Goal: Task Accomplishment & Management: Complete application form

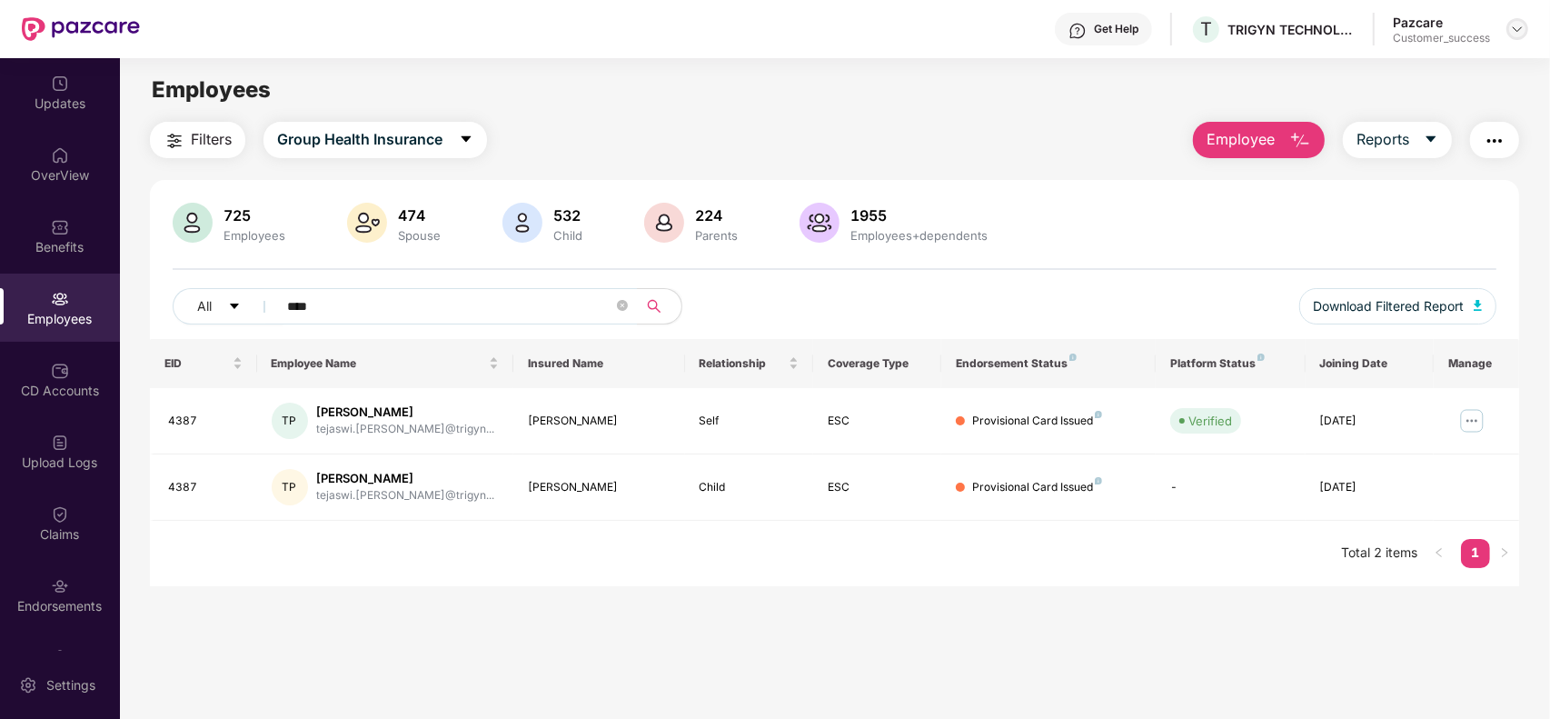
click at [1510, 30] on img at bounding box center [1517, 29] width 15 height 15
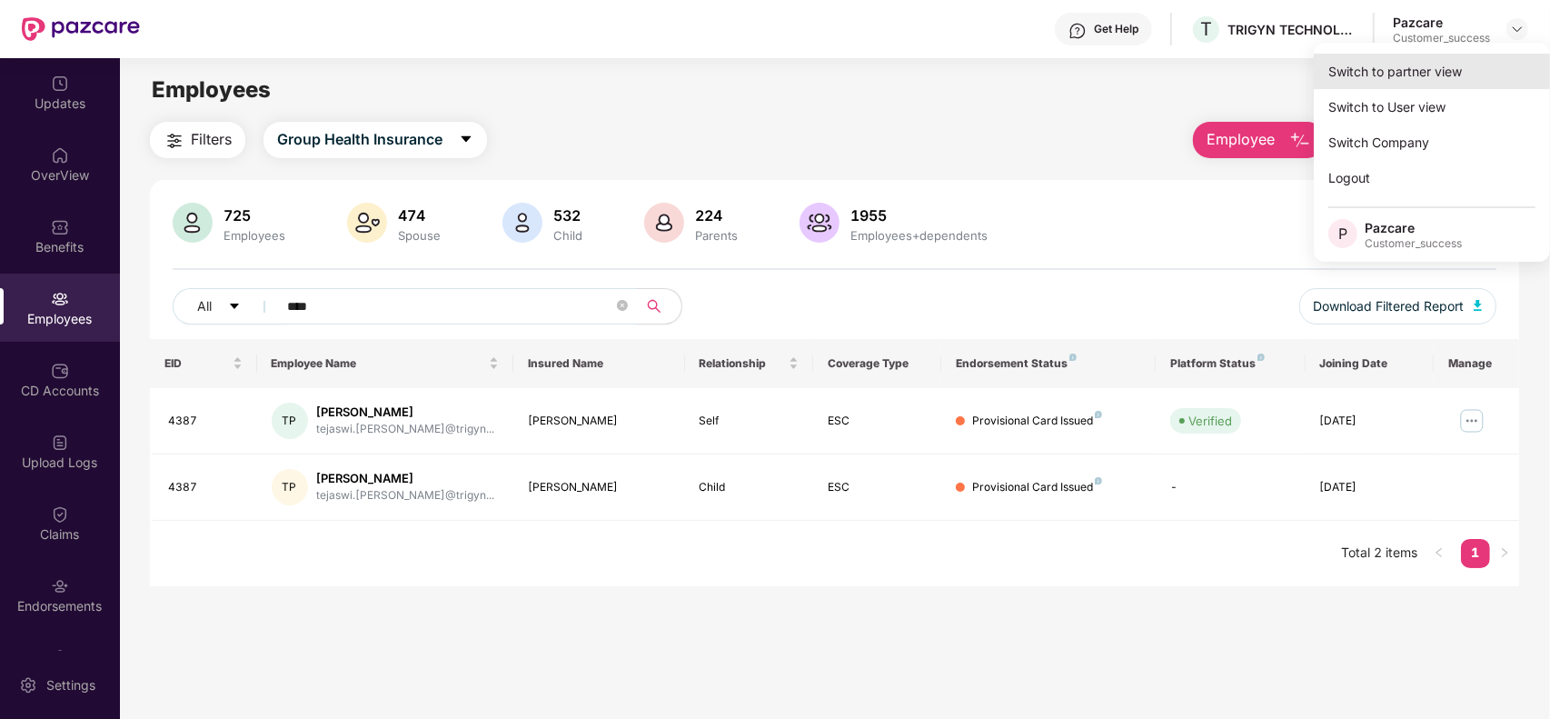
click at [1439, 65] on div "Switch to partner view" at bounding box center [1432, 71] width 236 height 35
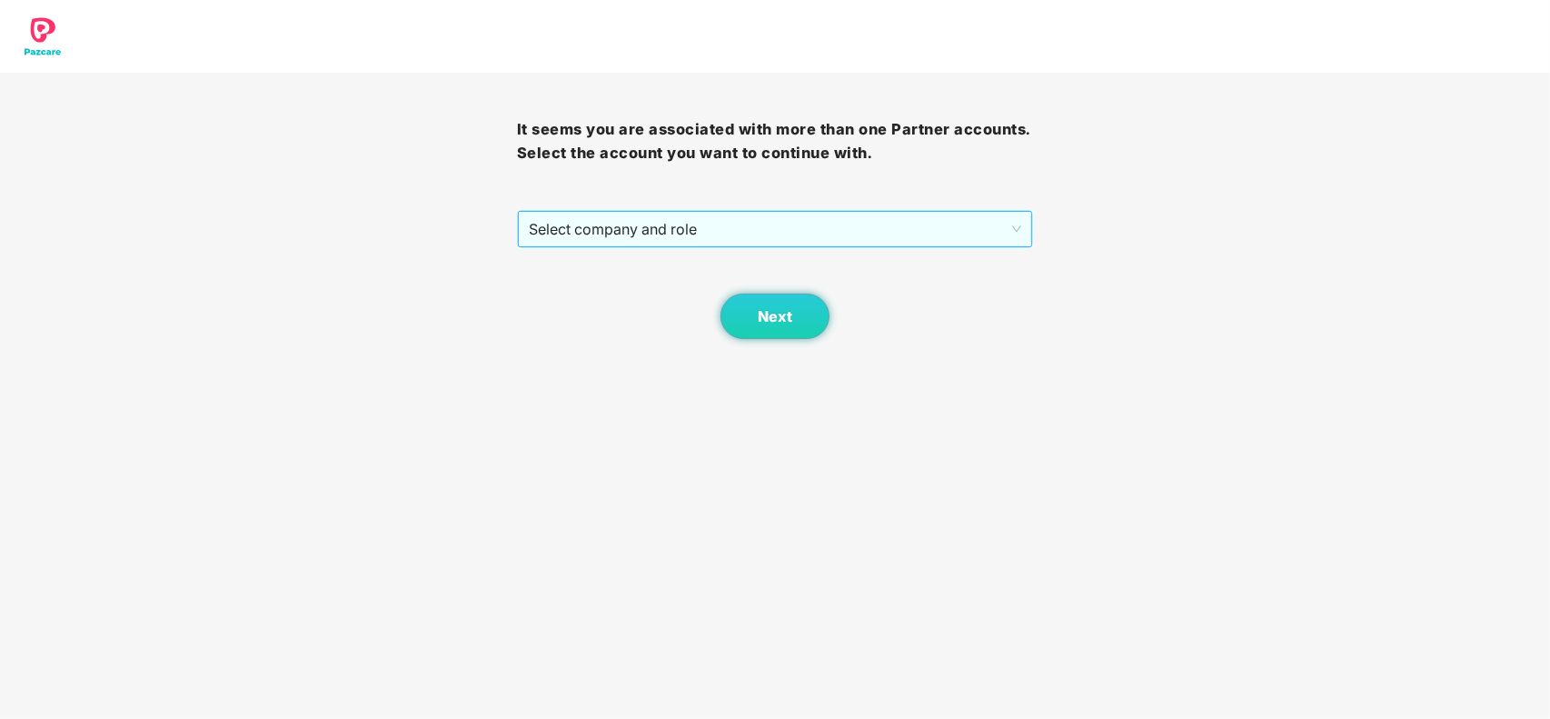
click at [733, 233] on span "Select company and role" at bounding box center [775, 229] width 493 height 35
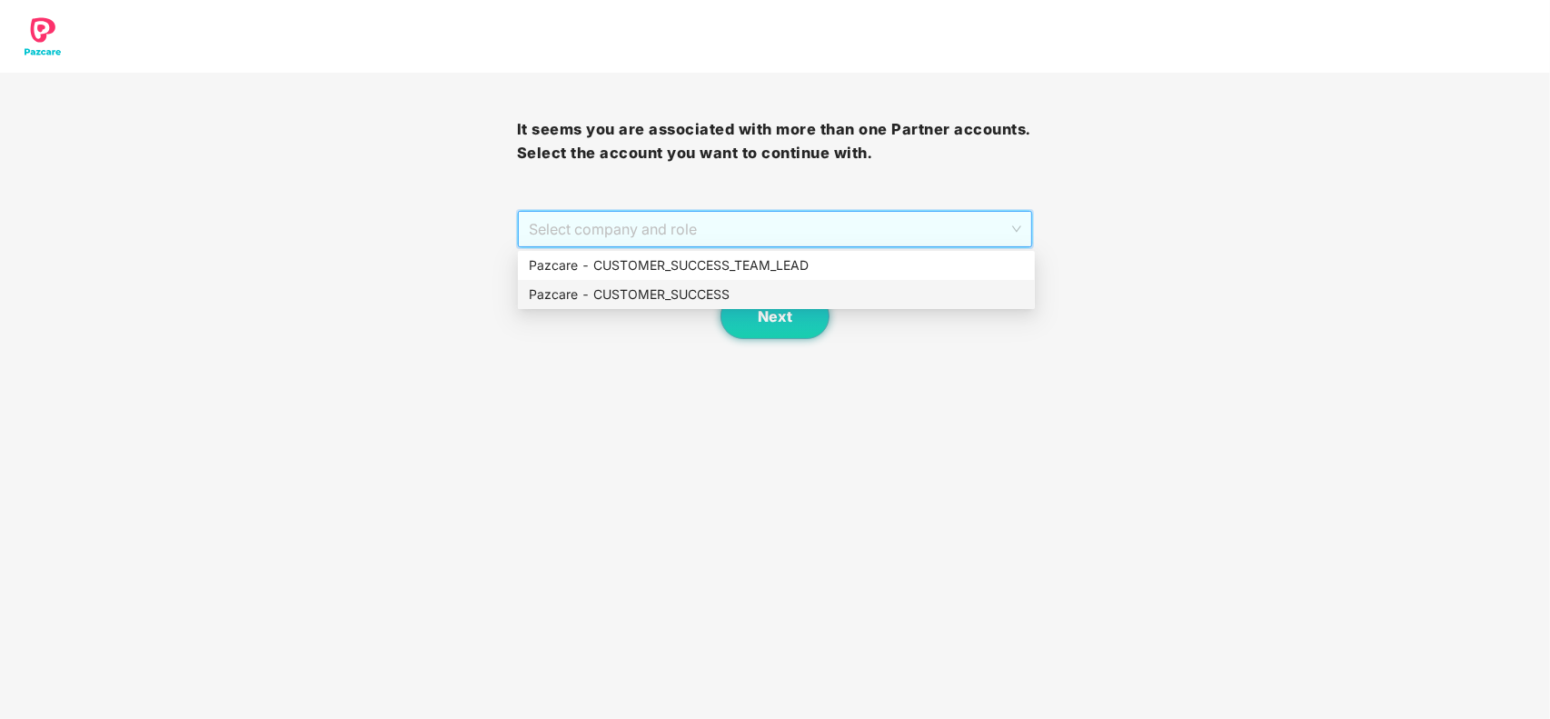
click at [689, 294] on div "Pazcare - CUSTOMER_SUCCESS" at bounding box center [776, 294] width 495 height 20
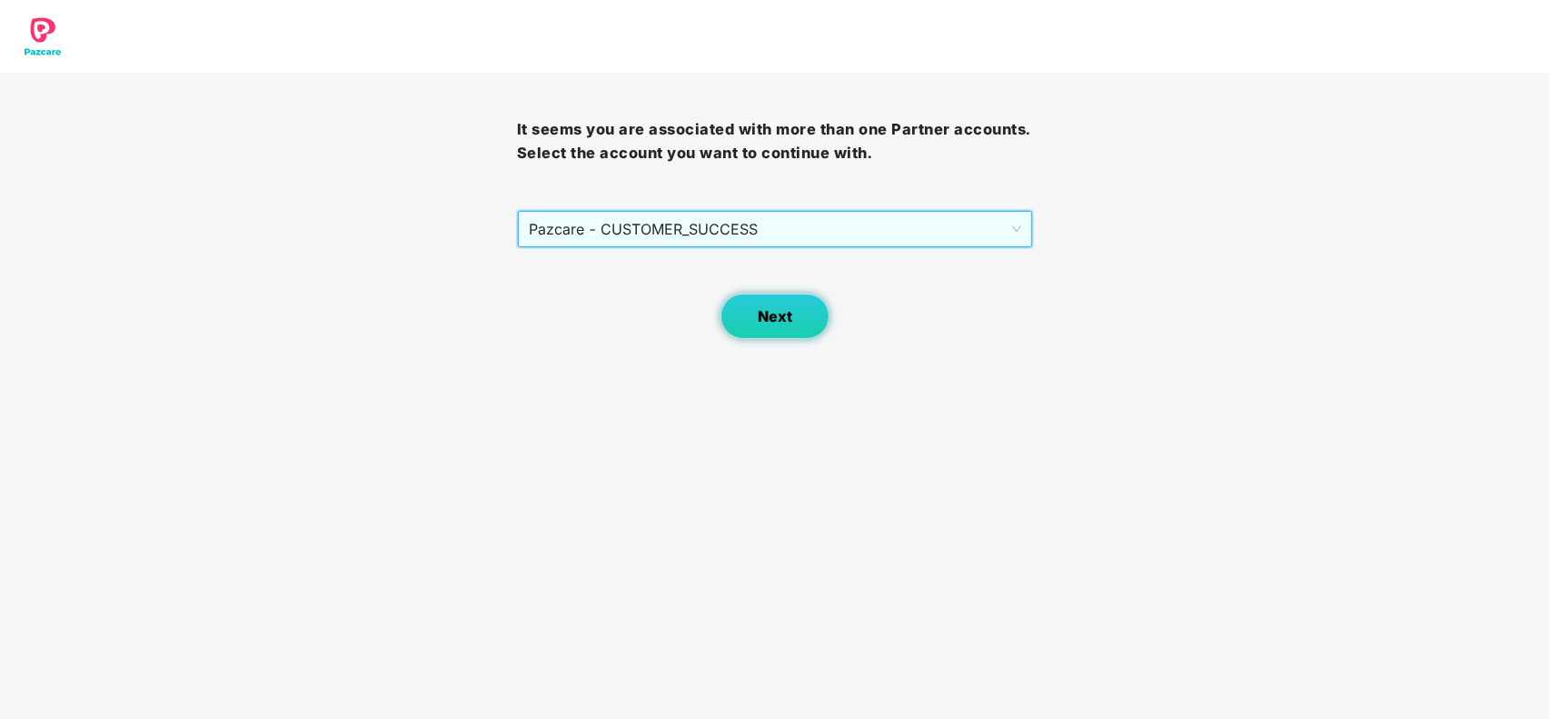
click at [775, 314] on span "Next" at bounding box center [775, 316] width 35 height 17
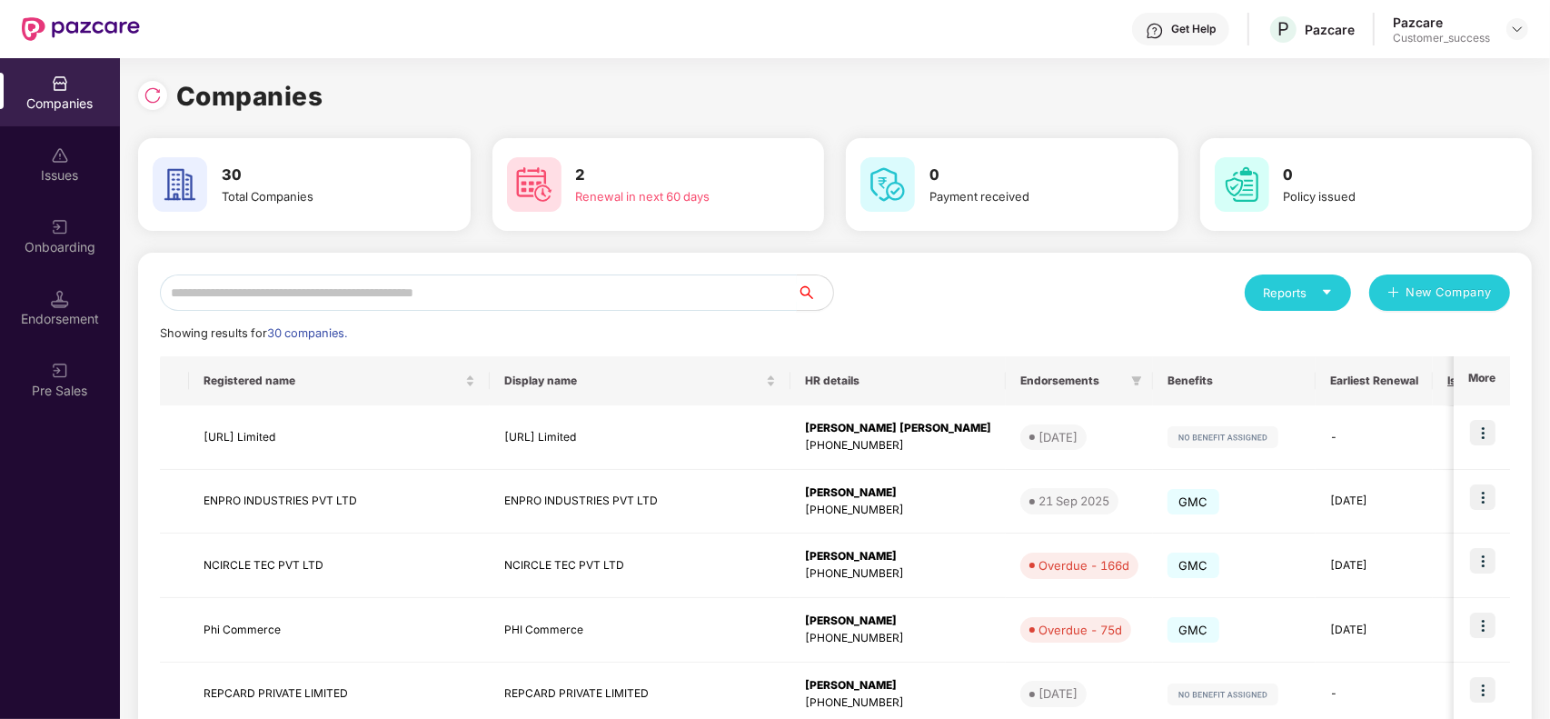
click at [691, 274] on input "text" at bounding box center [478, 292] width 637 height 36
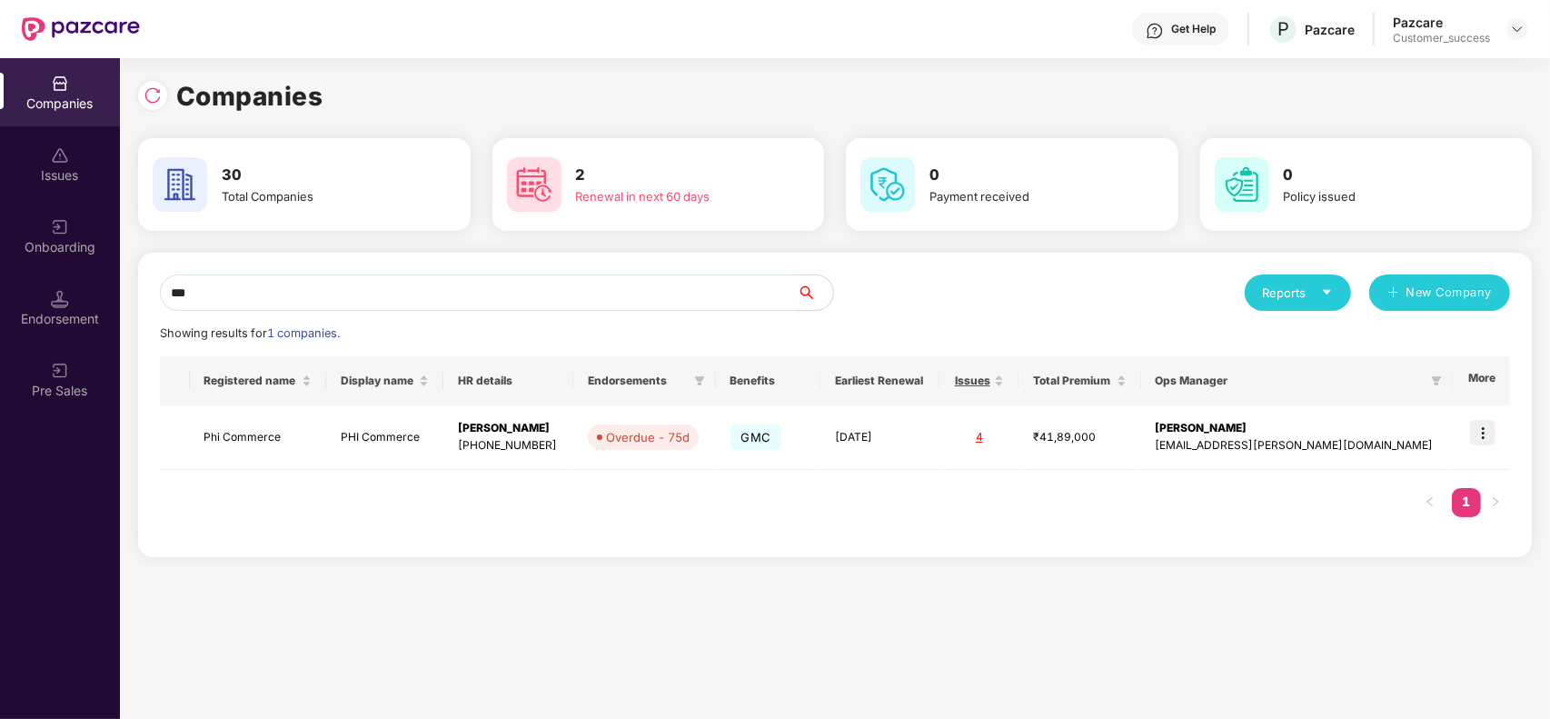
type input "***"
click at [673, 512] on div "Registered name Display name HR details Endorsements Benefits Earliest Renewal …" at bounding box center [835, 445] width 1351 height 179
click at [1483, 446] on td at bounding box center [1481, 437] width 57 height 65
click at [1486, 434] on img at bounding box center [1482, 432] width 25 height 25
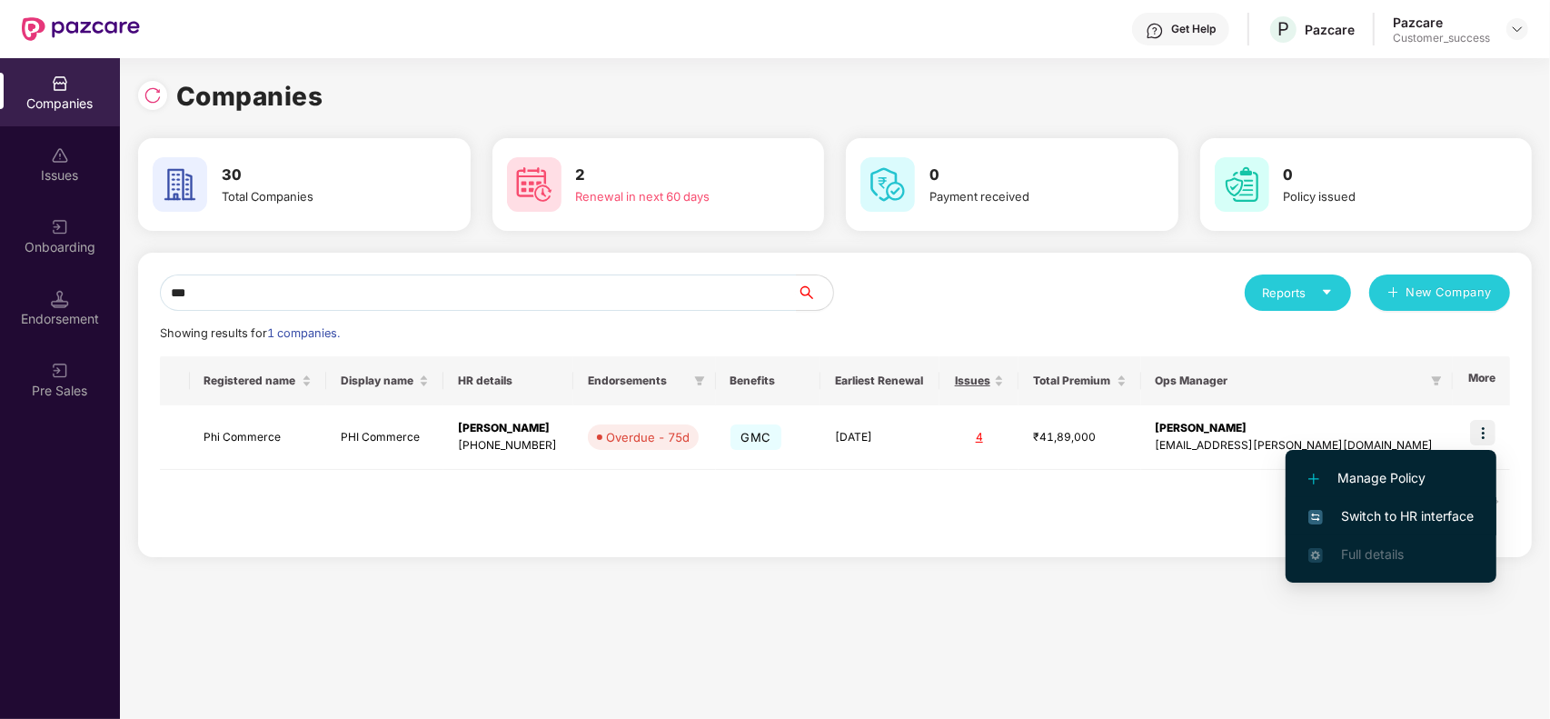
click at [1379, 532] on li "Switch to HR interface" at bounding box center [1391, 516] width 211 height 38
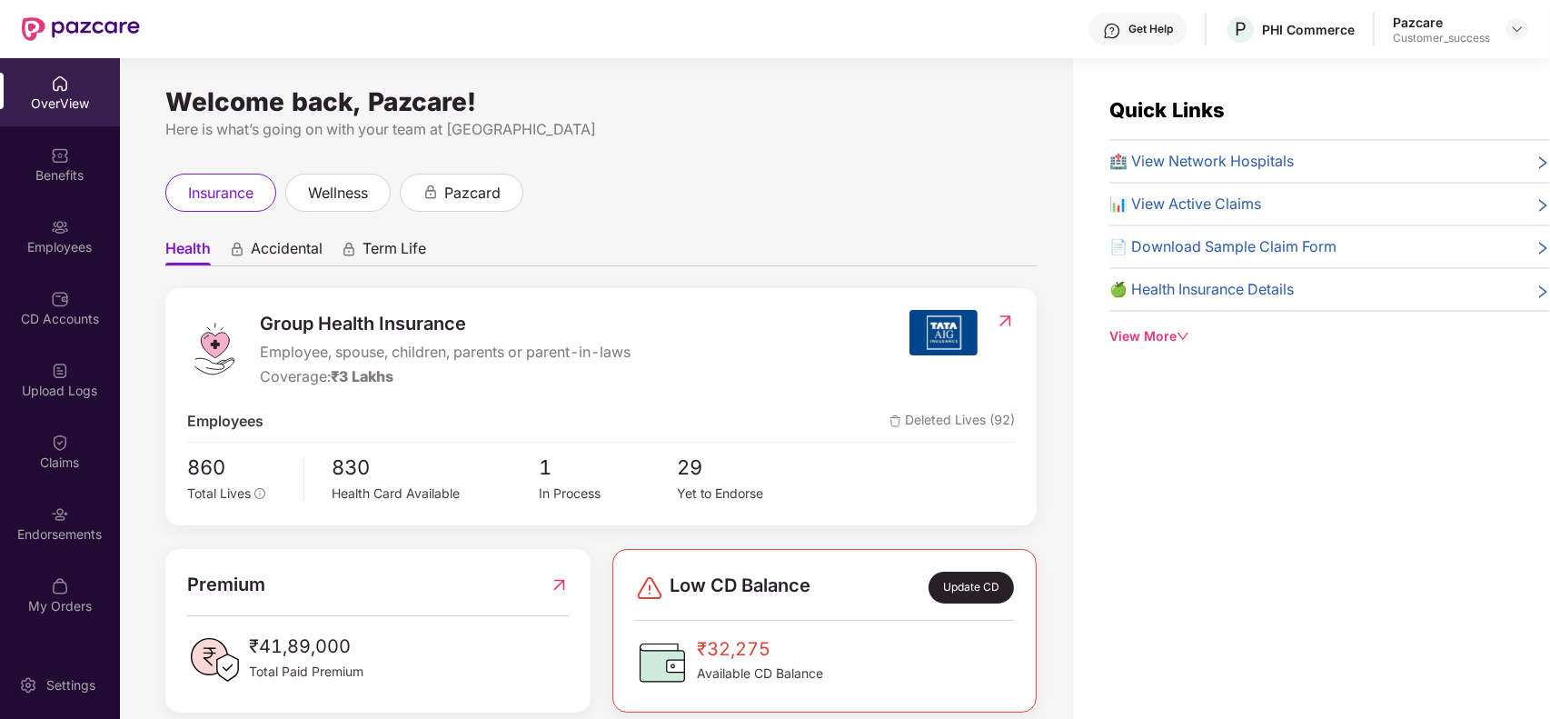
click at [62, 245] on div "Employees" at bounding box center [60, 247] width 120 height 18
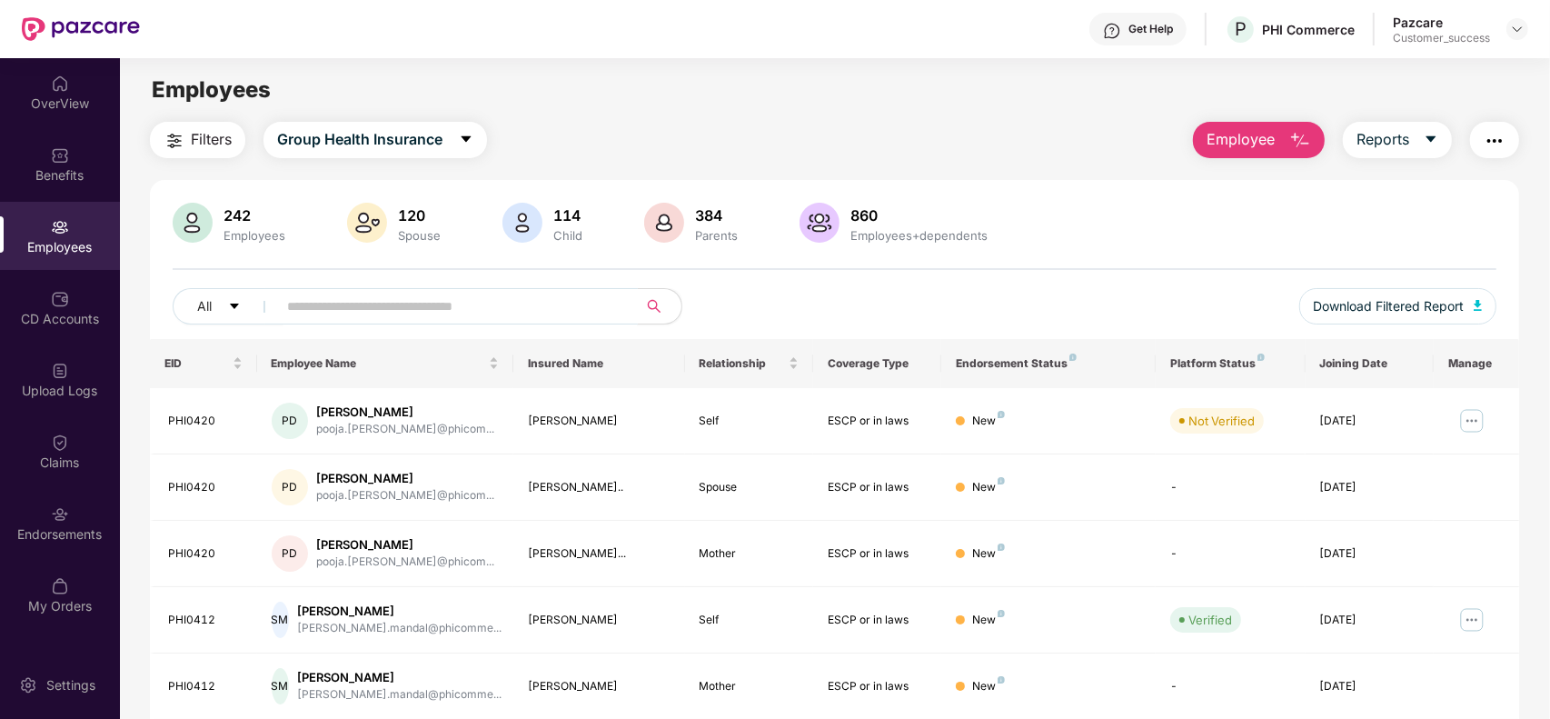
click at [392, 298] on input "text" at bounding box center [450, 306] width 326 height 27
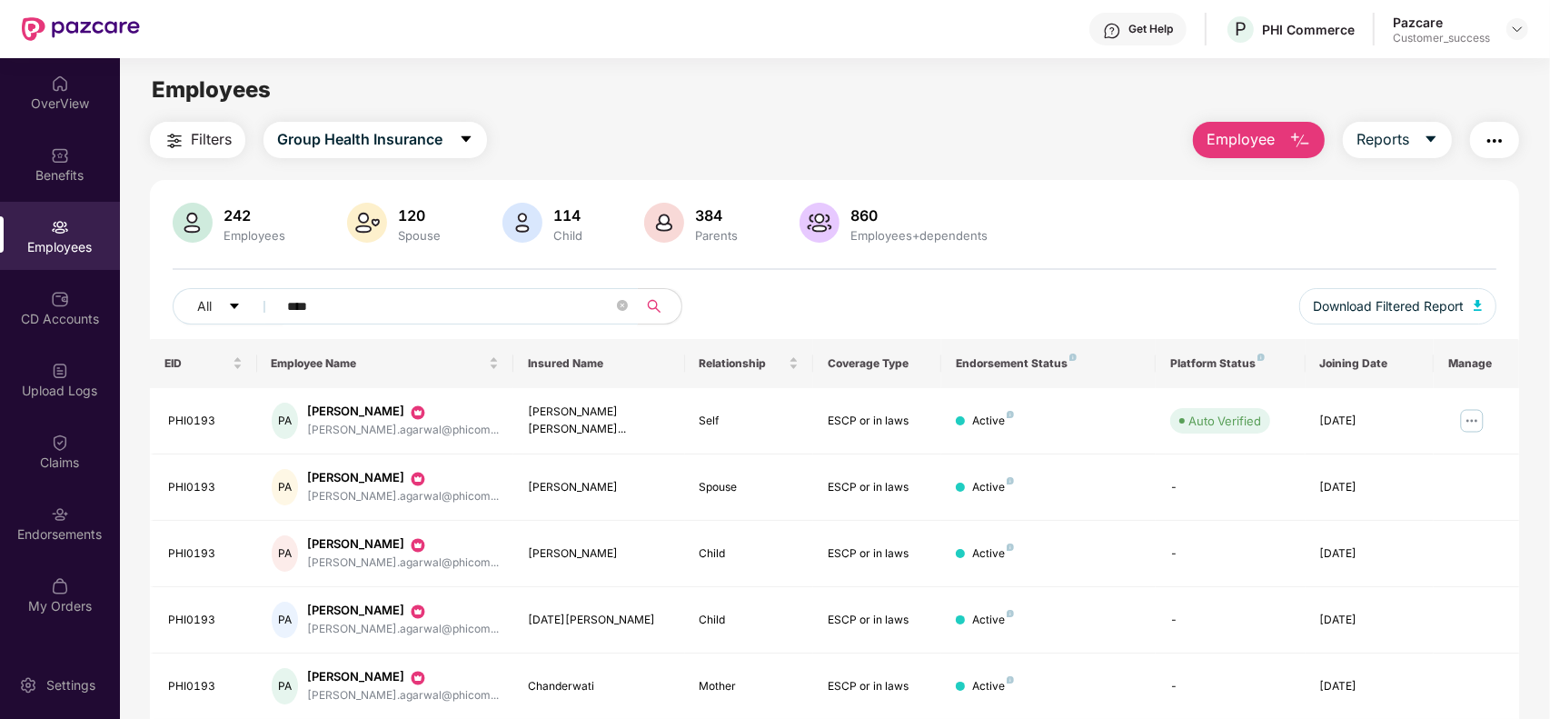
type input "****"
click at [796, 307] on div "All ****" at bounding box center [559, 306] width 773 height 36
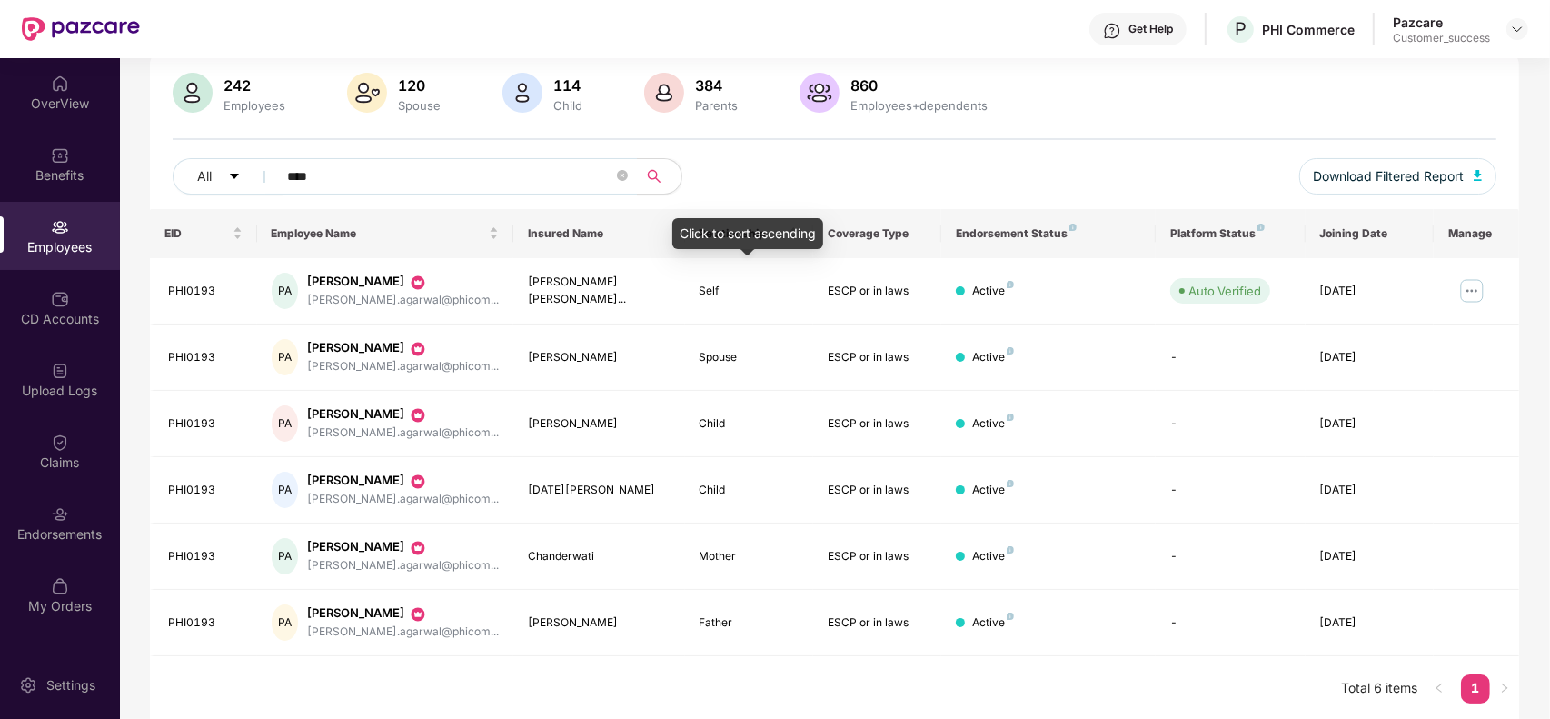
scroll to position [134, 0]
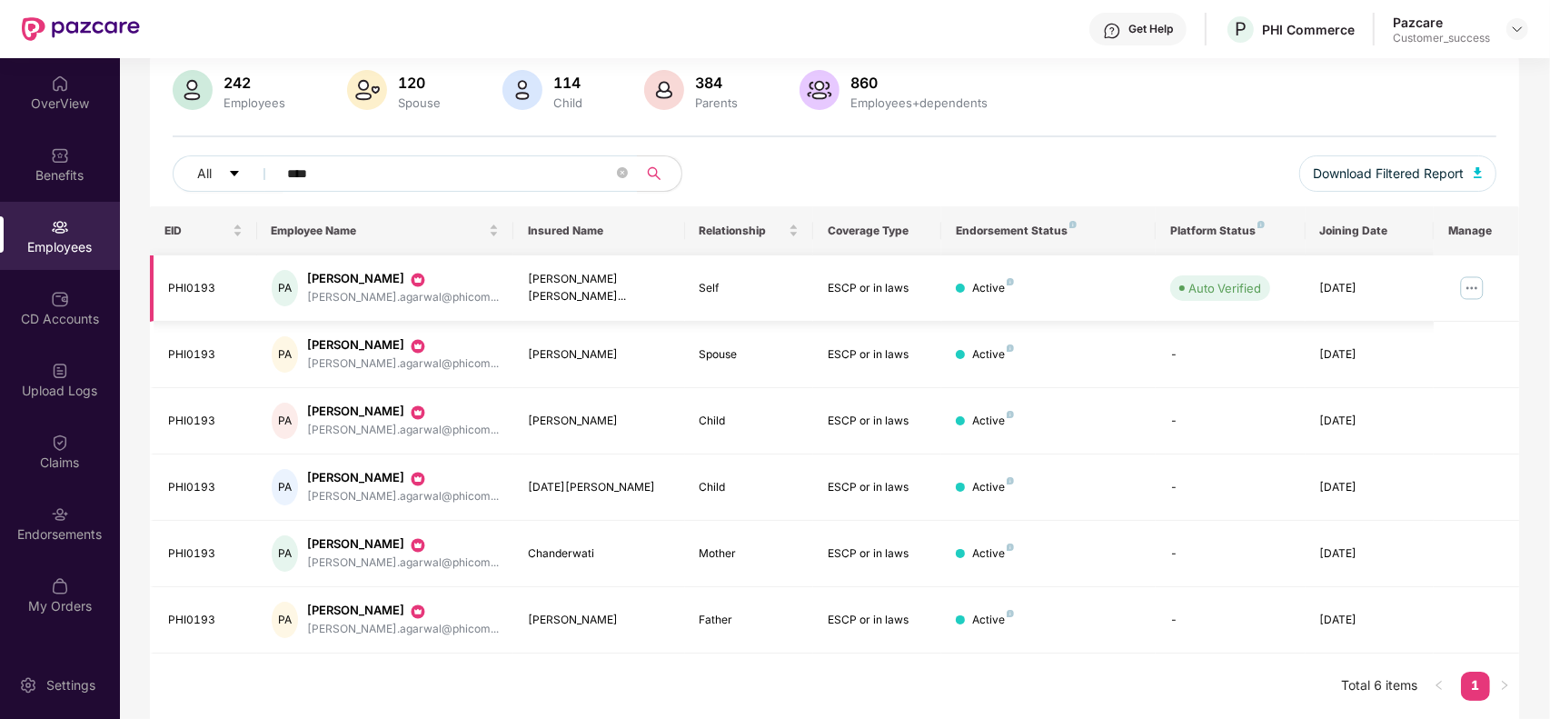
click at [178, 274] on td "PHI0193" at bounding box center [203, 288] width 107 height 66
click at [179, 283] on div "PHI0193" at bounding box center [205, 288] width 75 height 17
copy div "PHI0193"
click at [1470, 291] on img at bounding box center [1472, 288] width 29 height 29
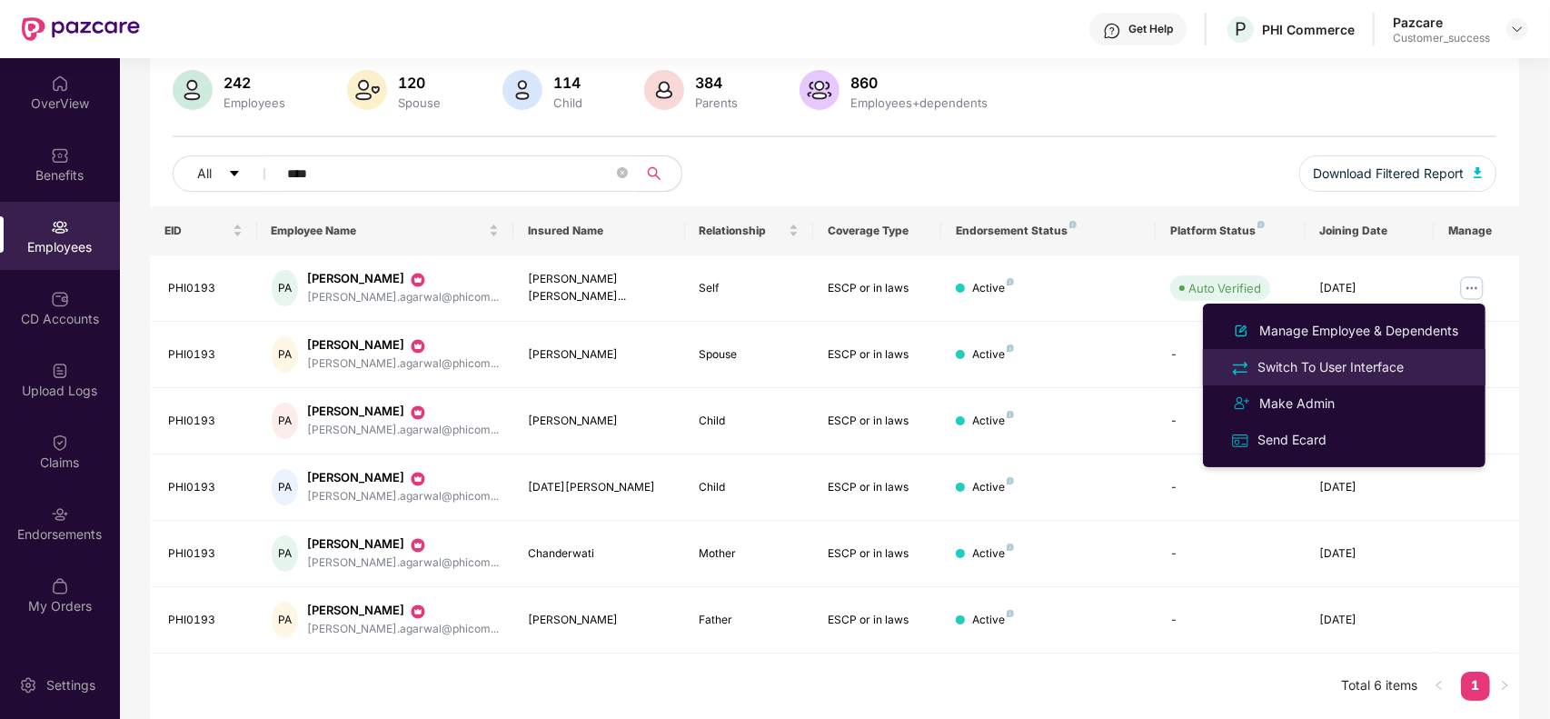
click at [1348, 369] on div "Switch To User Interface" at bounding box center [1331, 367] width 154 height 20
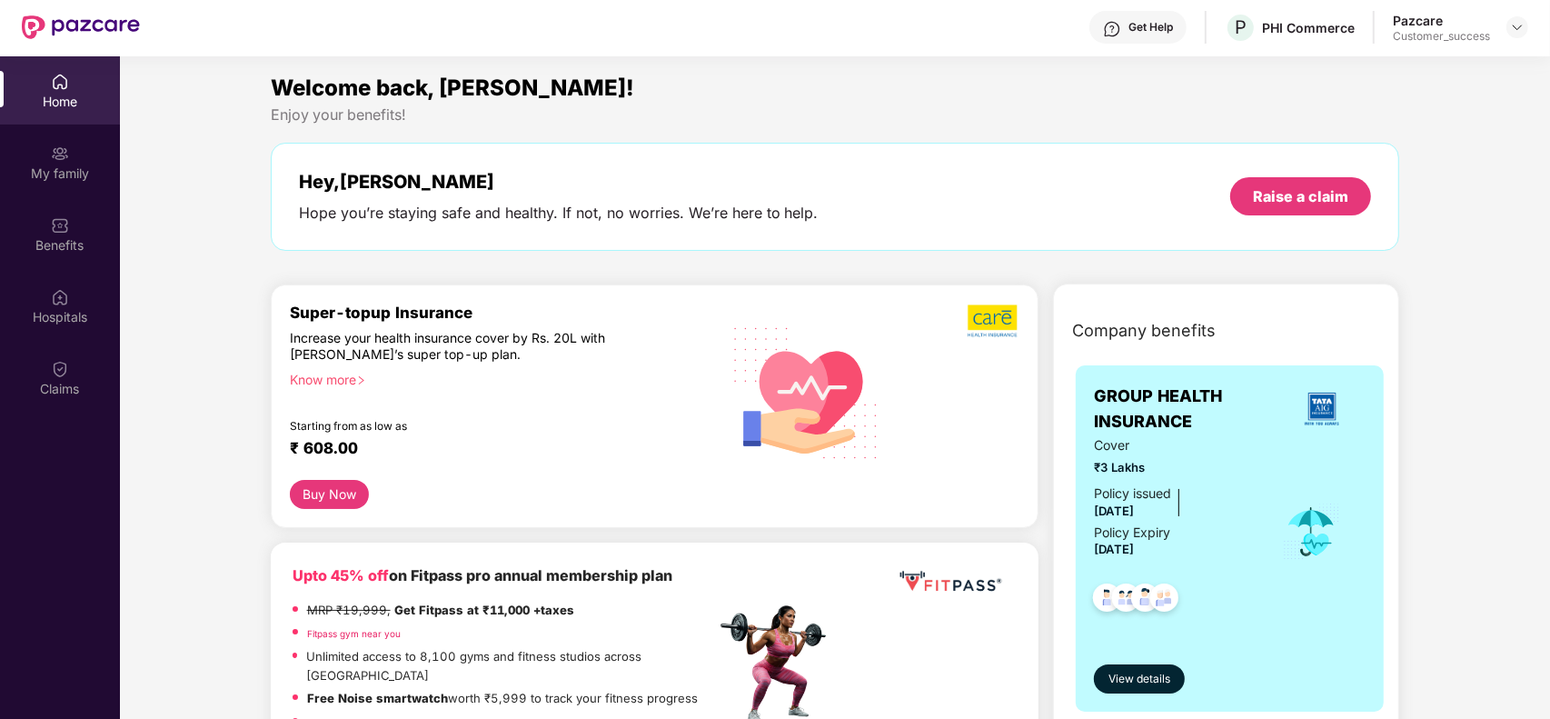
scroll to position [91, 0]
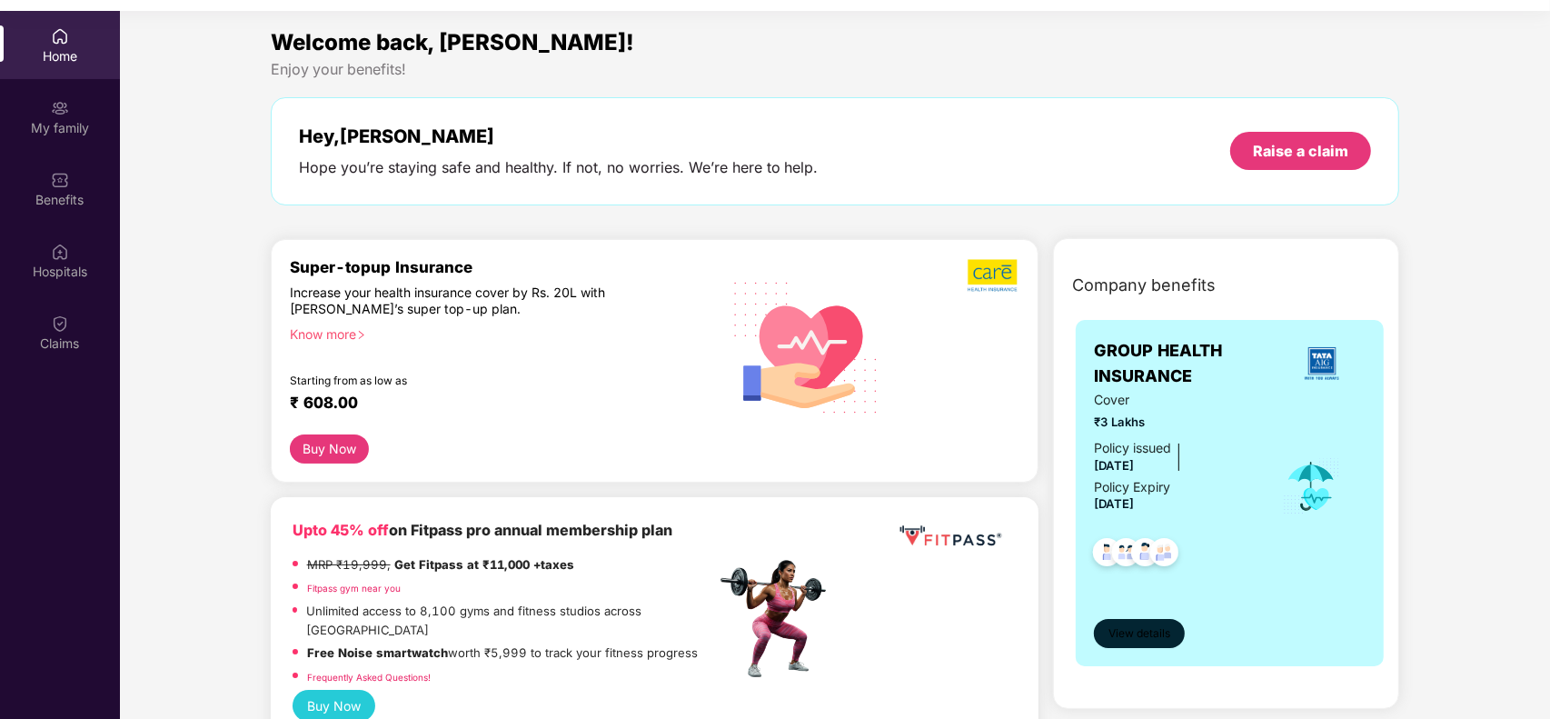
click at [1142, 632] on span "View details" at bounding box center [1140, 633] width 62 height 17
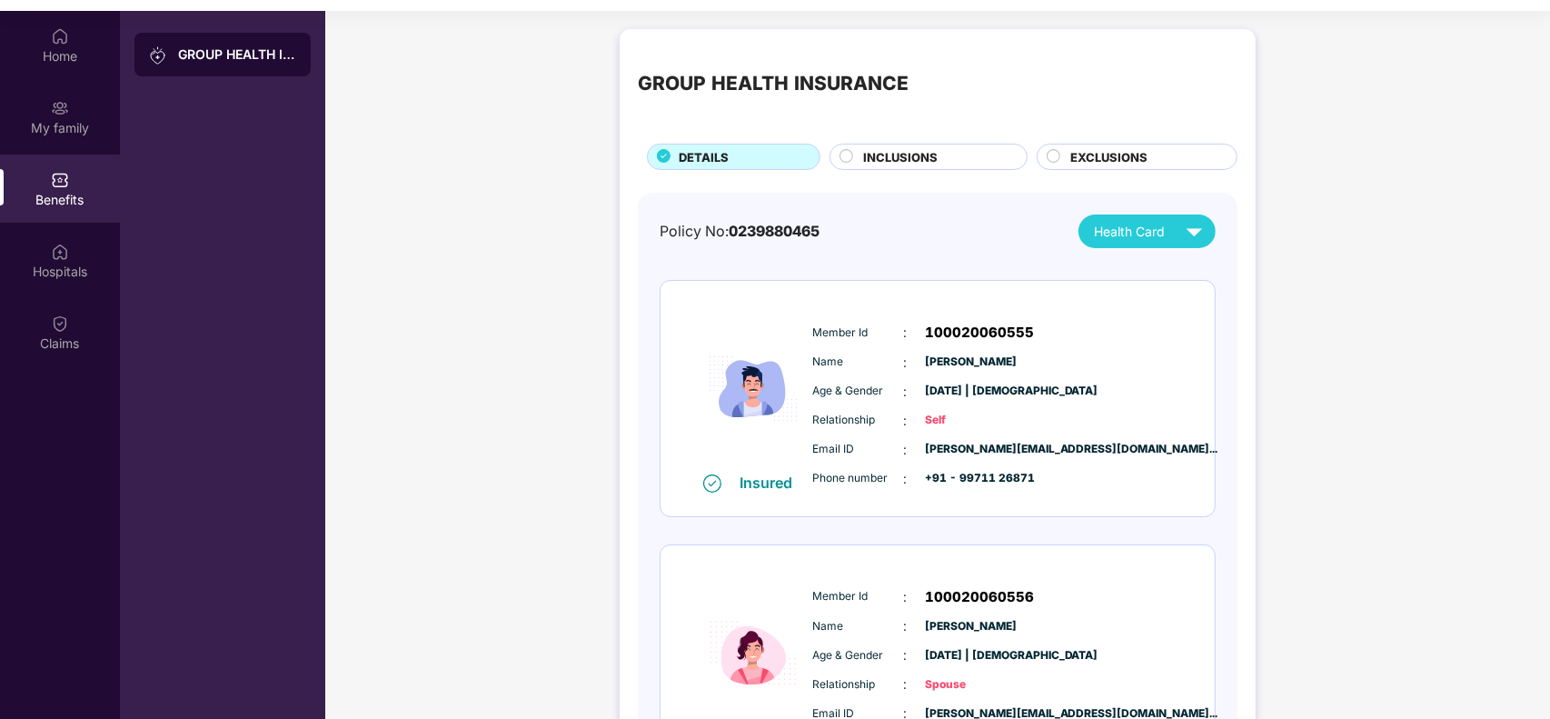
click at [902, 96] on div "GROUP HEALTH INSURANCE" at bounding box center [773, 84] width 271 height 30
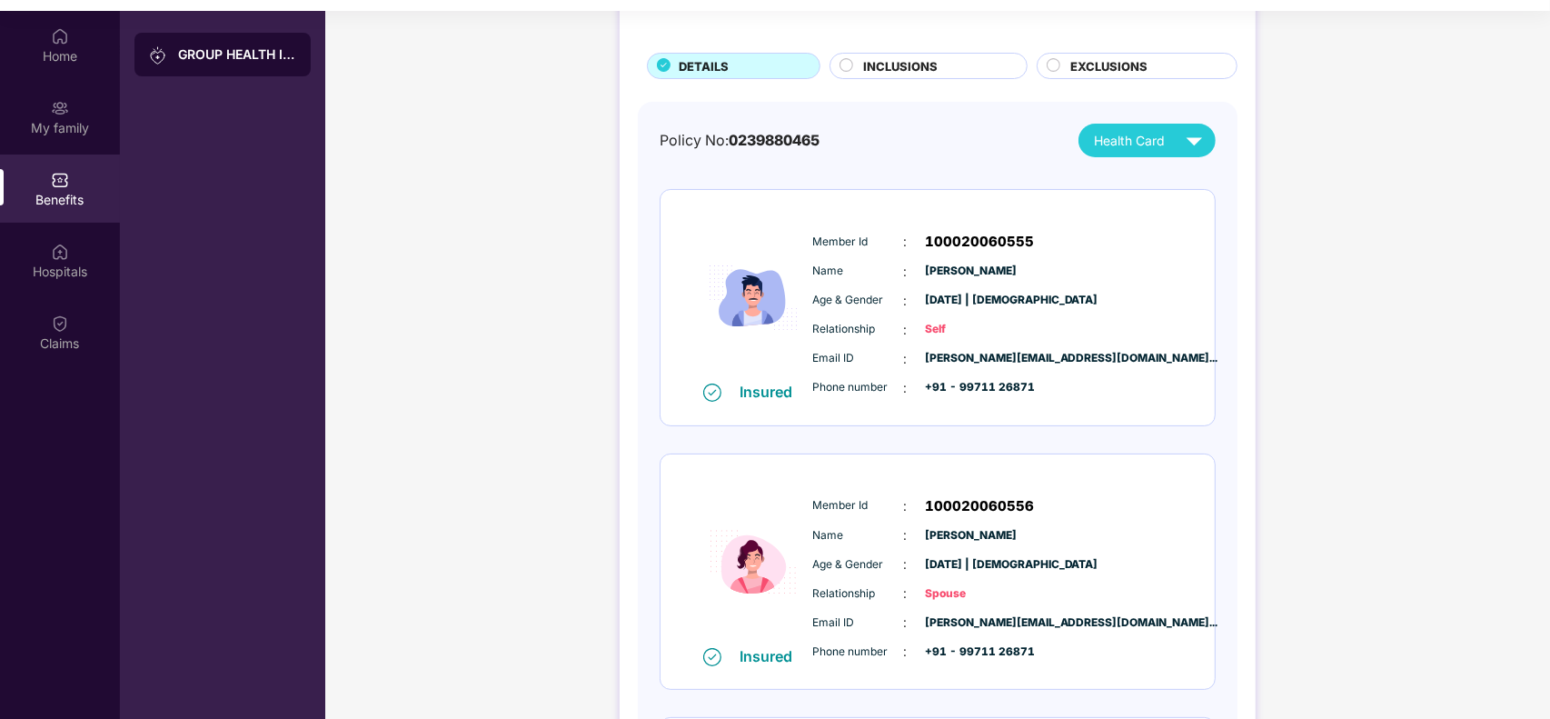
scroll to position [136, 0]
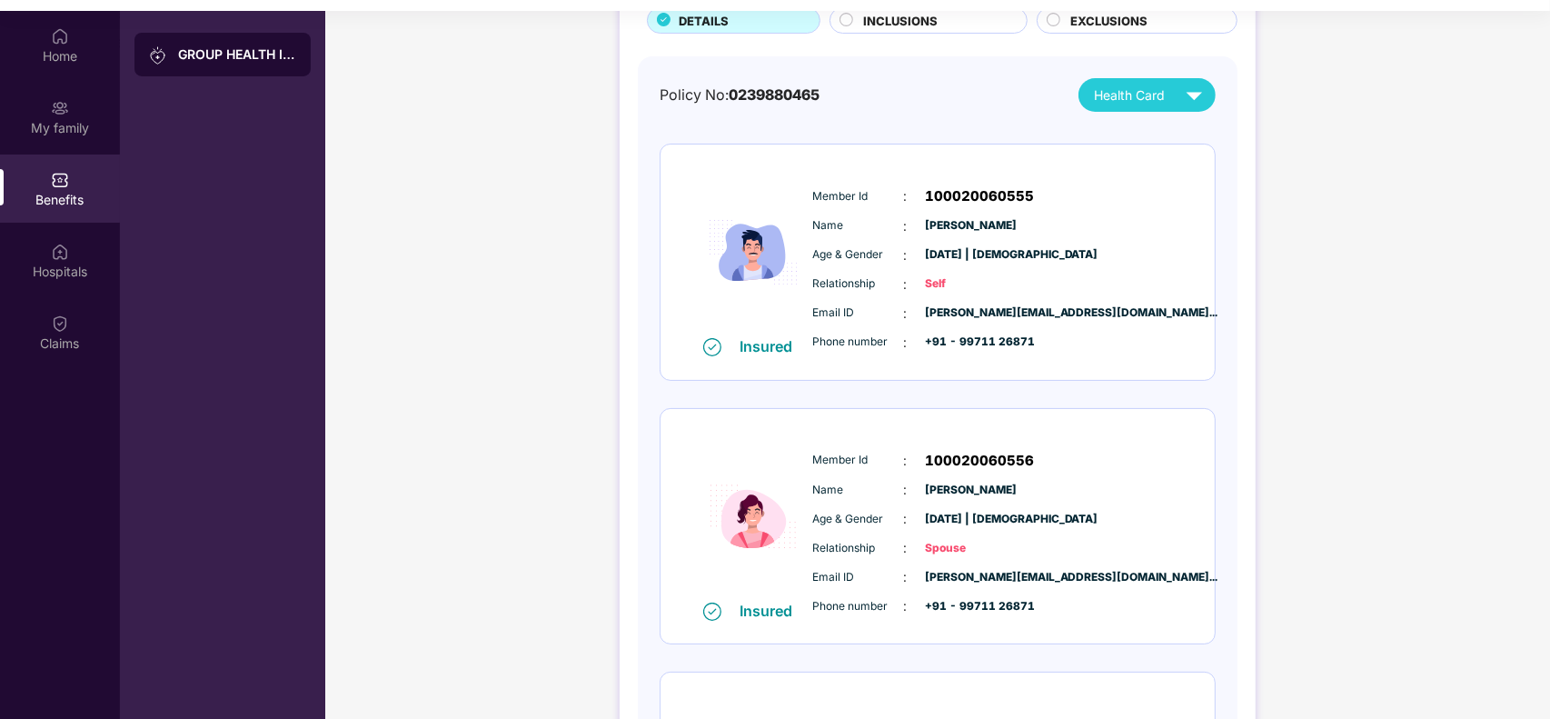
click at [1065, 234] on div "Name : Parveen Kumar Agarwal" at bounding box center [992, 226] width 361 height 20
drag, startPoint x: 1051, startPoint y: 228, endPoint x: 924, endPoint y: 233, distance: 126.4
click at [925, 233] on span "Parveen Kumar Agarwal" at bounding box center [970, 225] width 91 height 17
copy span "Parveen Kumar Agarwal"
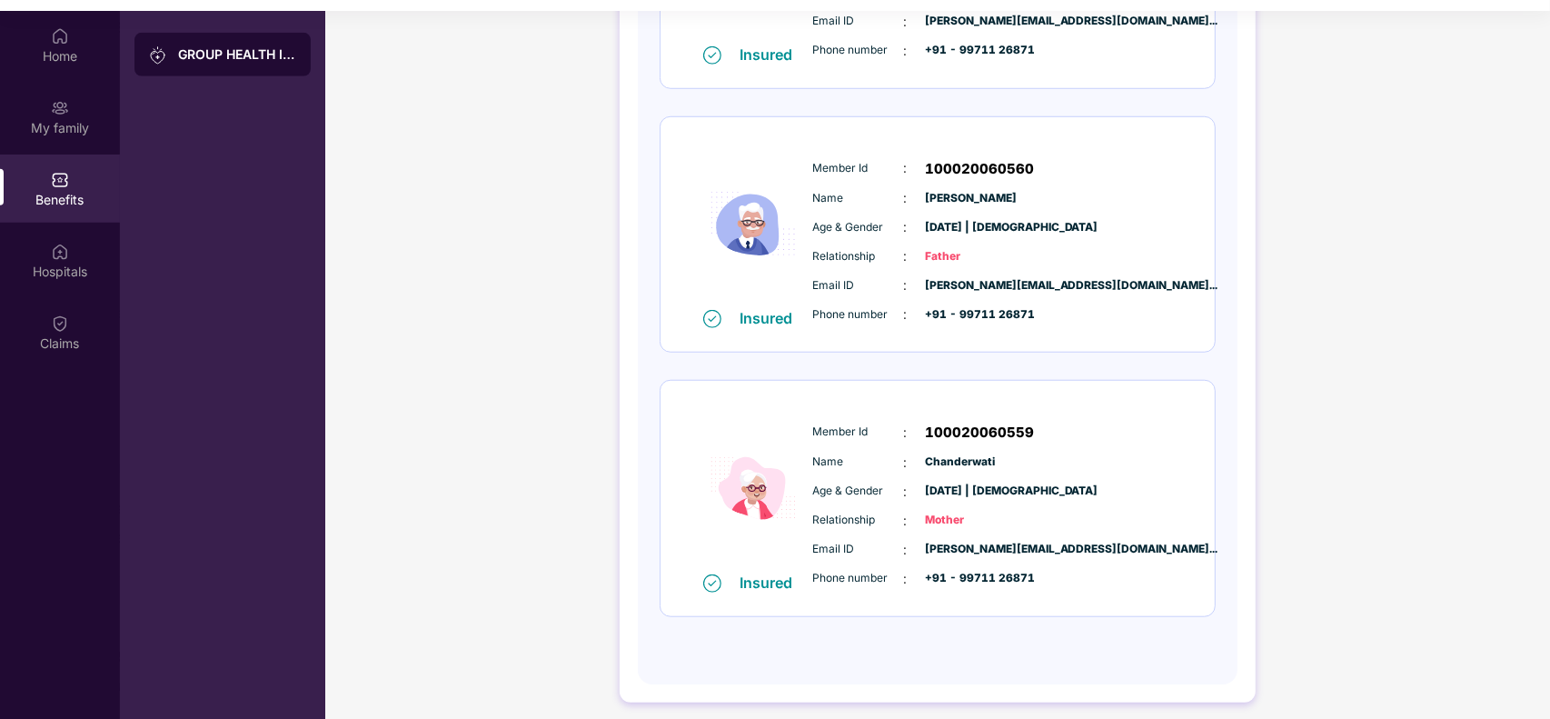
scroll to position [102, 0]
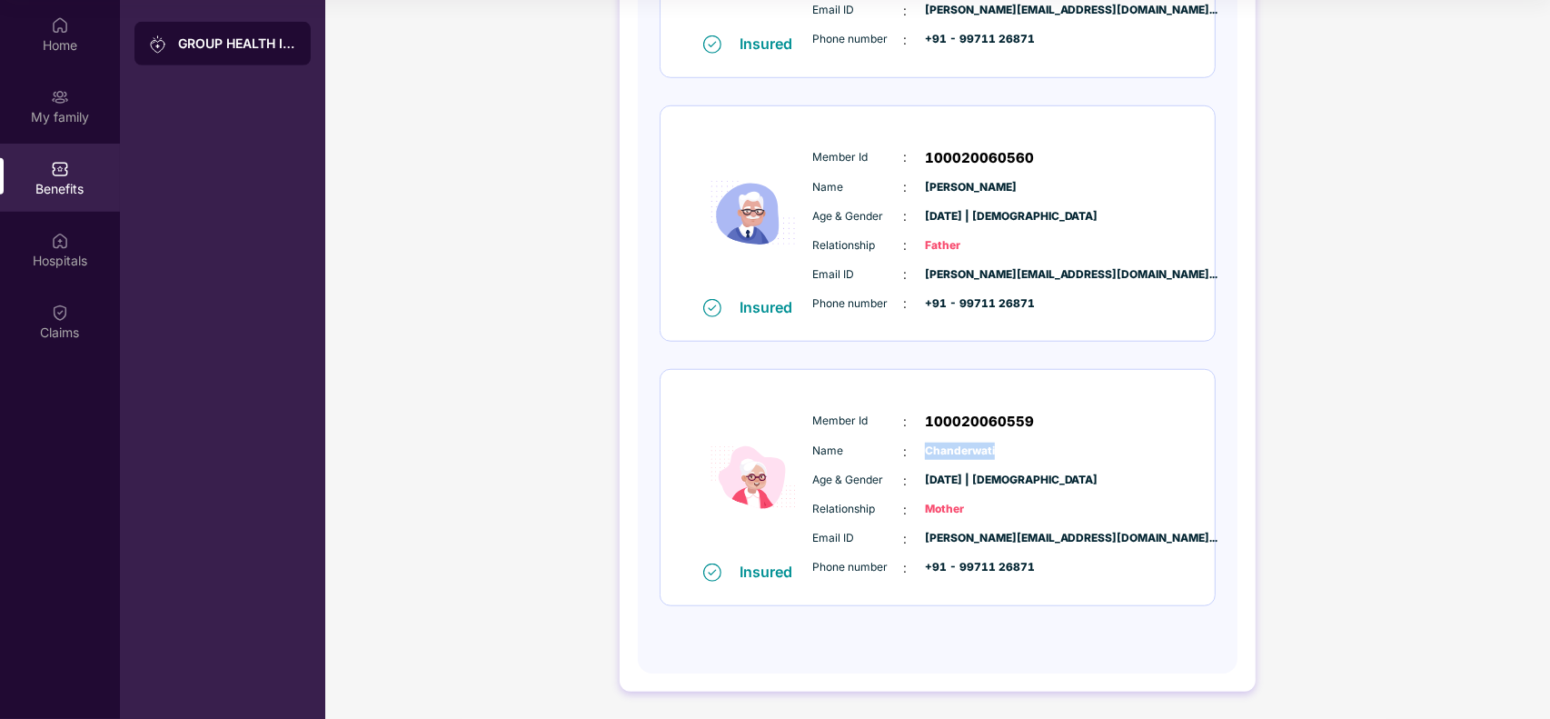
drag, startPoint x: 1005, startPoint y: 453, endPoint x: 921, endPoint y: 453, distance: 84.5
click at [921, 453] on div "Name : Chanderwati" at bounding box center [992, 452] width 361 height 20
copy span "Chanderwati"
drag, startPoint x: 1042, startPoint y: 420, endPoint x: 924, endPoint y: 418, distance: 118.2
click at [924, 418] on div "Member Id : 100020060559" at bounding box center [992, 422] width 361 height 22
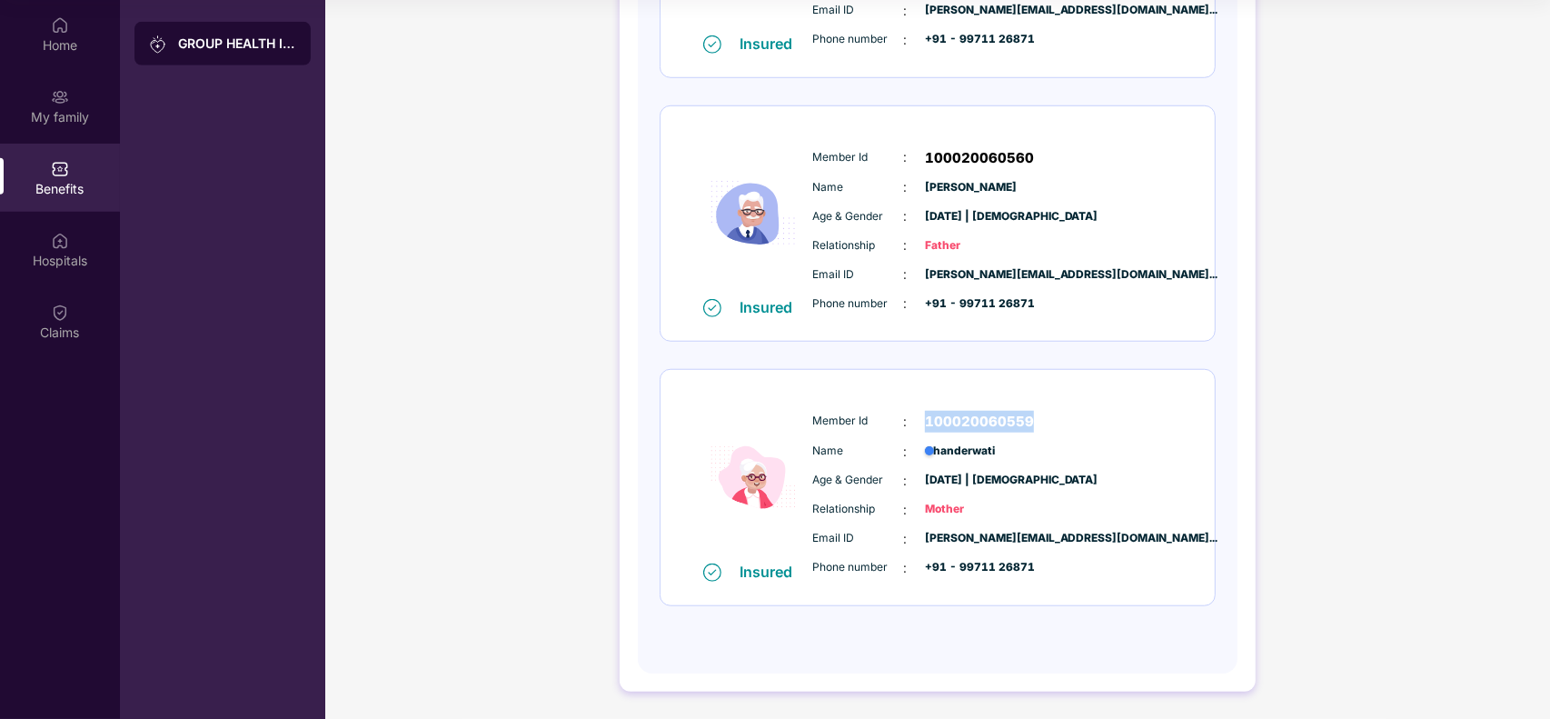
copy span "100020060559"
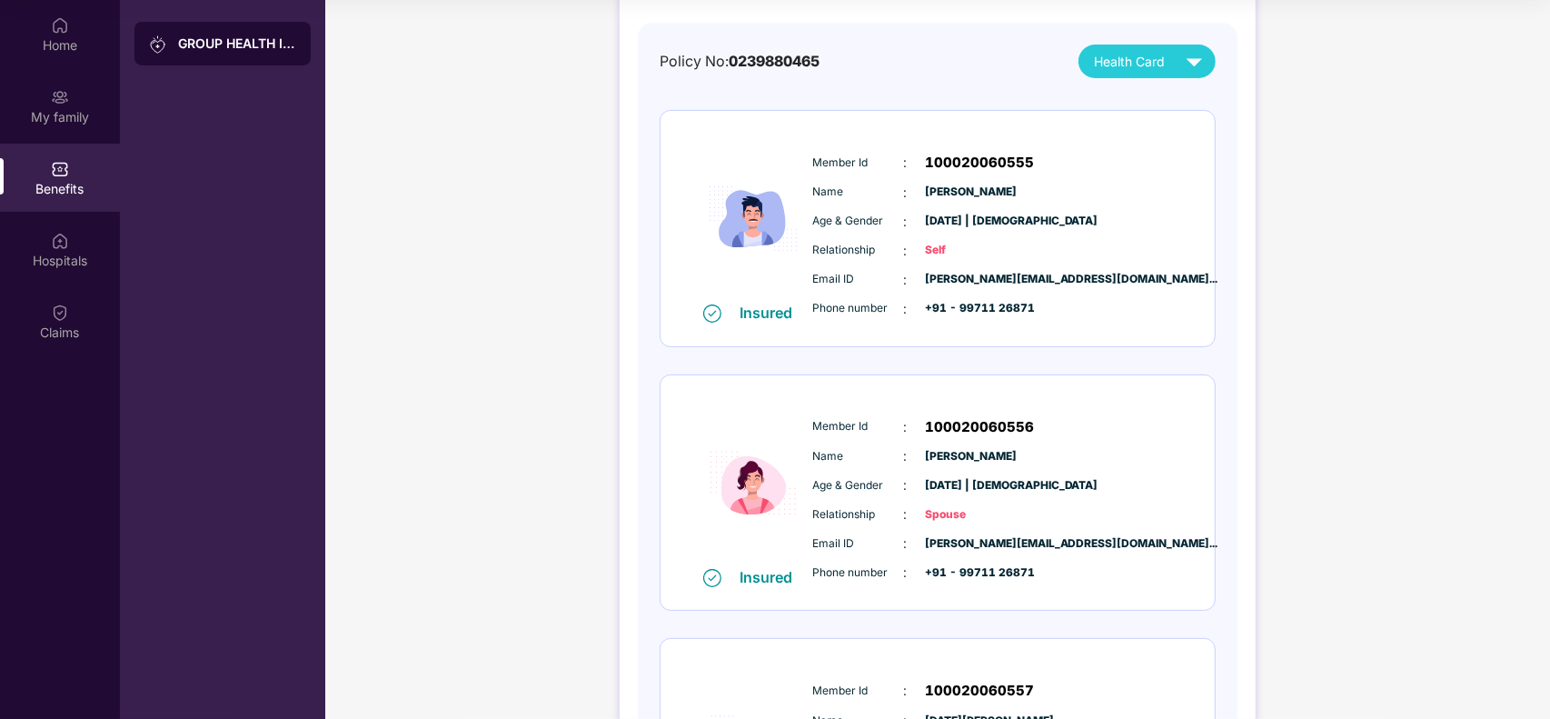
scroll to position [86, 0]
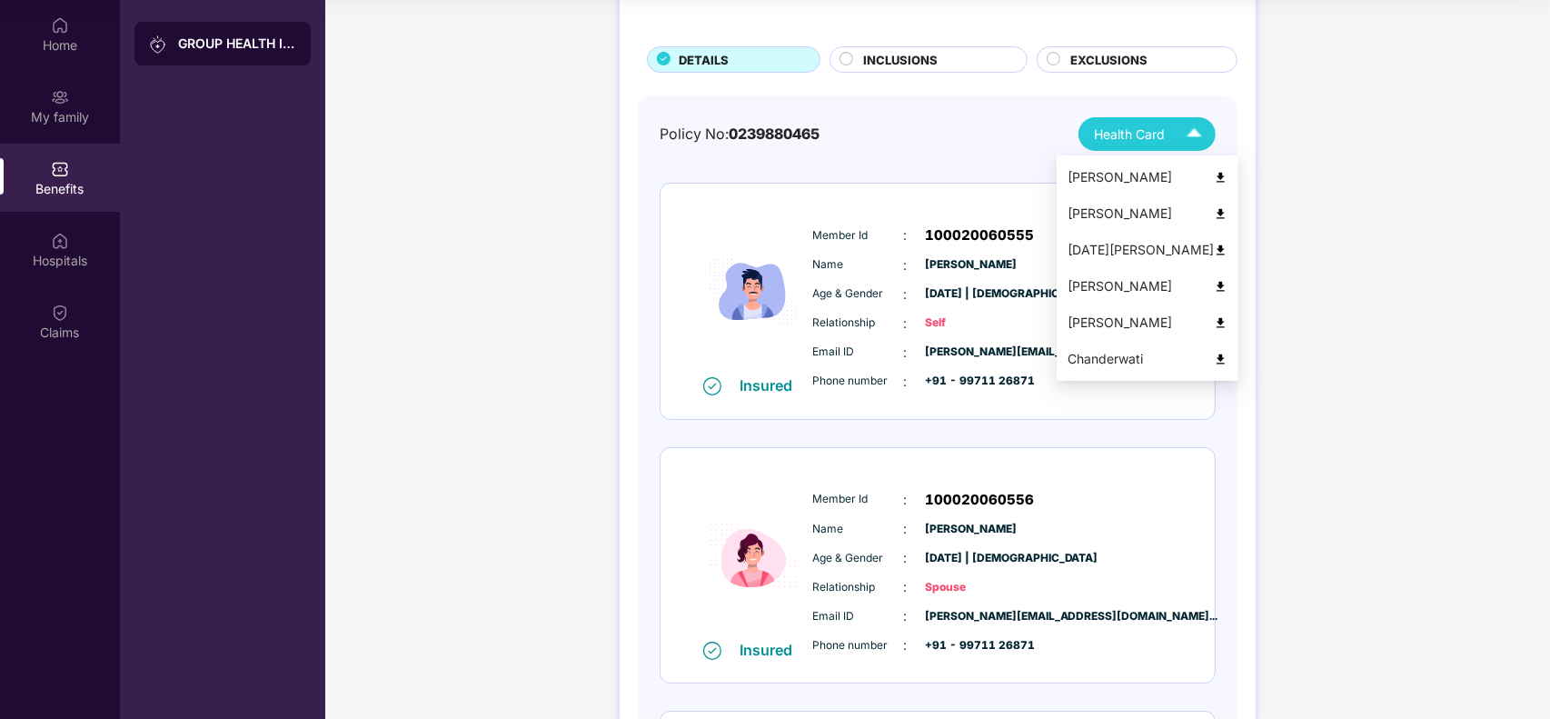
click at [1160, 138] on span "Health Card" at bounding box center [1129, 135] width 71 height 20
click at [1214, 357] on img at bounding box center [1221, 359] width 14 height 14
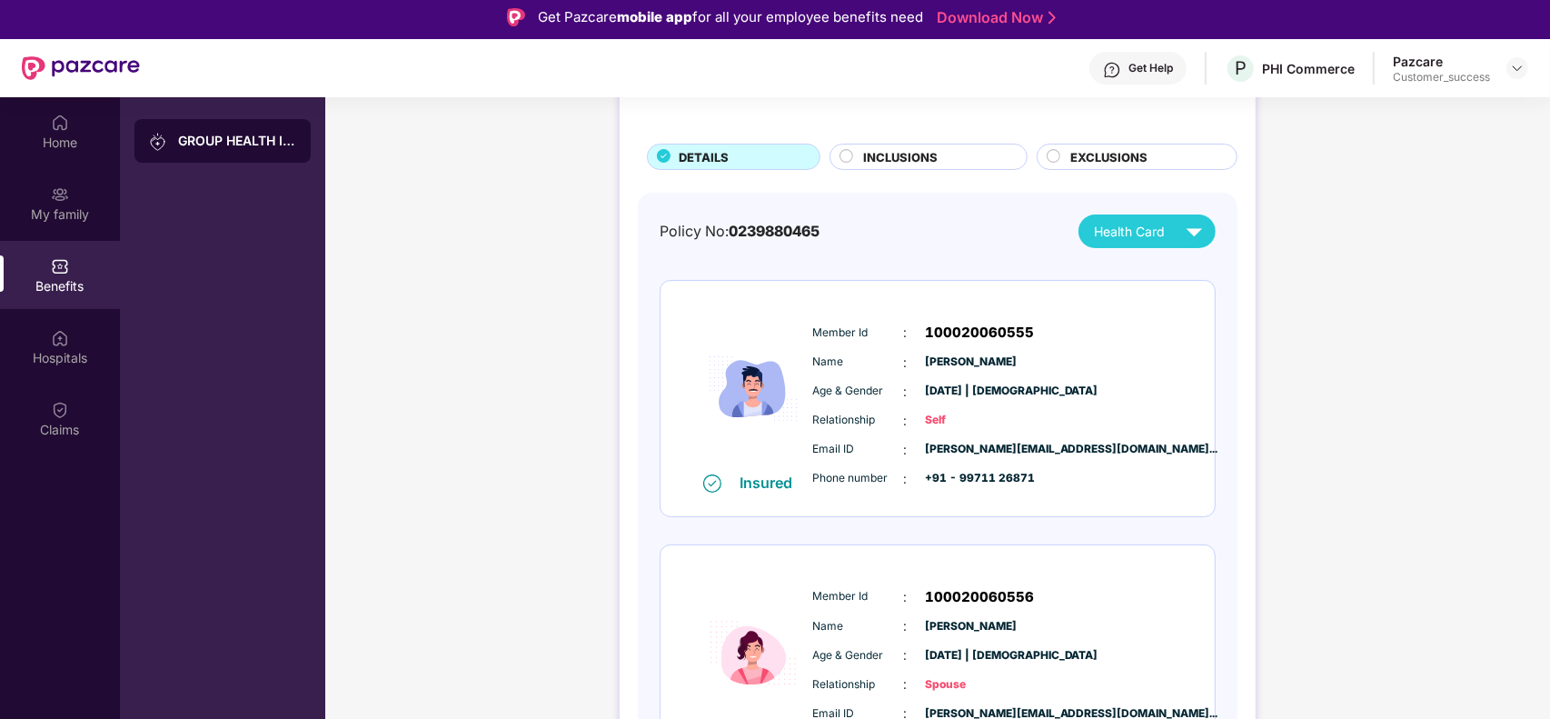
scroll to position [0, 0]
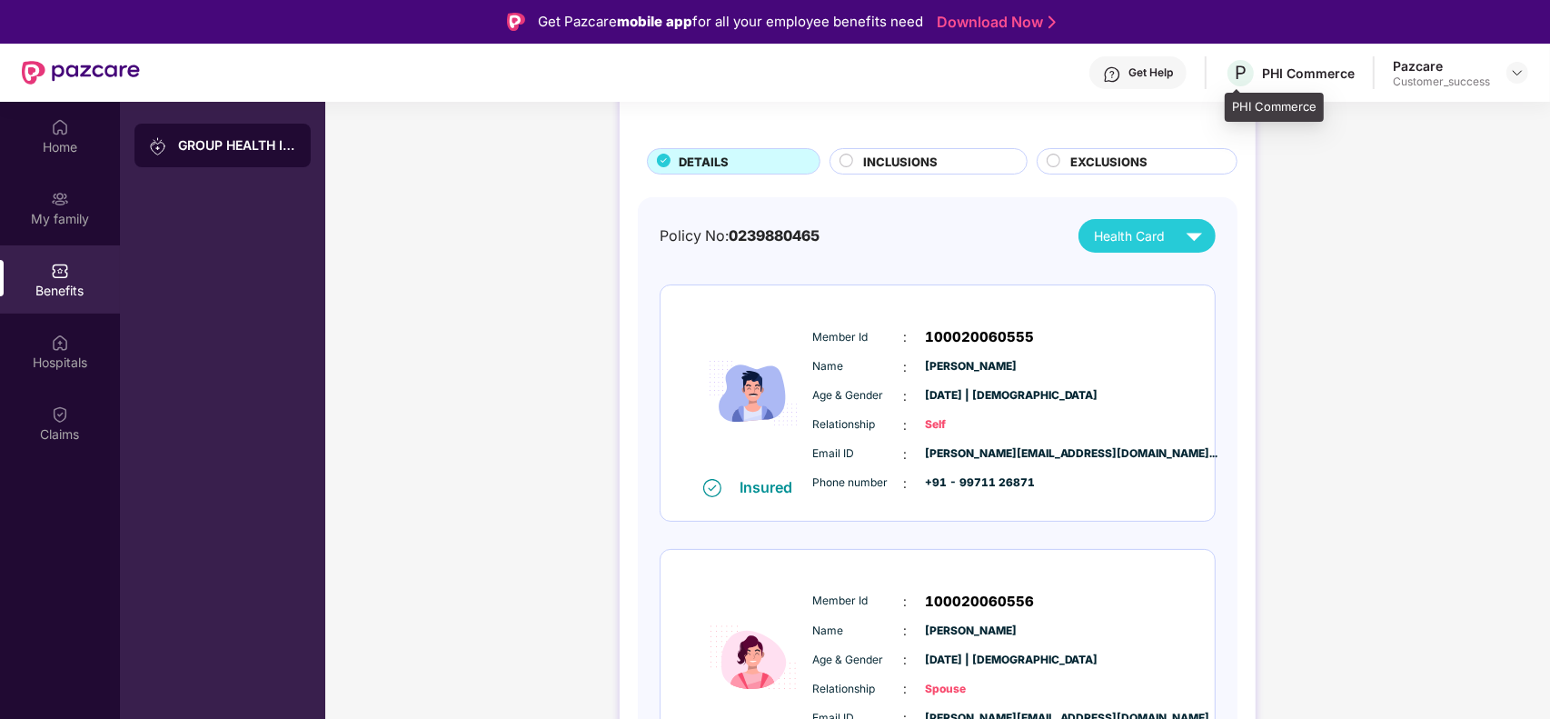
click at [1337, 83] on div "P PHI Commerce" at bounding box center [1290, 73] width 130 height 32
click at [1336, 70] on div "PHI Commerce" at bounding box center [1308, 73] width 93 height 17
drag, startPoint x: 1336, startPoint y: 70, endPoint x: 1361, endPoint y: 83, distance: 28.5
click at [1361, 83] on div "Get Help P PHI Commerce Pazcare Customer_success" at bounding box center [834, 73] width 1389 height 58
drag, startPoint x: 1231, startPoint y: 102, endPoint x: 1314, endPoint y: 101, distance: 82.7
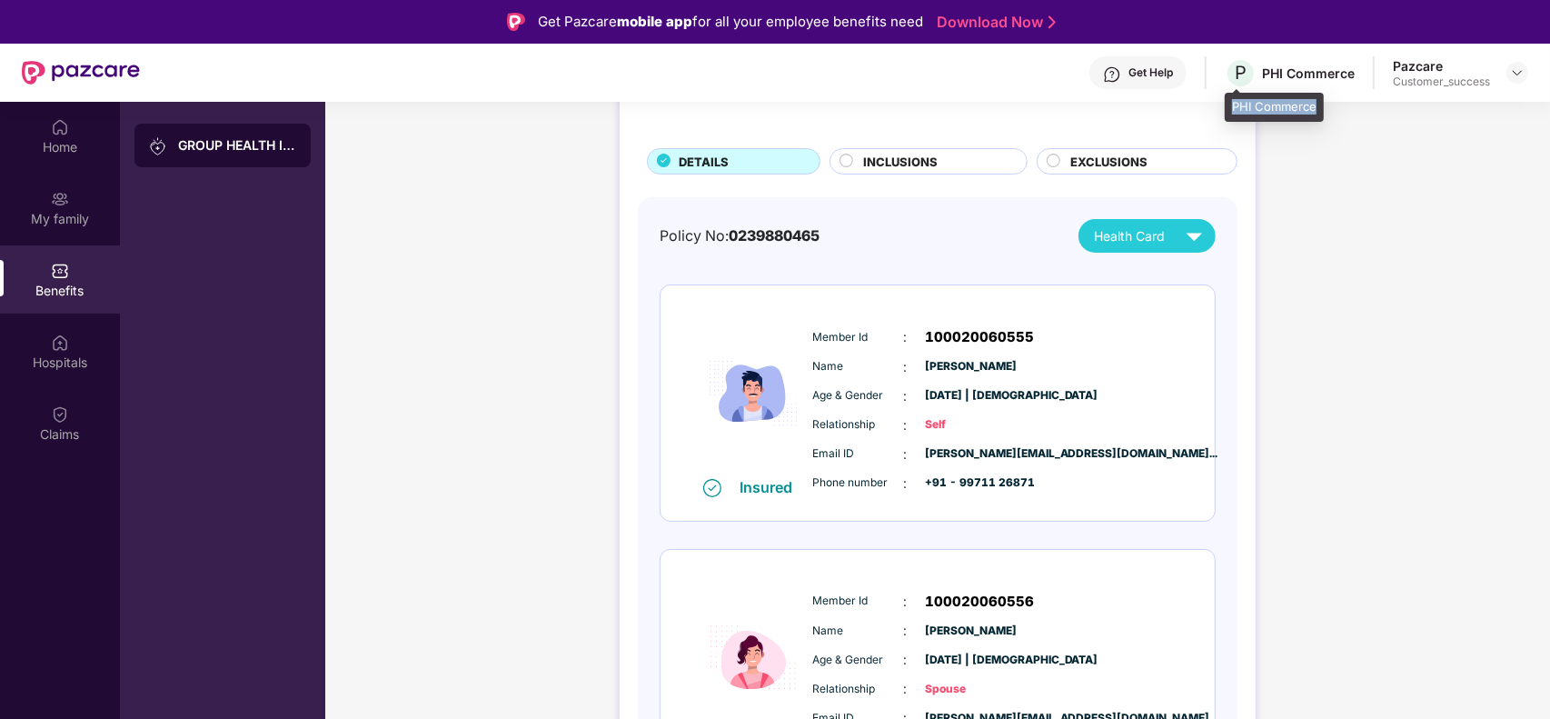
click at [1314, 101] on div "PHI Commerce" at bounding box center [1274, 107] width 99 height 29
copy div "PHI Commerce"
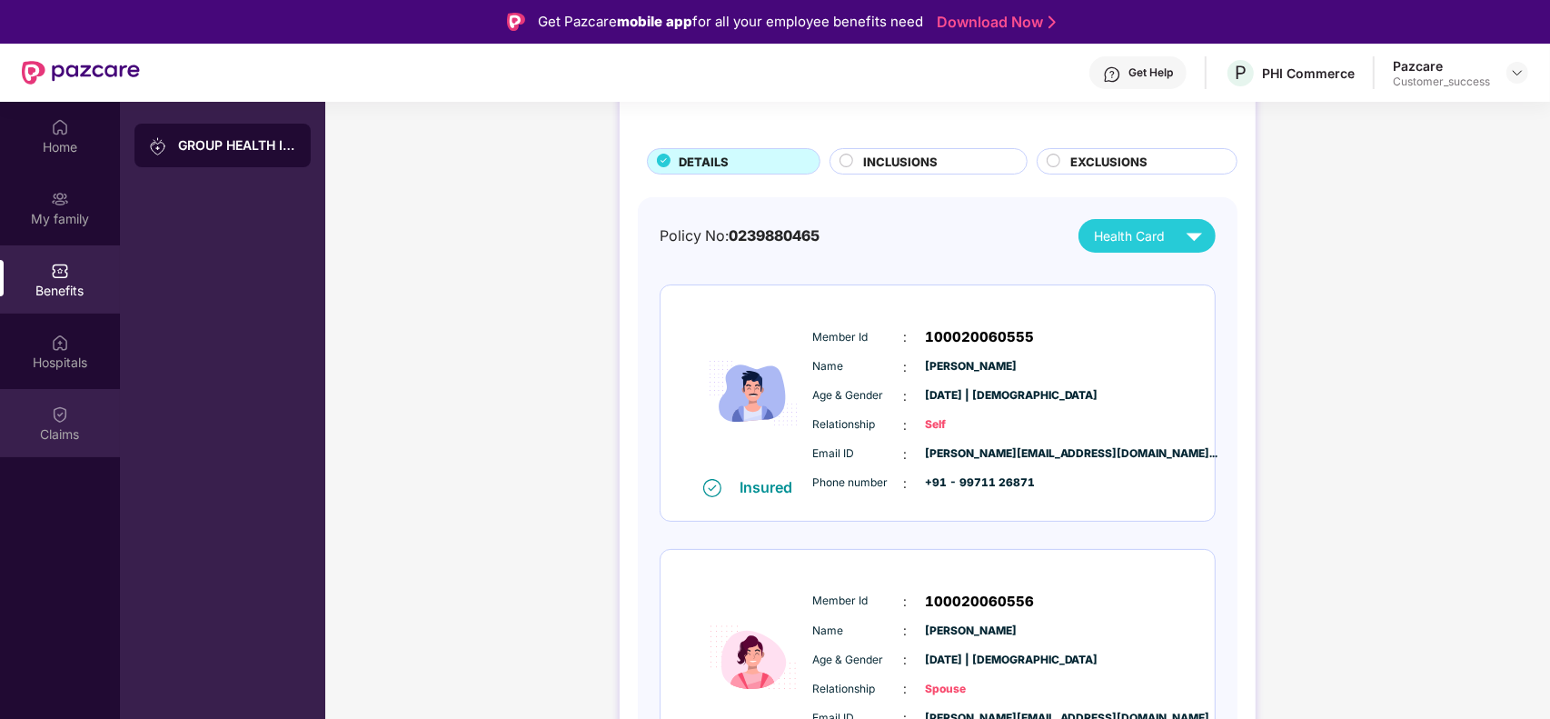
click at [43, 421] on div "Claims" at bounding box center [60, 423] width 120 height 68
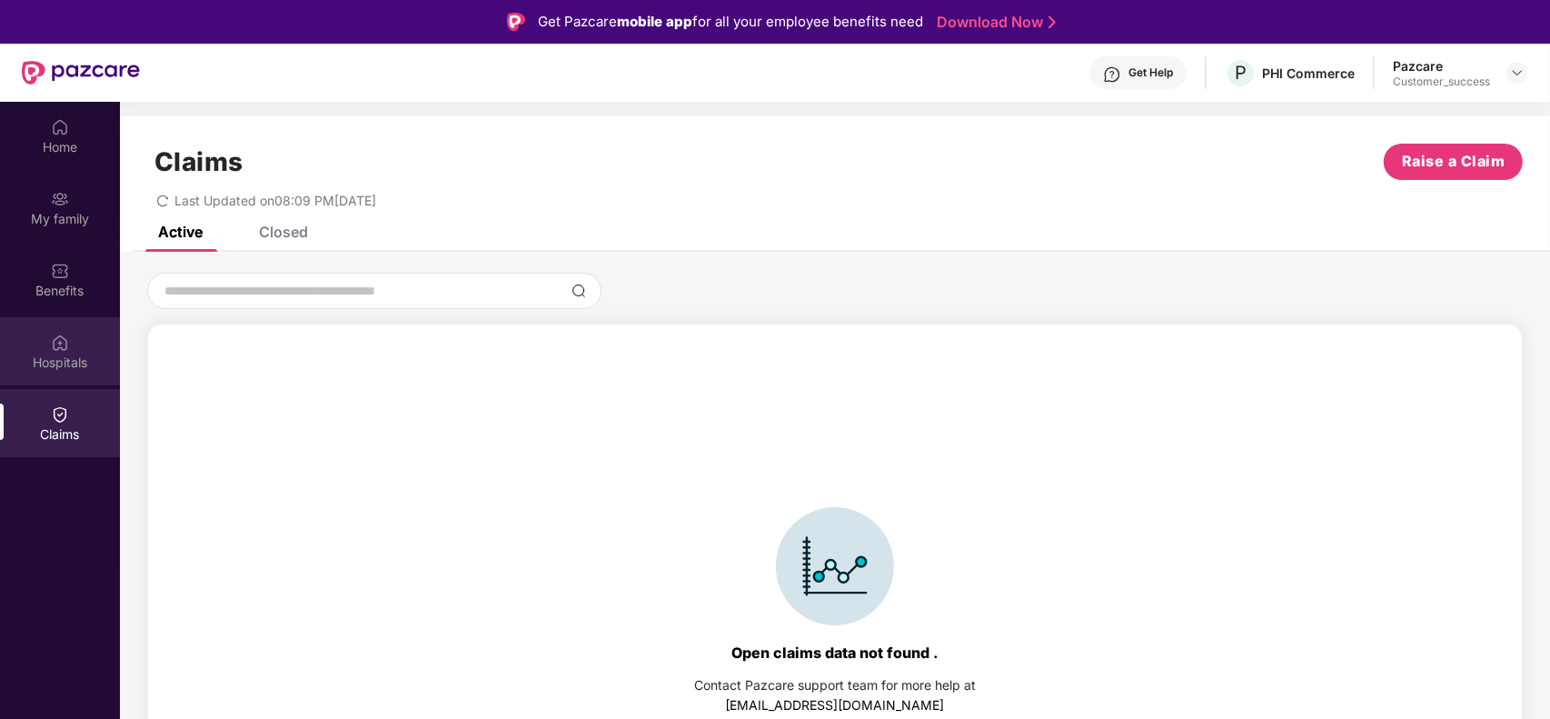
click at [66, 357] on div "Hospitals" at bounding box center [60, 363] width 120 height 18
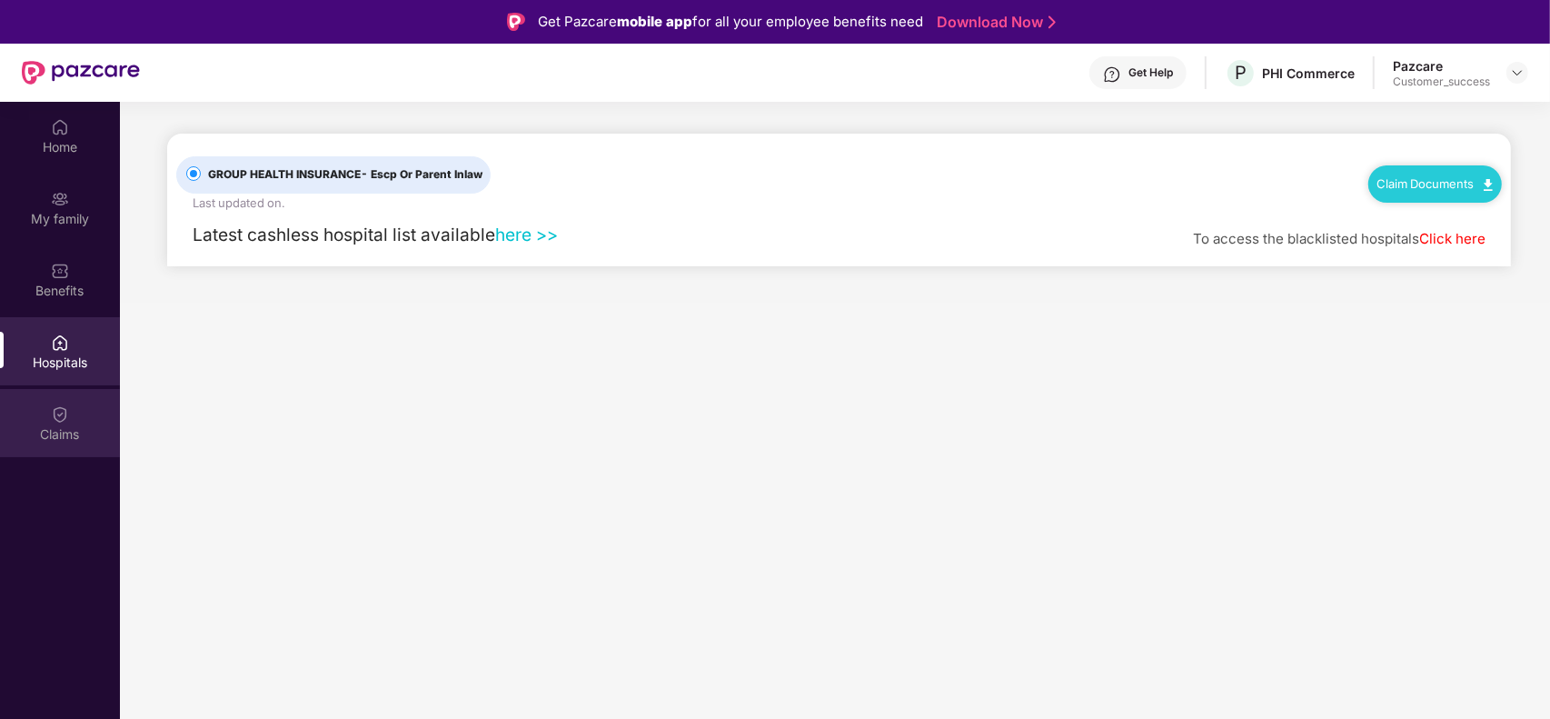
click at [75, 443] on div "Claims" at bounding box center [60, 423] width 120 height 68
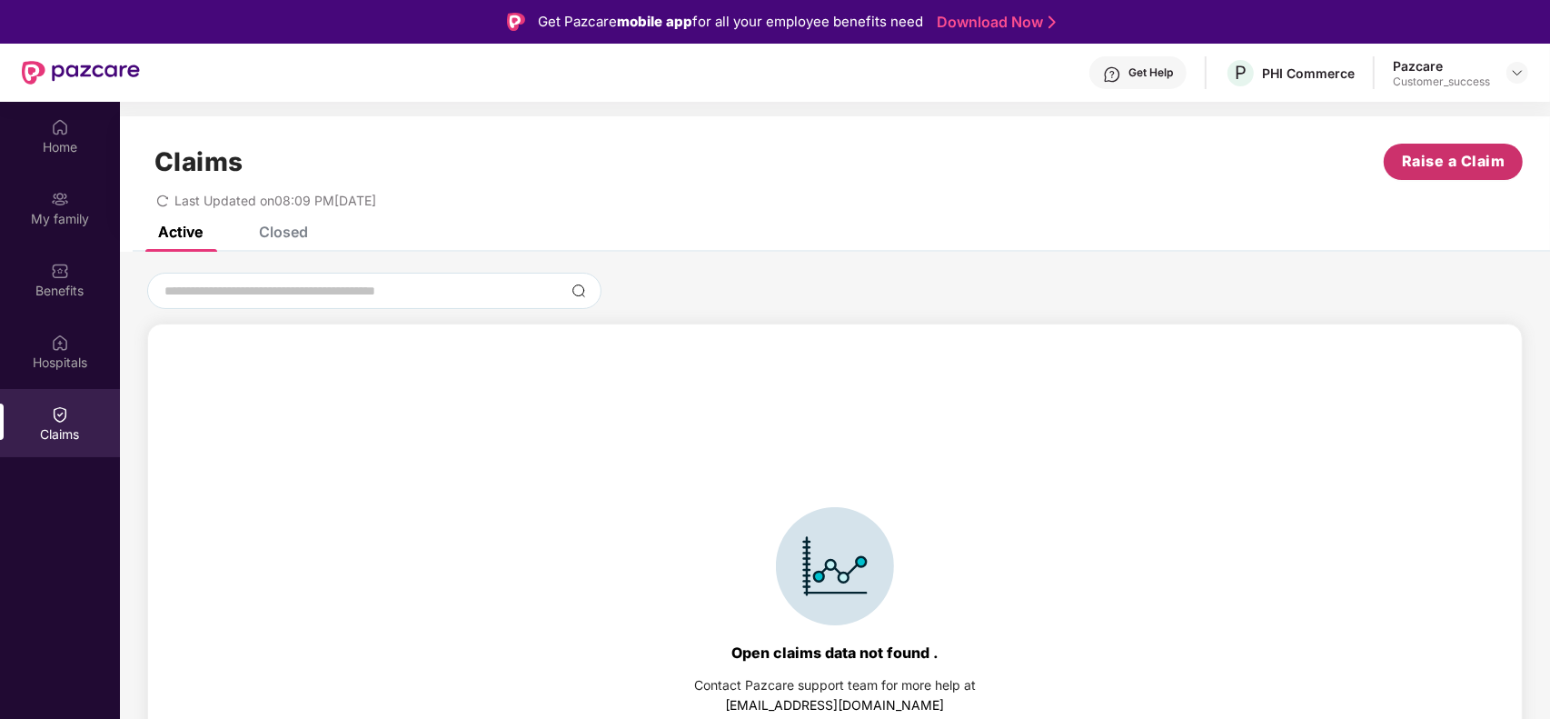
click at [1465, 169] on span "Raise a Claim" at bounding box center [1454, 161] width 104 height 23
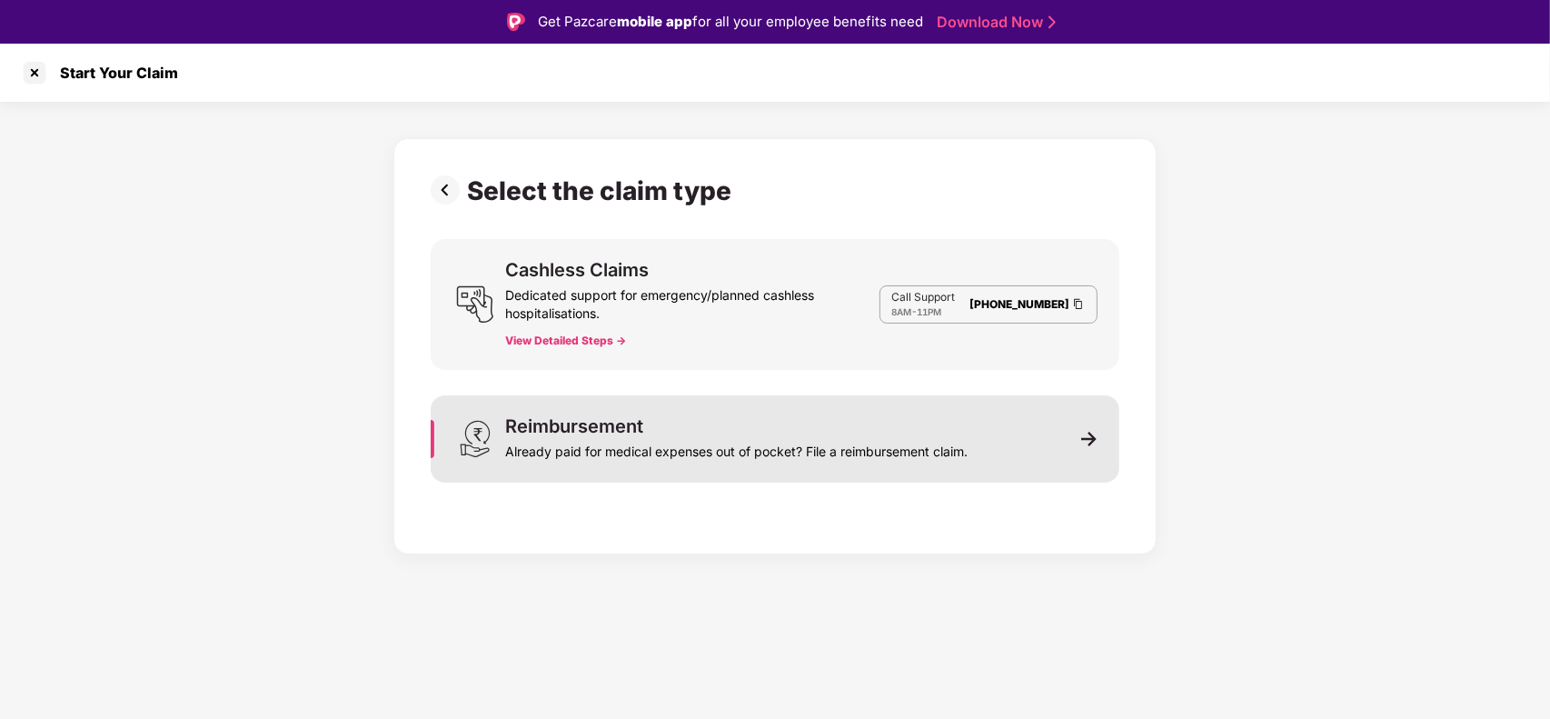
click at [1000, 436] on div "Reimbursement Already paid for medical expenses out of pocket? File a reimburse…" at bounding box center [775, 438] width 689 height 87
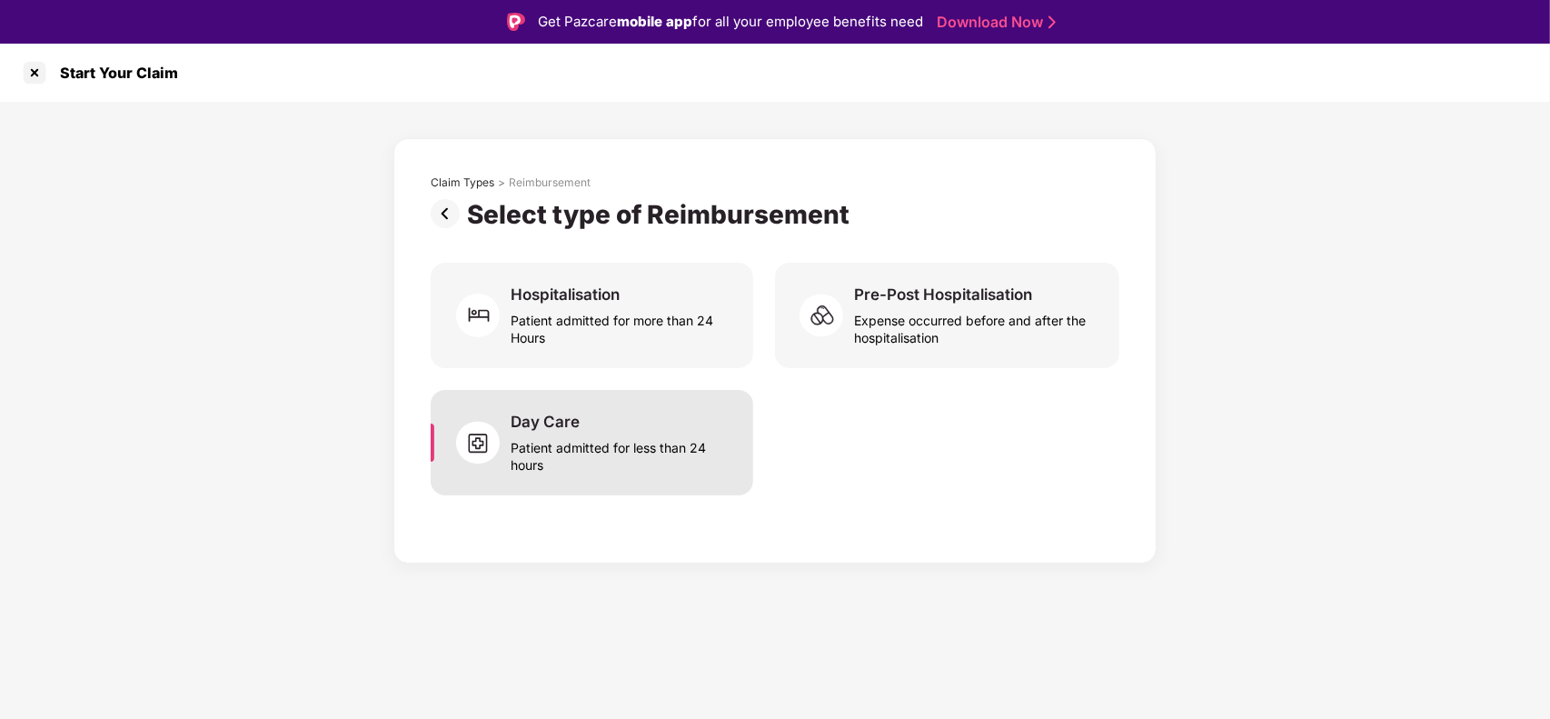
click at [650, 456] on div "Patient admitted for less than 24 hours" at bounding box center [621, 453] width 221 height 42
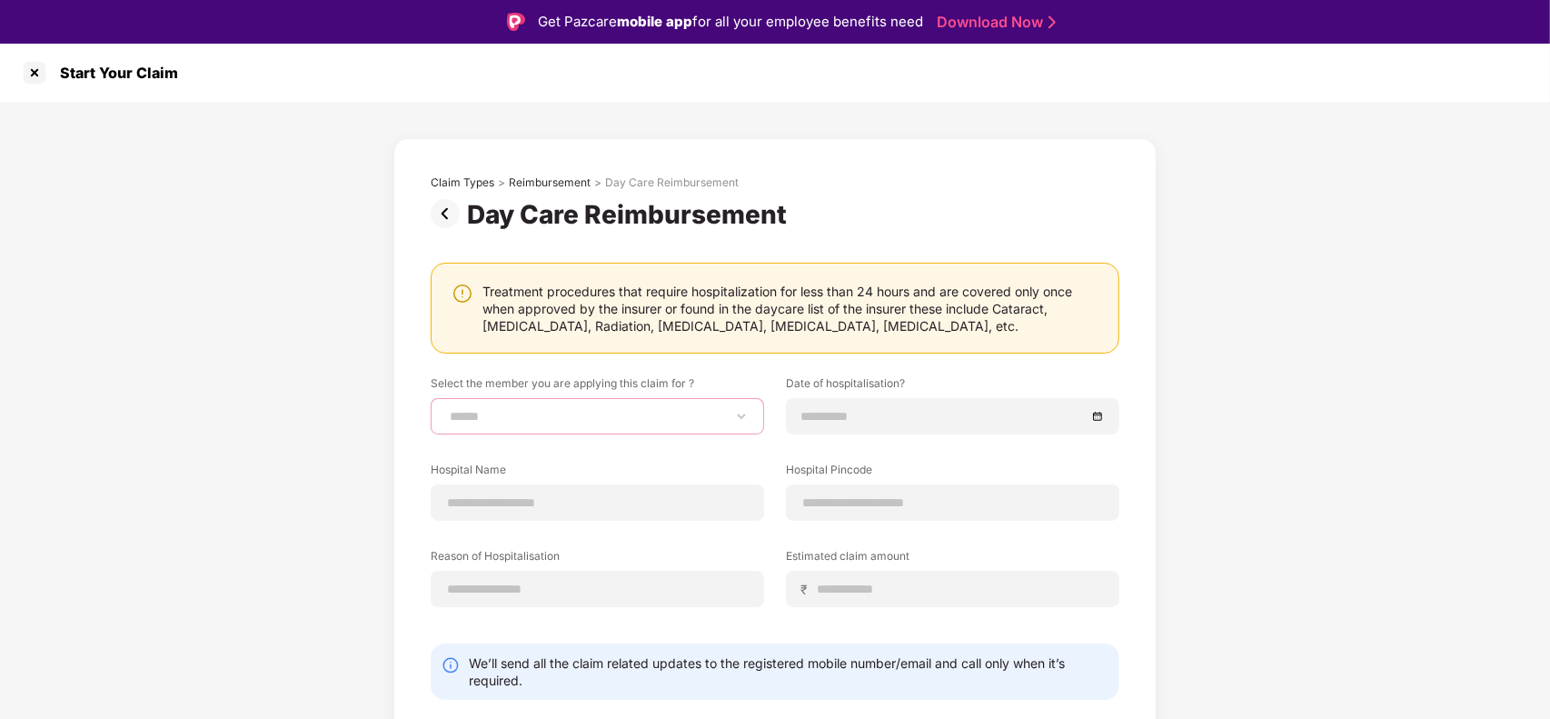
click at [641, 423] on select "**********" at bounding box center [597, 416] width 303 height 15
select select "**********"
click at [446, 409] on select "**********" at bounding box center [597, 416] width 303 height 15
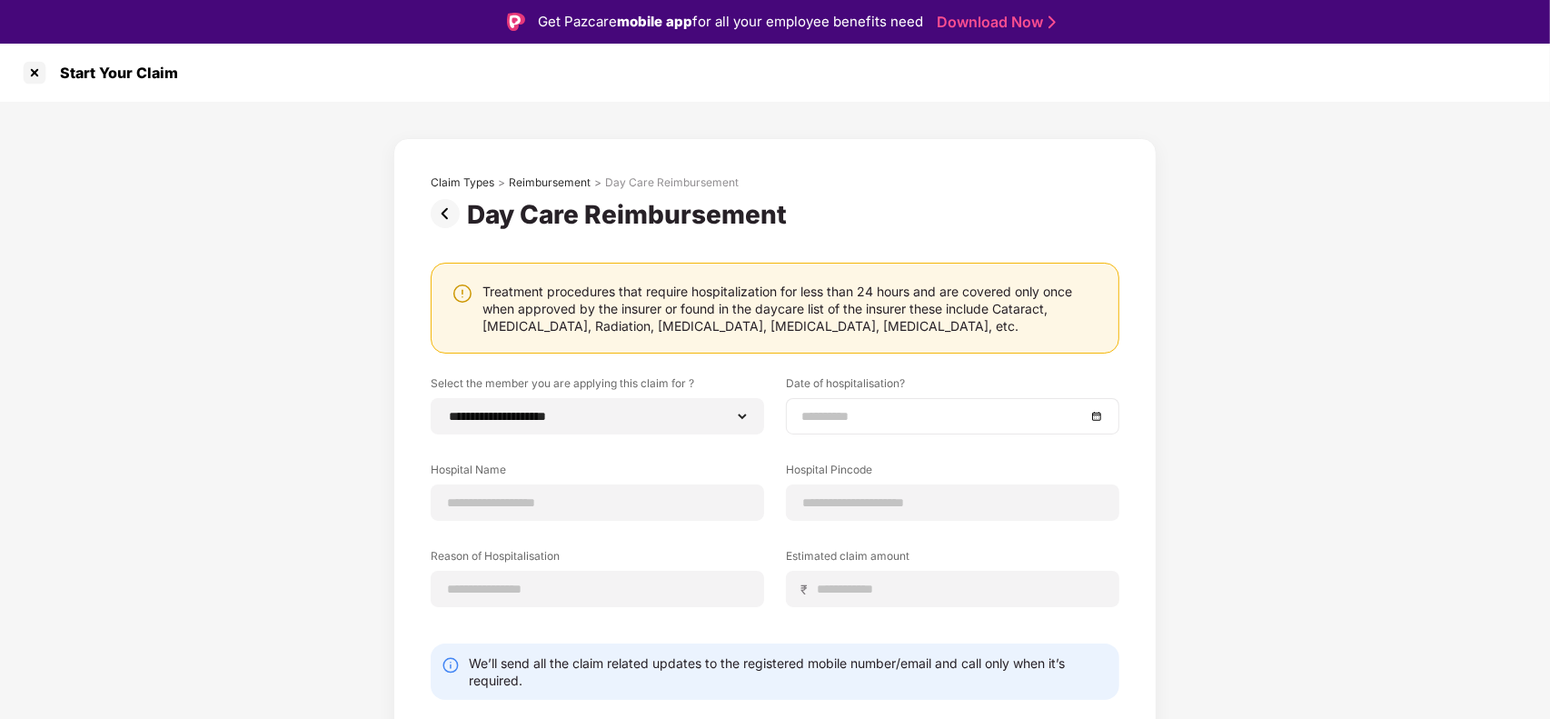
click at [861, 419] on input at bounding box center [944, 416] width 284 height 20
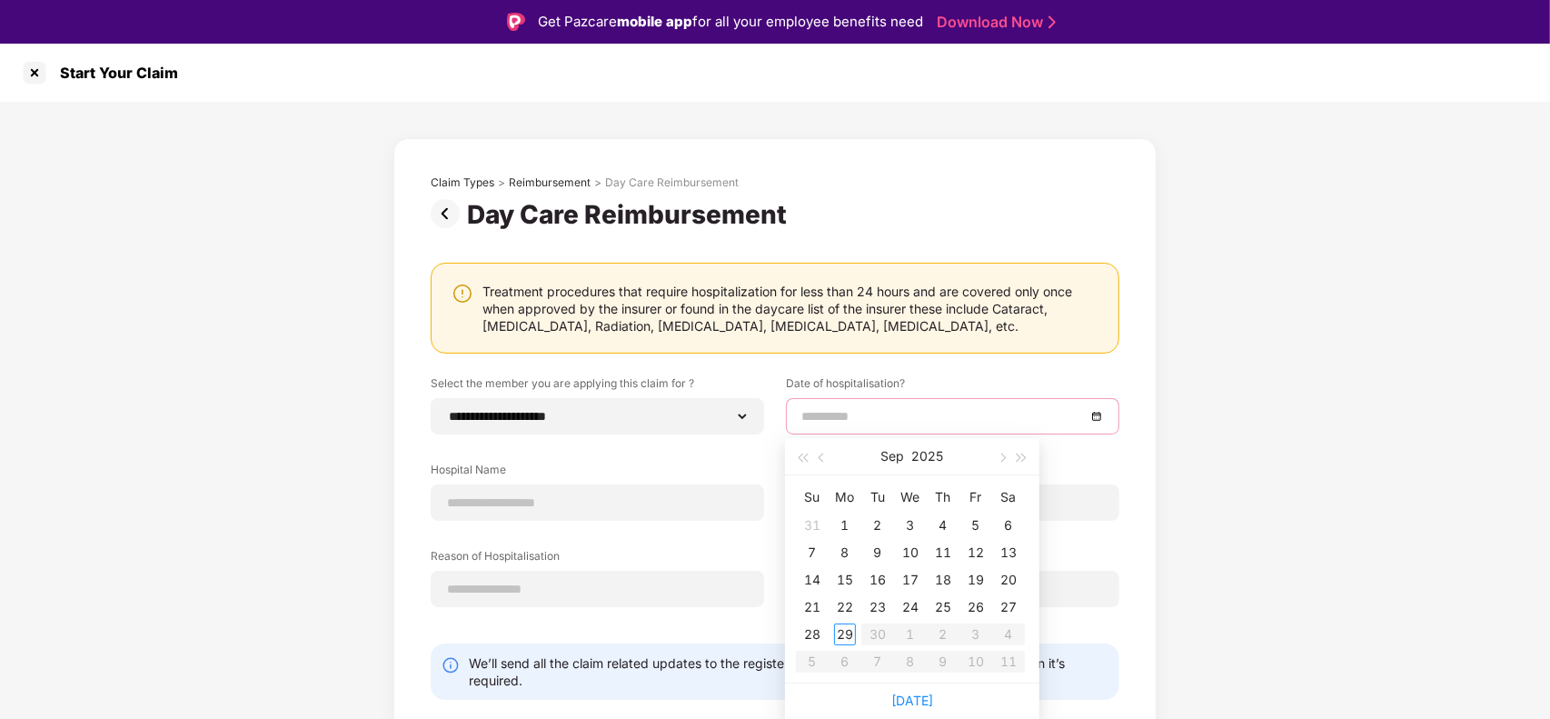
type input "**********"
click at [821, 454] on span "button" at bounding box center [823, 458] width 9 height 9
type input "**********"
click at [912, 632] on div "27" at bounding box center [911, 634] width 22 height 22
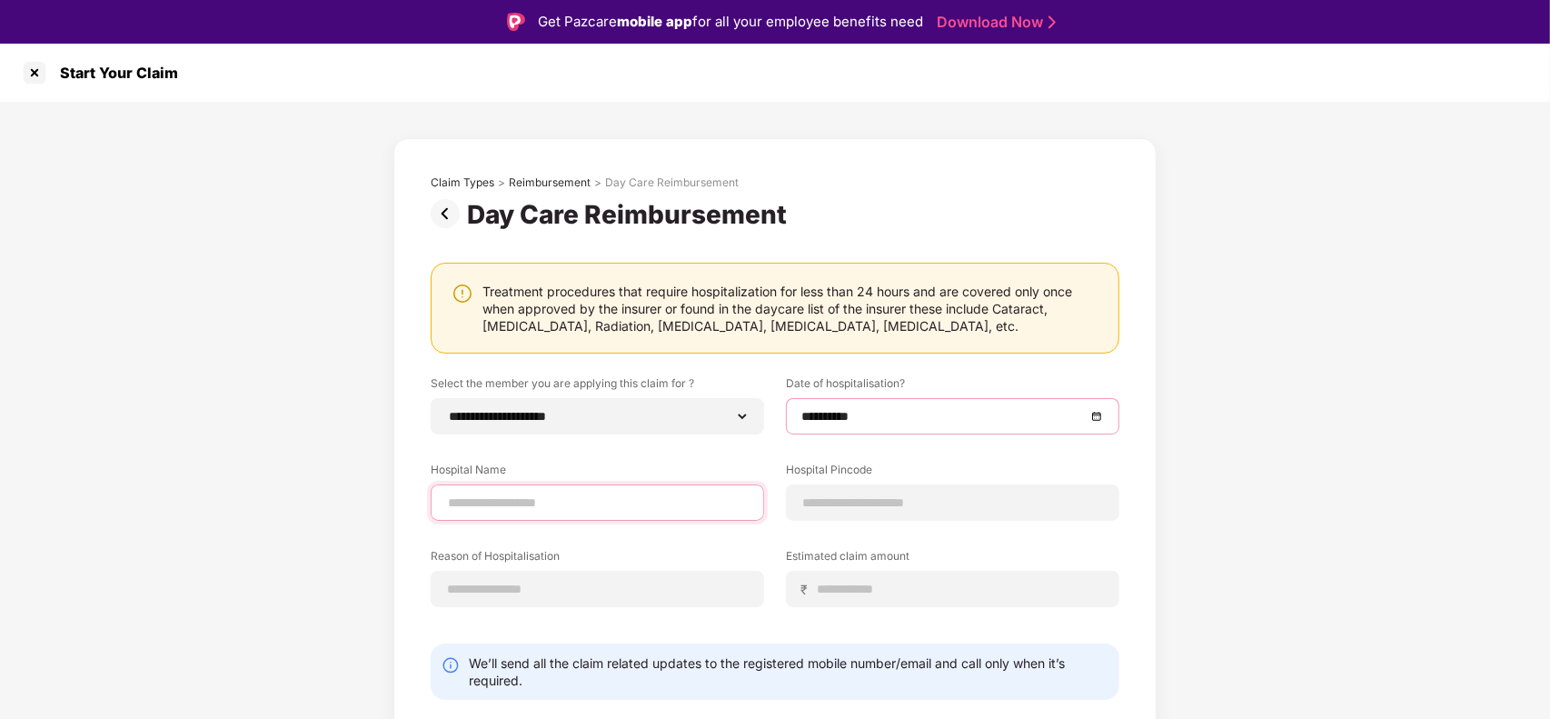
click at [655, 495] on input at bounding box center [597, 502] width 303 height 19
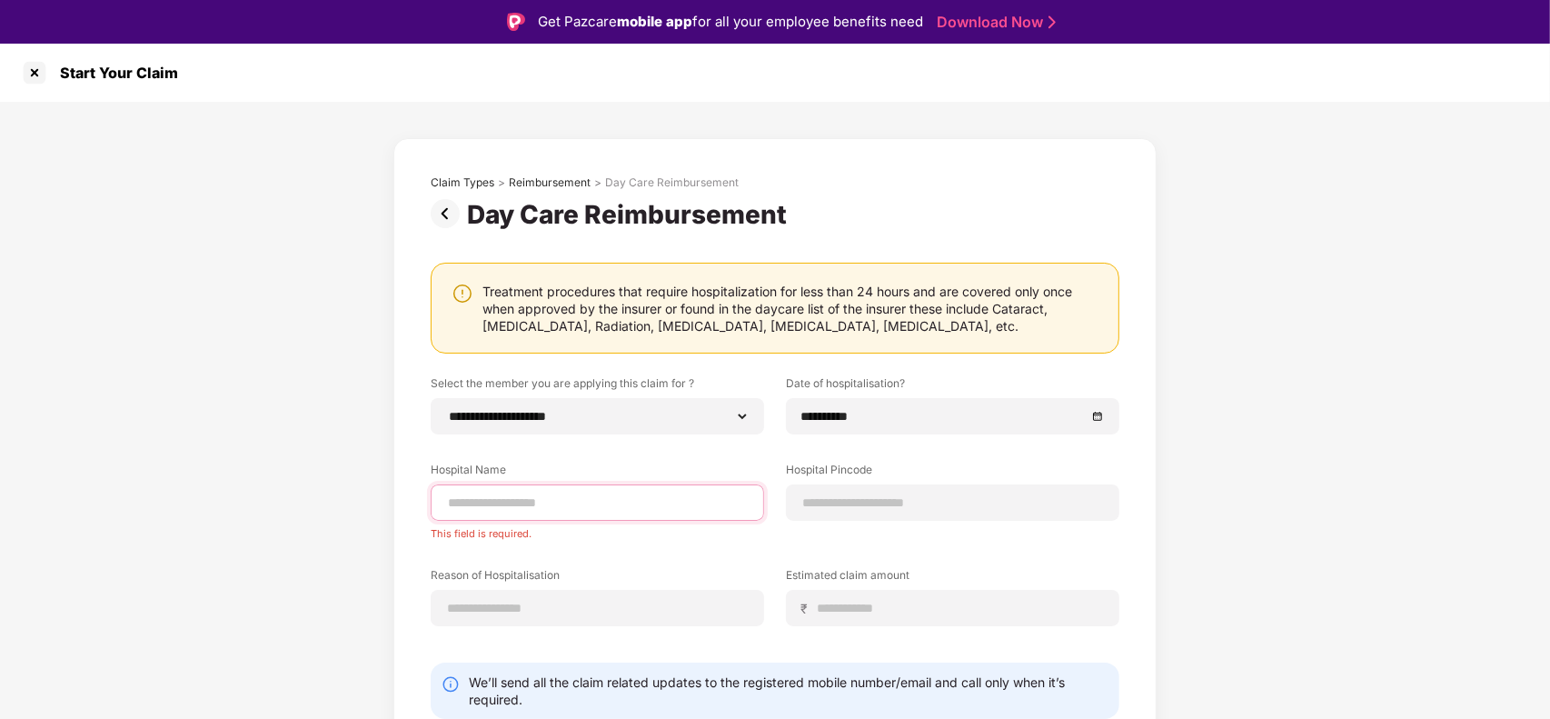
paste input "**********"
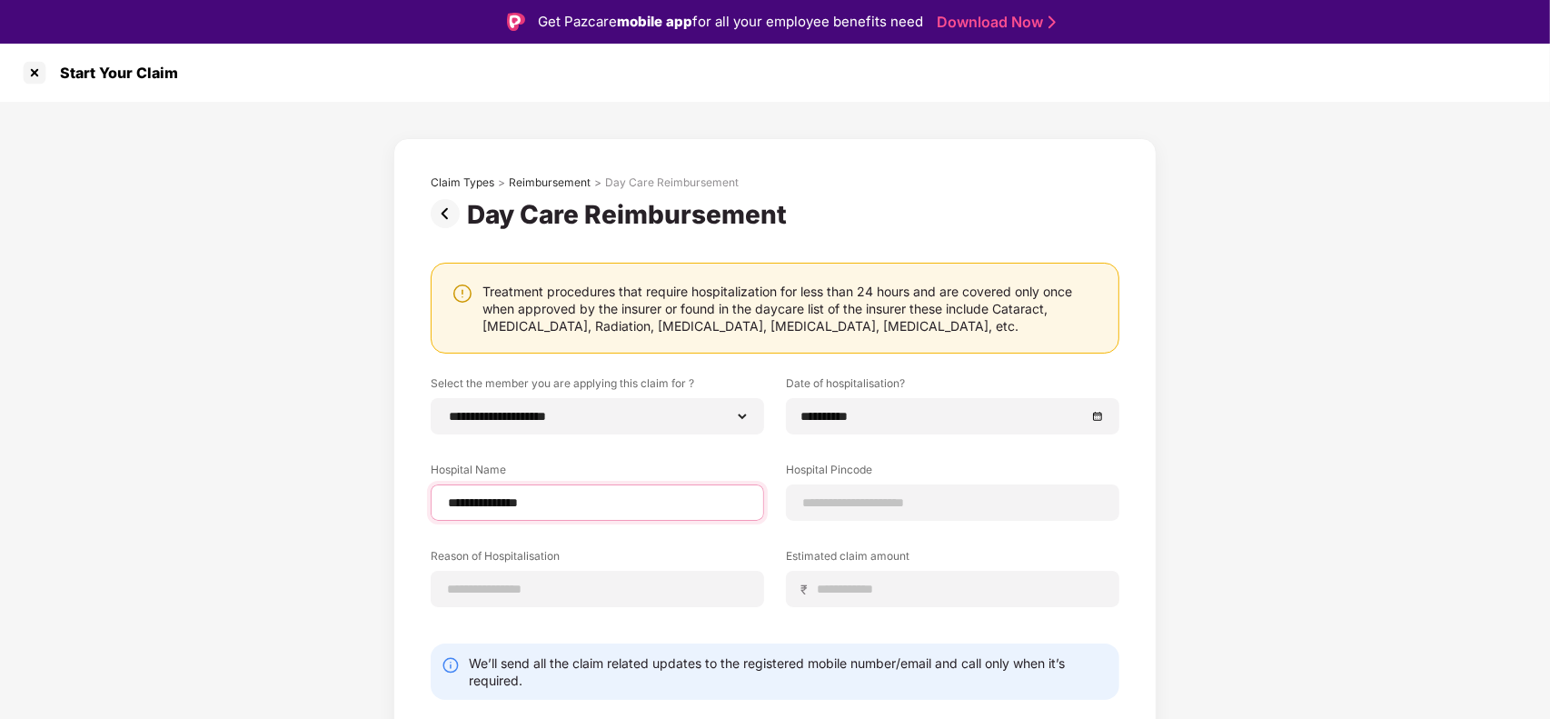
type input "**********"
click at [669, 584] on input at bounding box center [597, 589] width 303 height 19
click at [873, 500] on input at bounding box center [953, 502] width 303 height 19
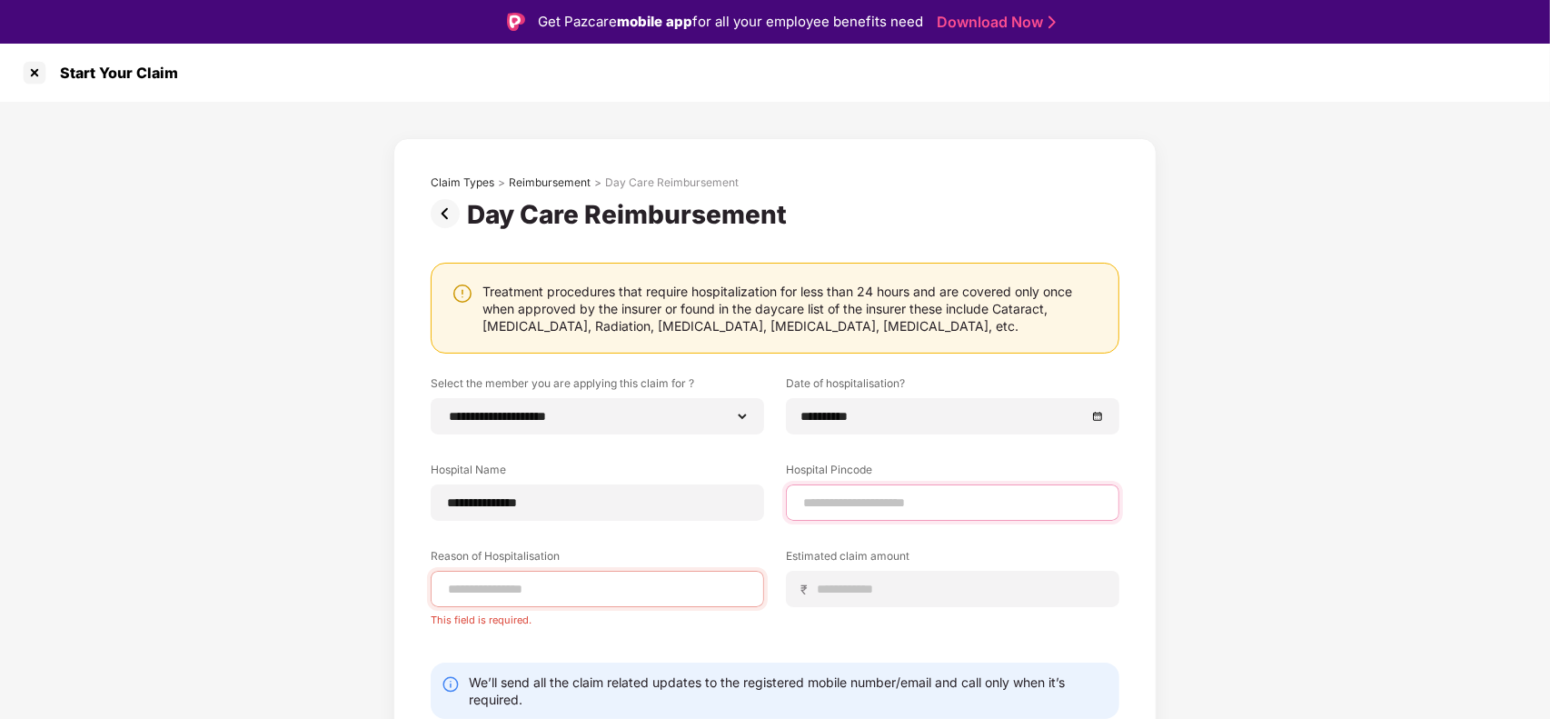
paste input "******"
type input "******"
select select "******"
select select "**********"
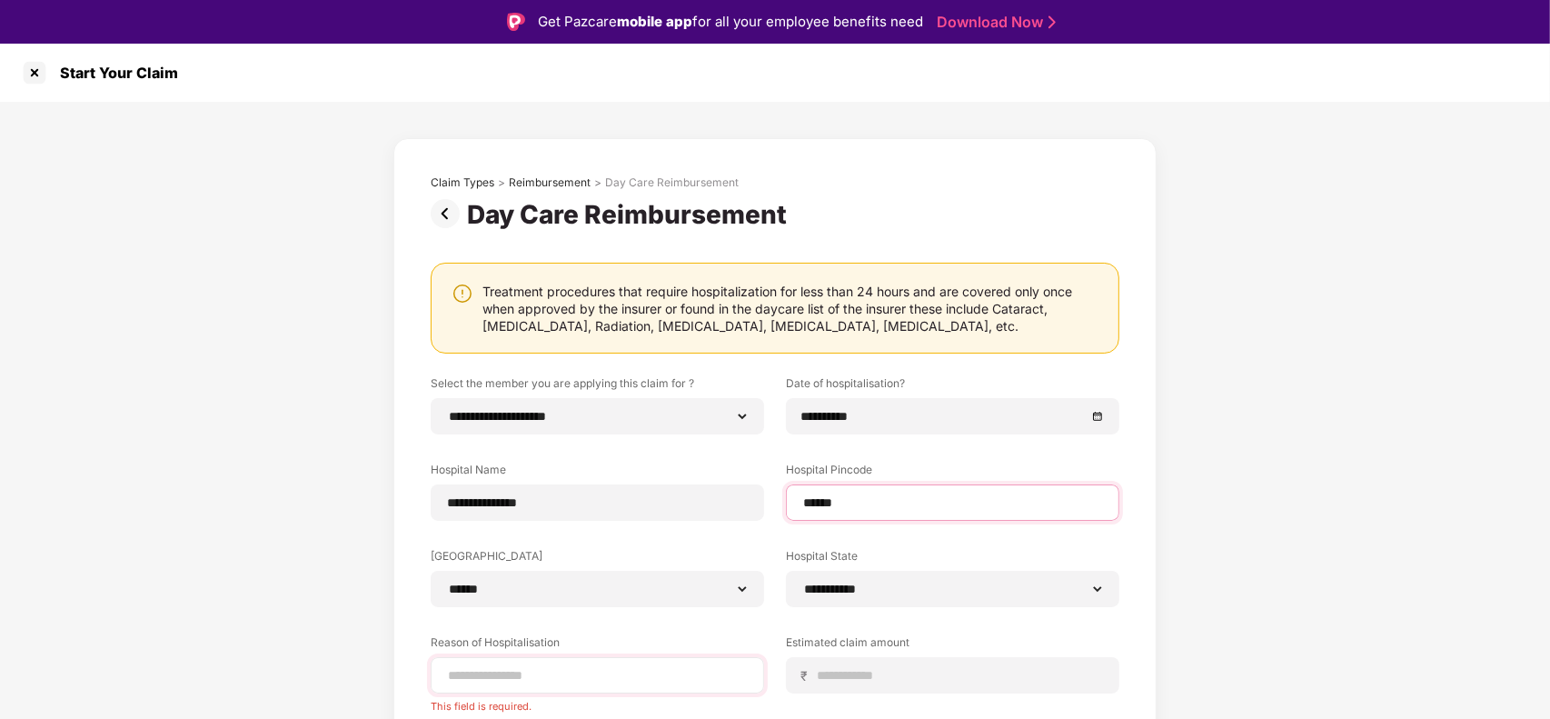
type input "******"
click at [607, 675] on input at bounding box center [597, 675] width 303 height 19
paste input "**********"
type input "**********"
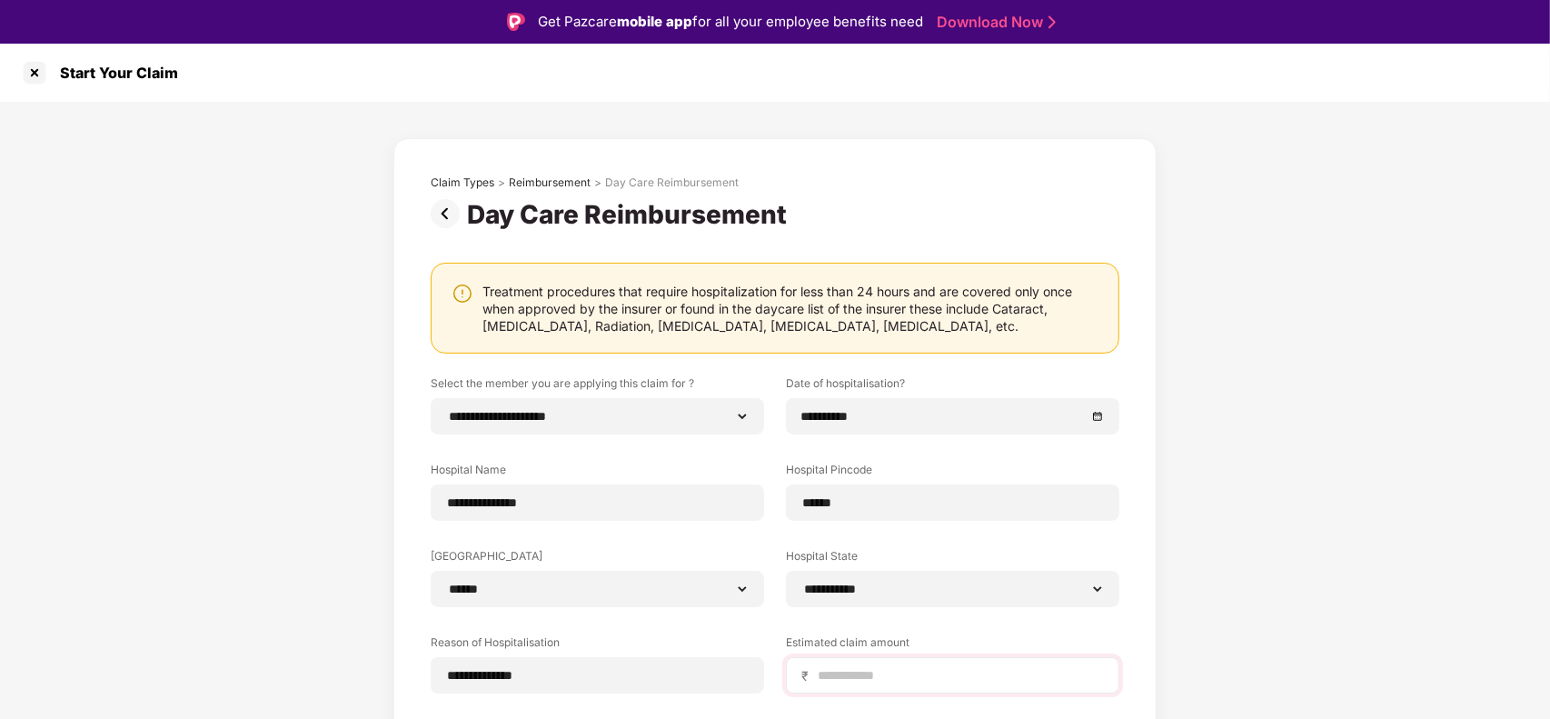
click at [920, 664] on div "₹" at bounding box center [953, 675] width 334 height 36
click at [842, 677] on input at bounding box center [960, 675] width 288 height 19
type input "*****"
click at [1443, 339] on div "**********" at bounding box center [775, 500] width 1550 height 796
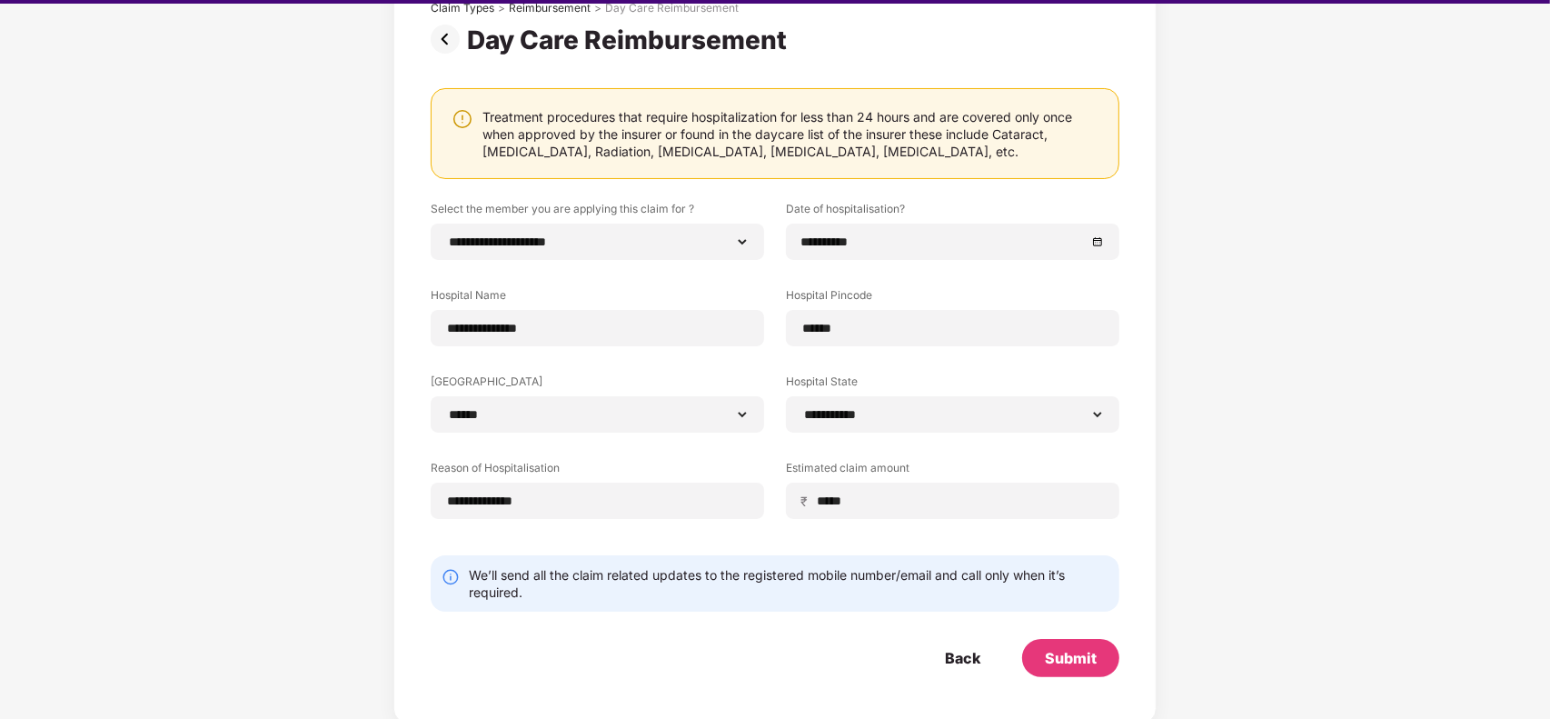
scroll to position [43, 0]
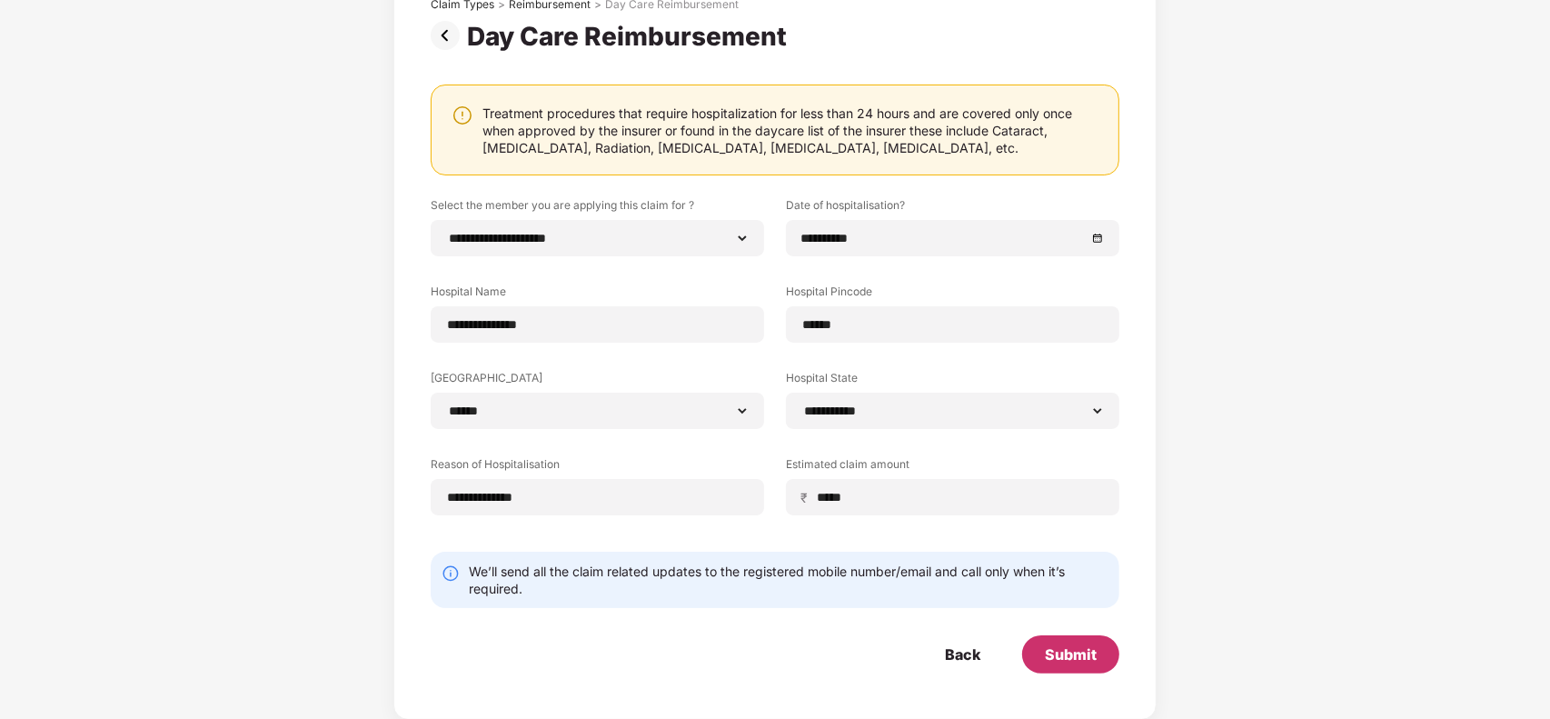
click at [1074, 654] on div "Submit" at bounding box center [1071, 654] width 52 height 20
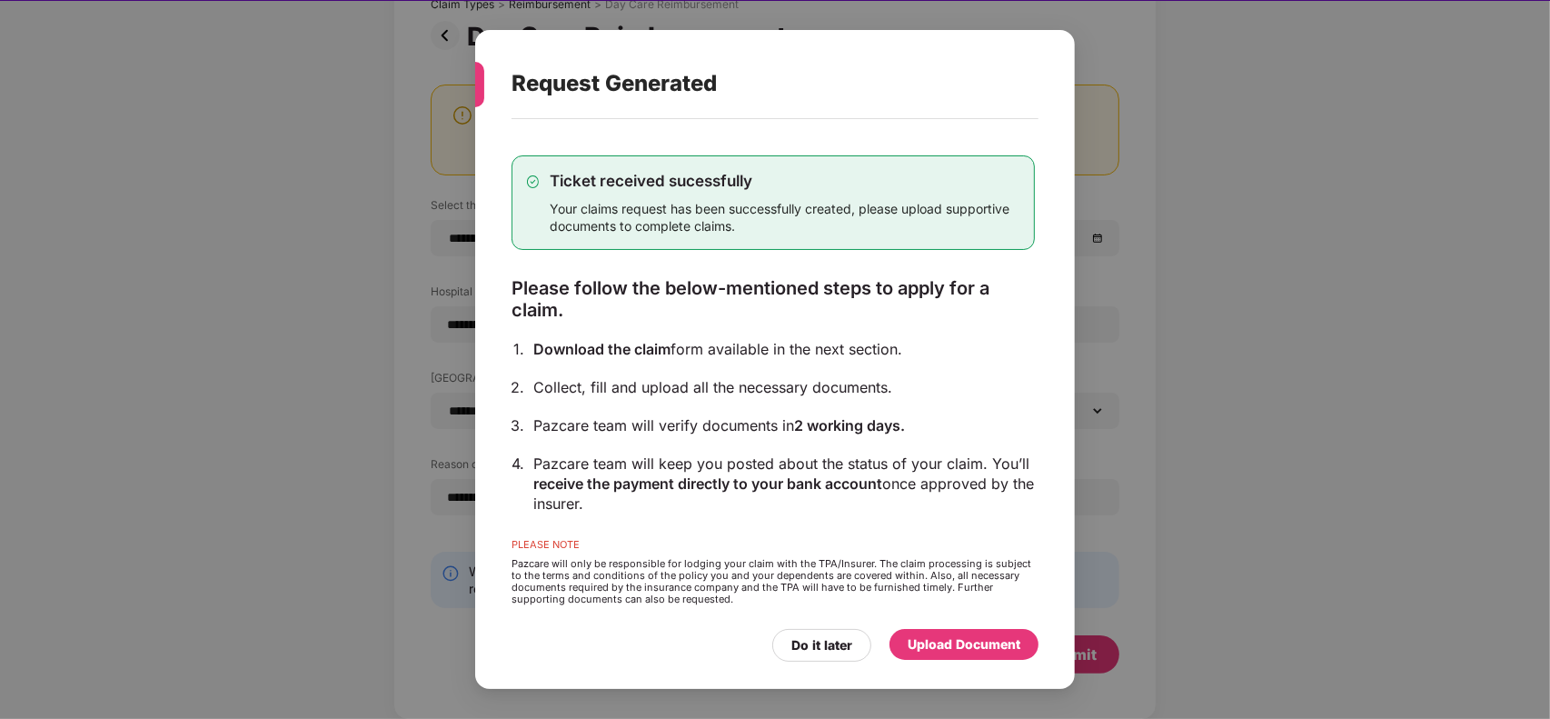
click at [980, 647] on div "Upload Document" at bounding box center [964, 644] width 113 height 20
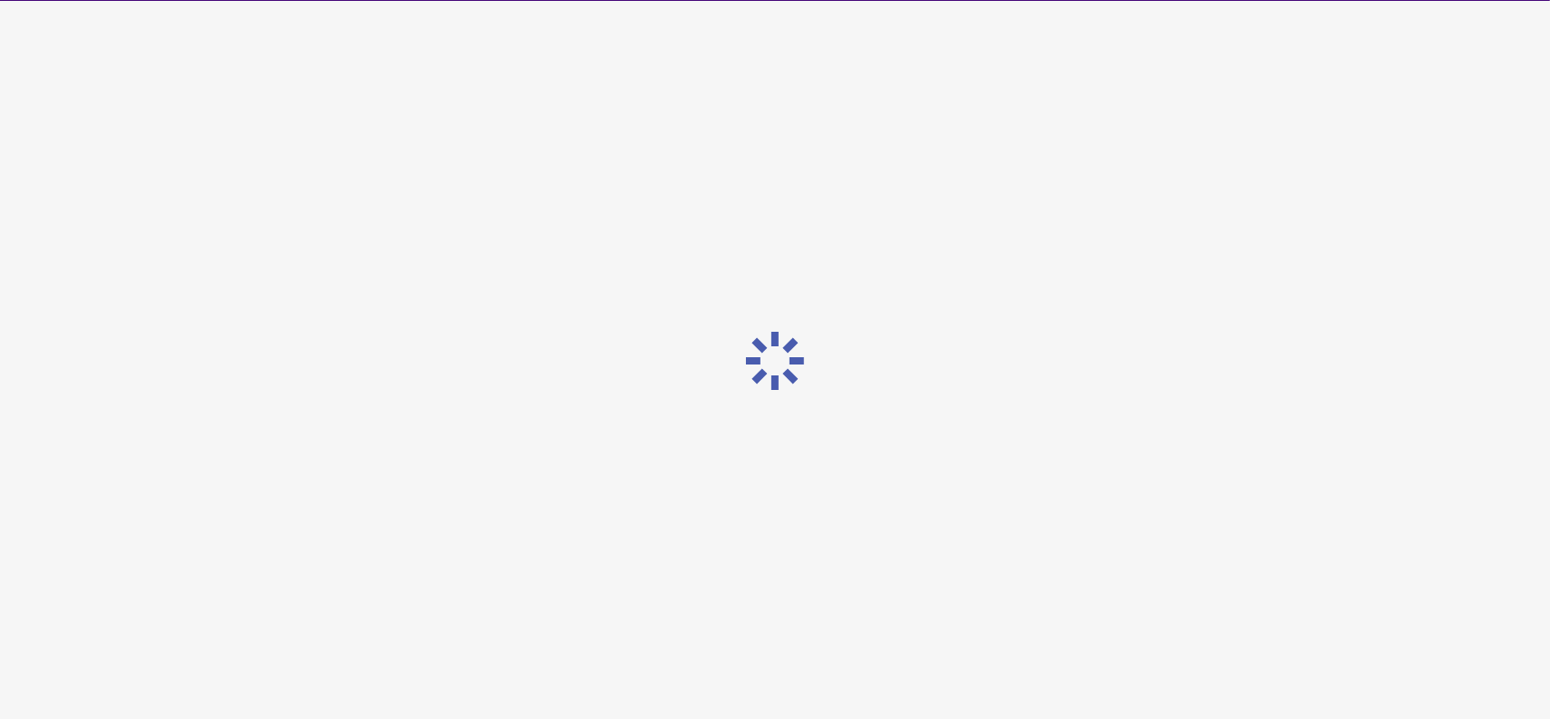
scroll to position [0, 0]
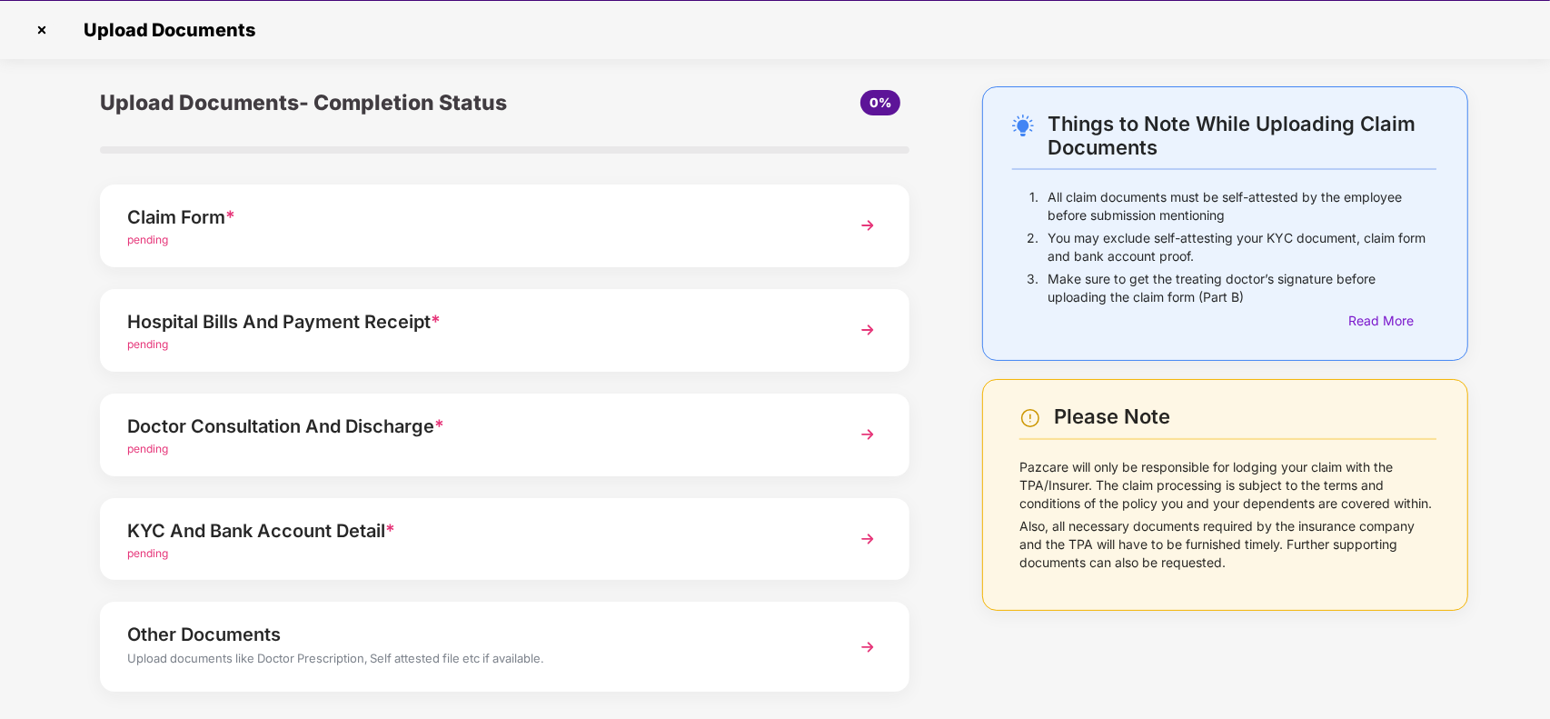
click at [820, 234] on div "Claim Form * pending" at bounding box center [505, 225] width 810 height 83
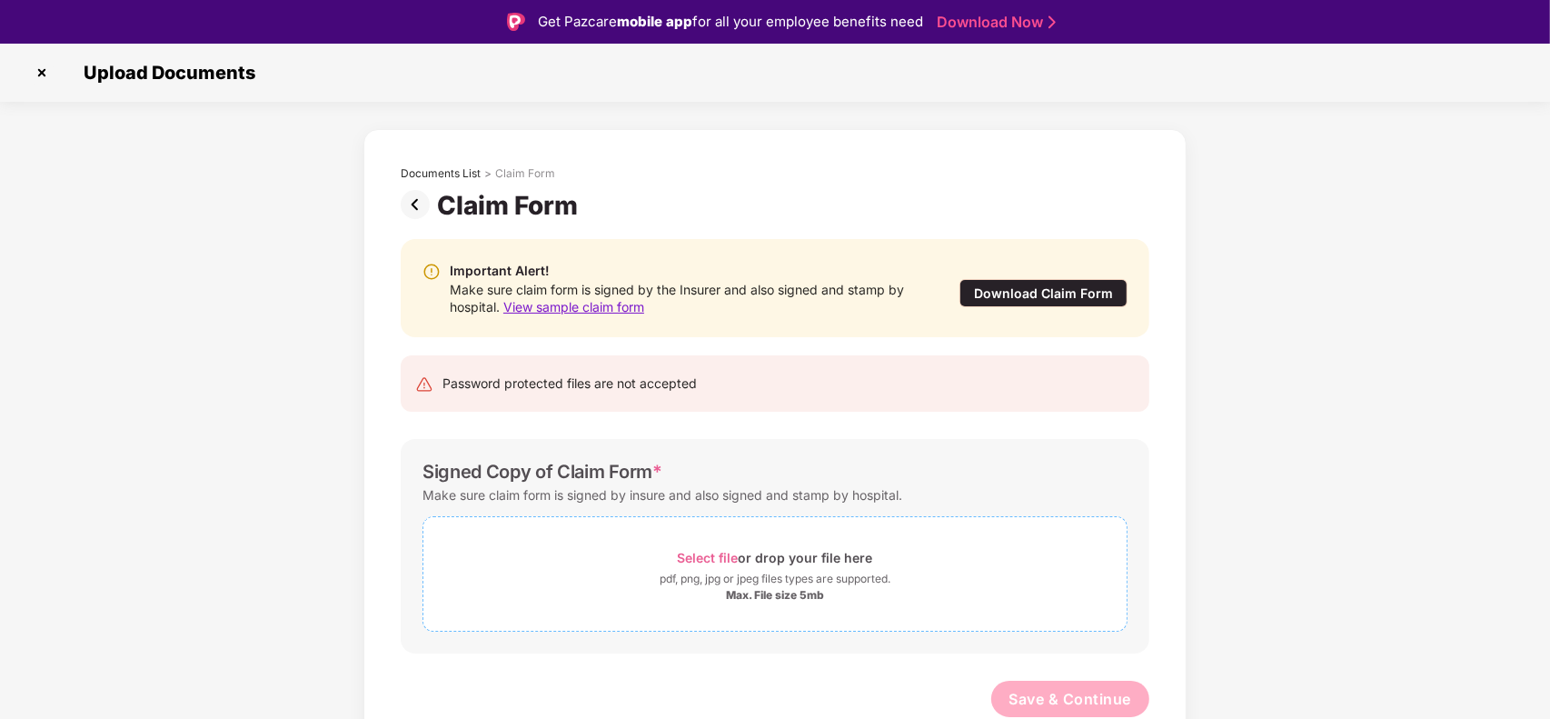
click at [692, 556] on span "Select file" at bounding box center [708, 557] width 61 height 15
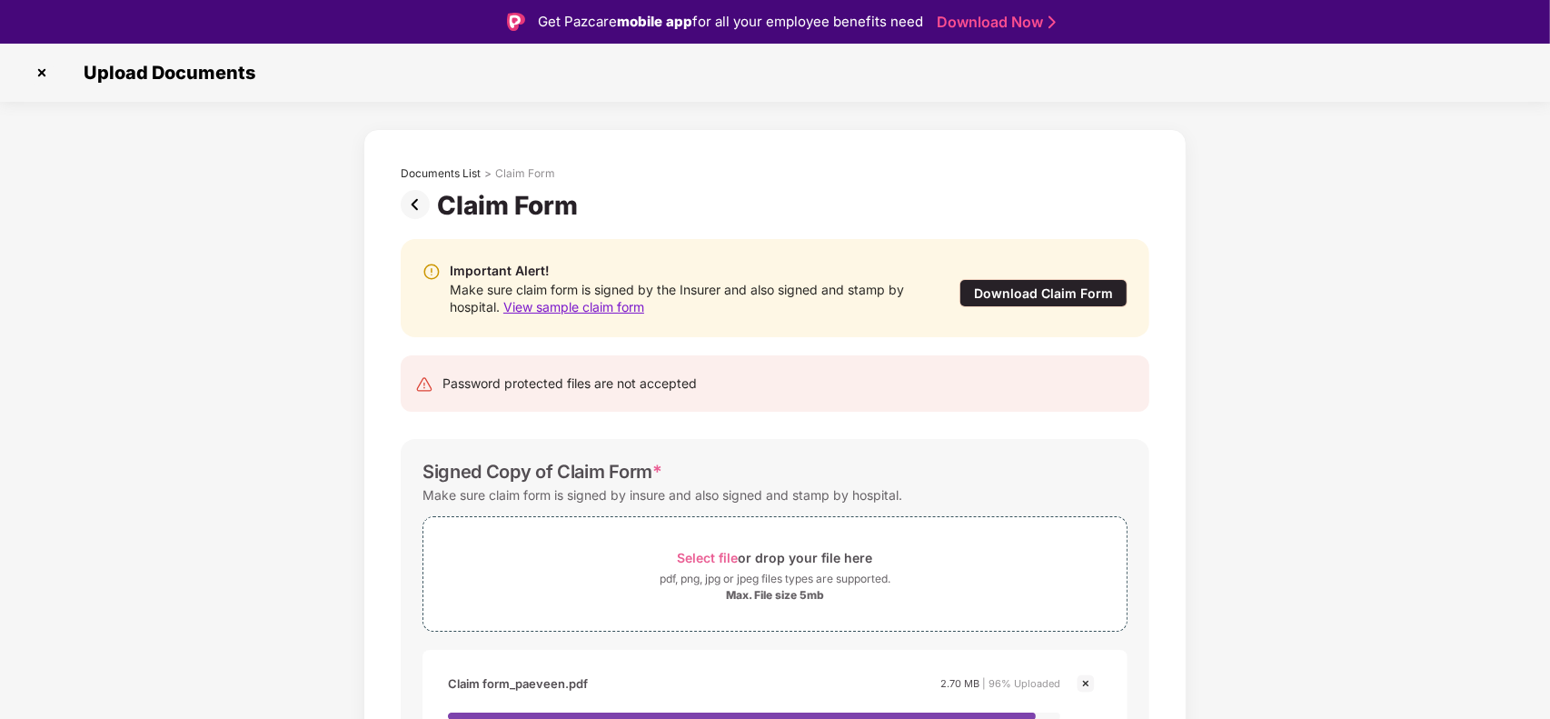
click at [1160, 460] on div "Important Alert! Make sure claim form is signed by the Insurer and also signed …" at bounding box center [775, 540] width 803 height 639
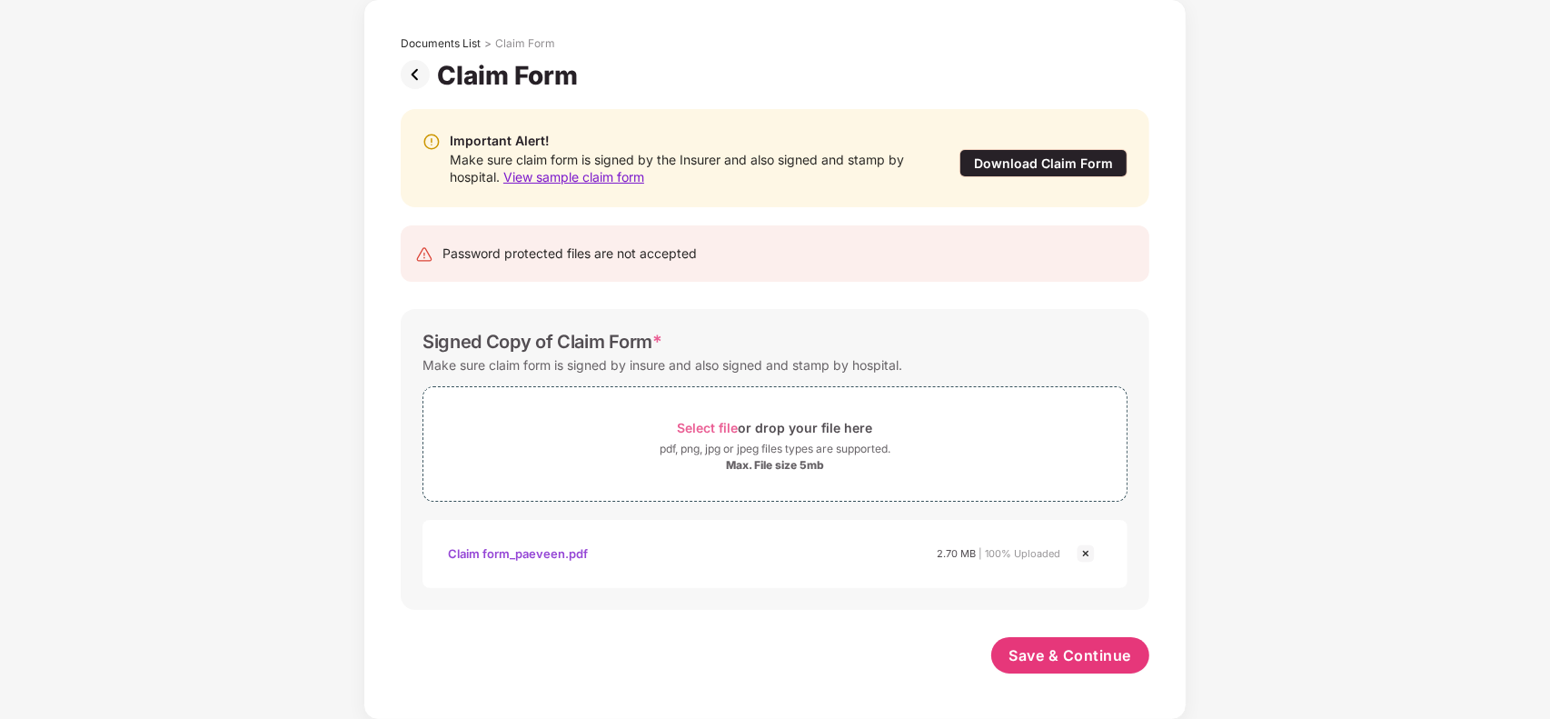
scroll to position [87, 0]
click at [1048, 645] on span "Save & Continue" at bounding box center [1071, 655] width 123 height 20
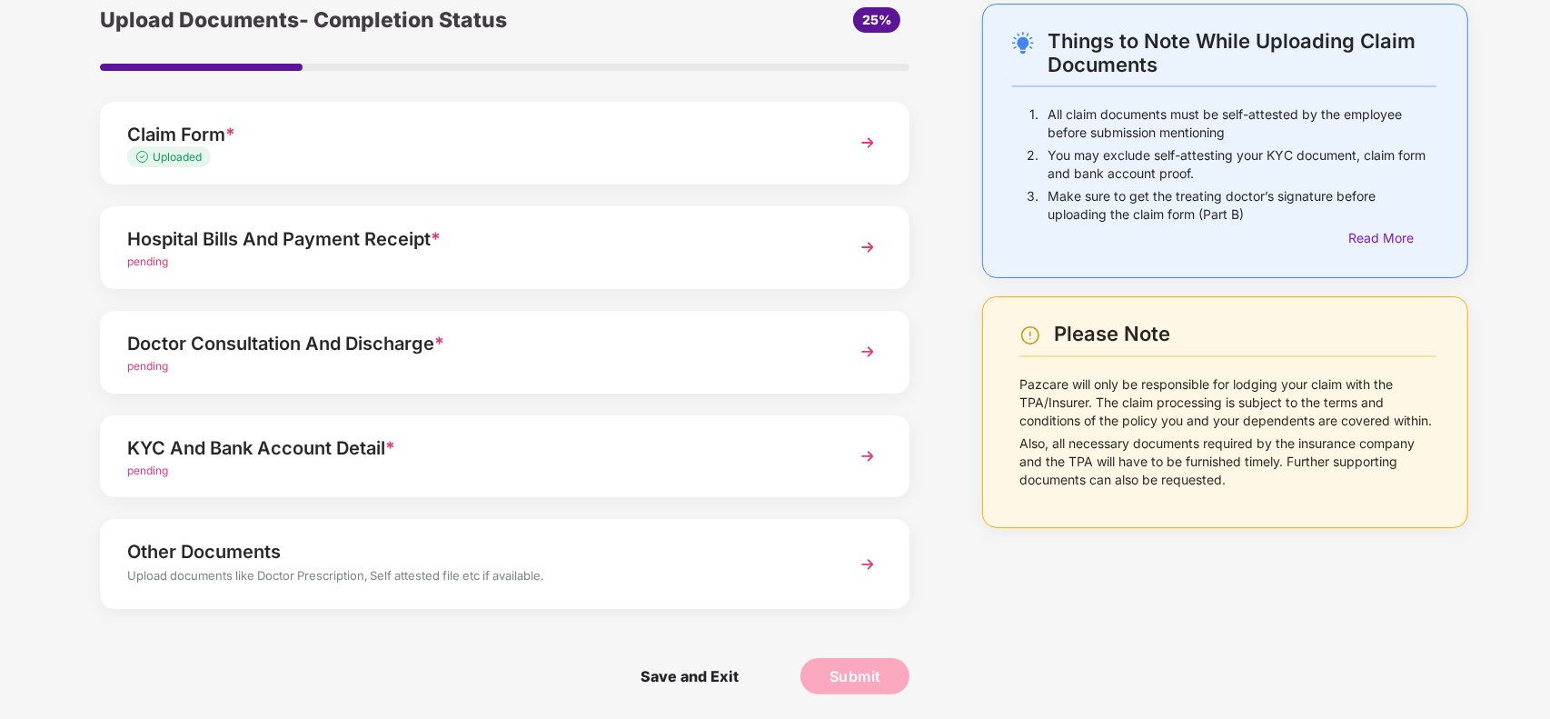
scroll to position [84, 0]
click at [654, 264] on div "pending" at bounding box center [473, 261] width 693 height 17
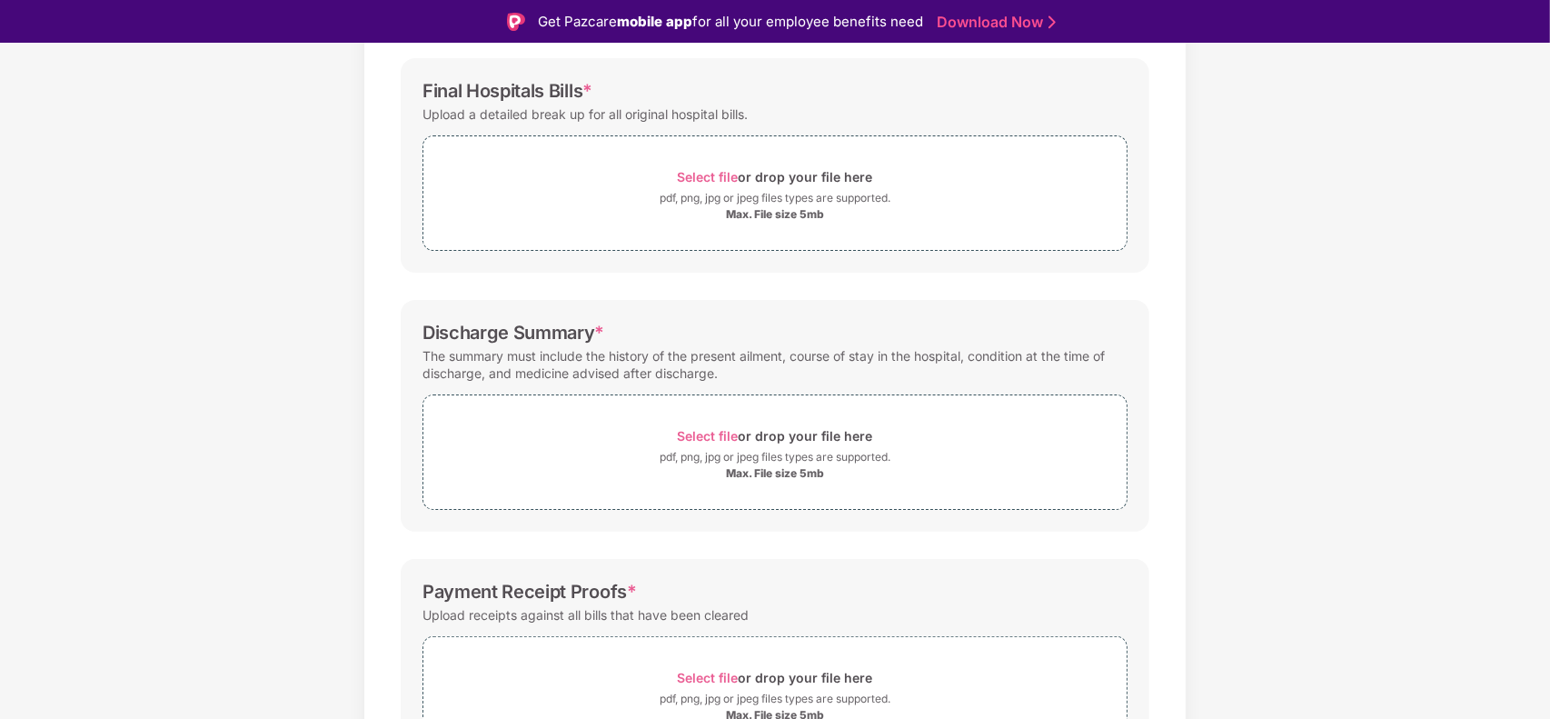
scroll to position [265, 0]
click at [700, 179] on span "Select file" at bounding box center [708, 175] width 61 height 15
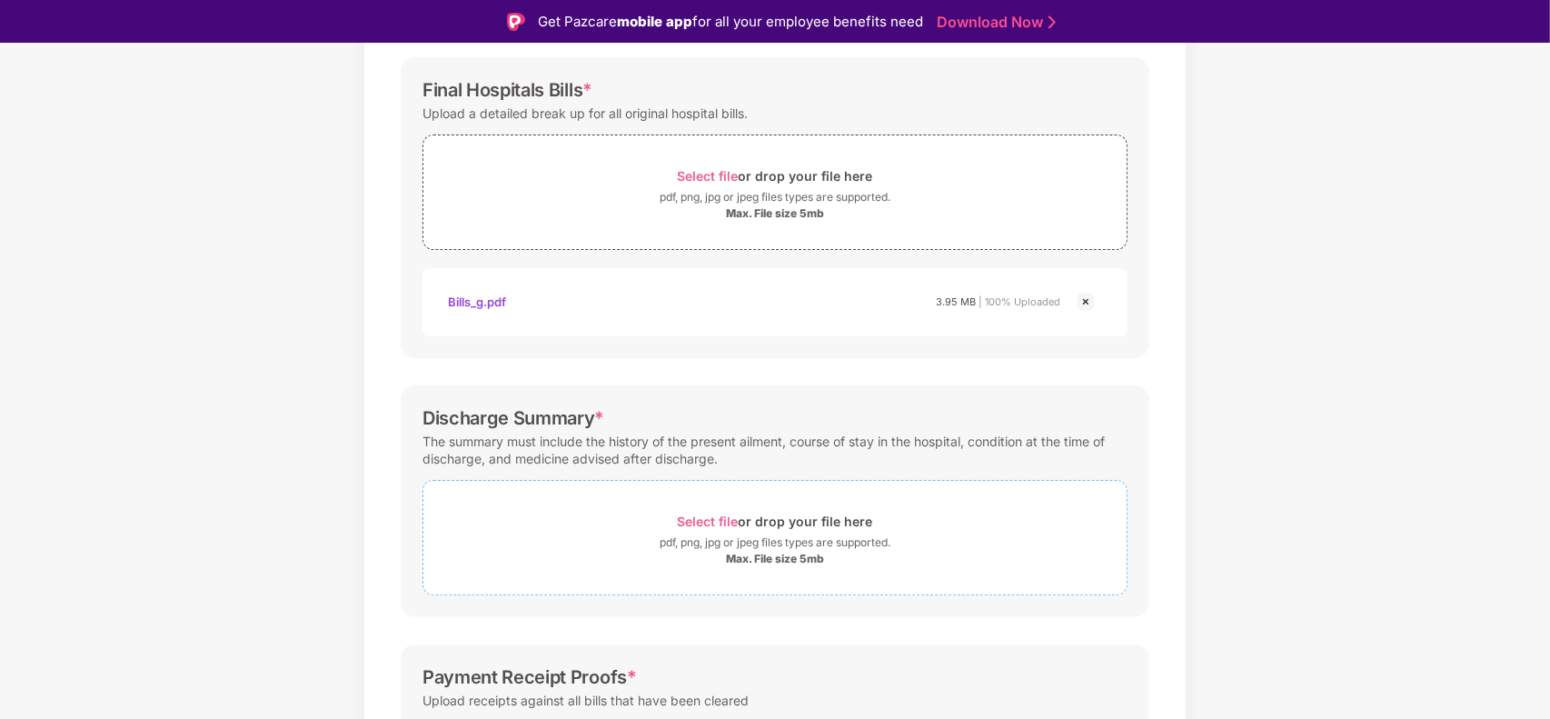
click at [686, 519] on span "Select file" at bounding box center [708, 520] width 61 height 15
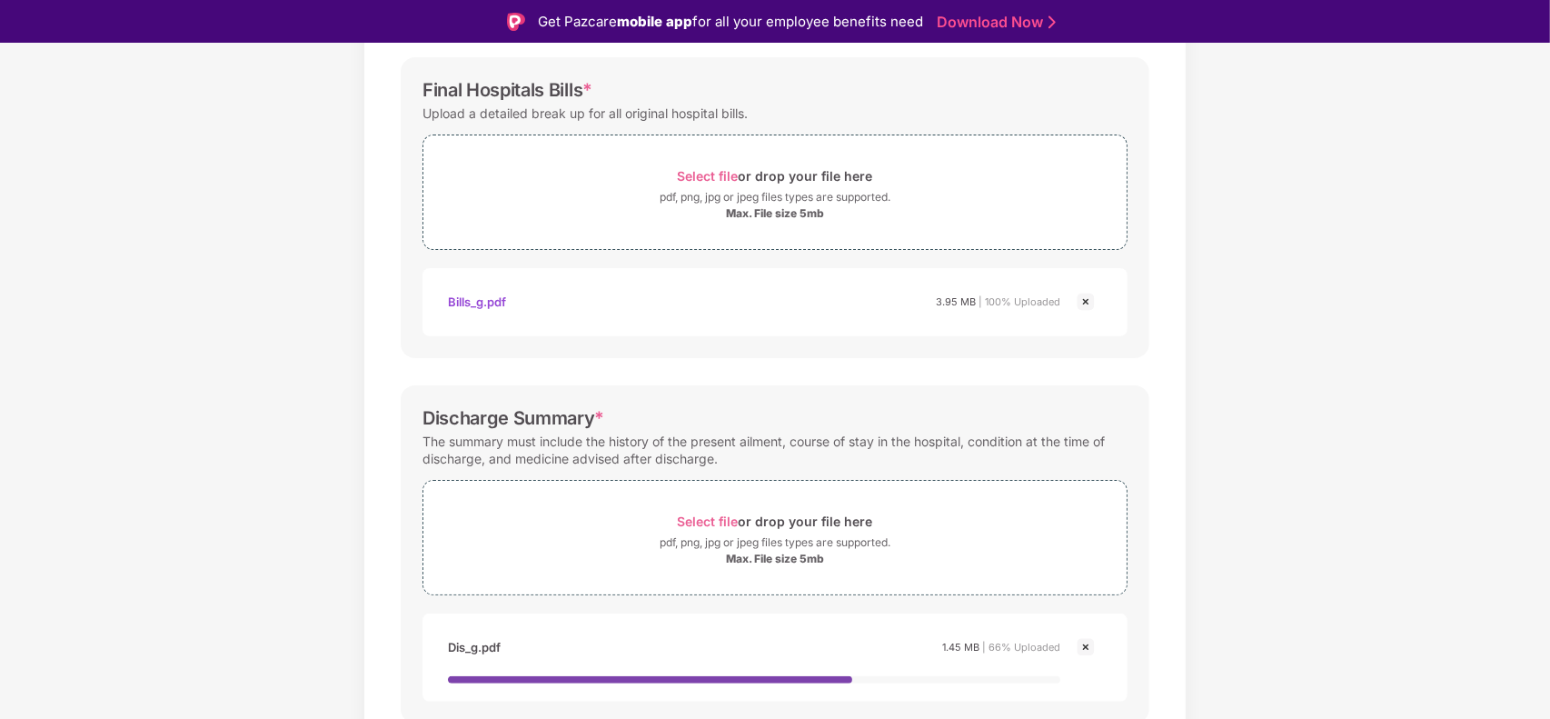
click at [1157, 388] on div "Password protected files are not accepted Final Hospitals Bills * Upload a deta…" at bounding box center [775, 510] width 803 height 1110
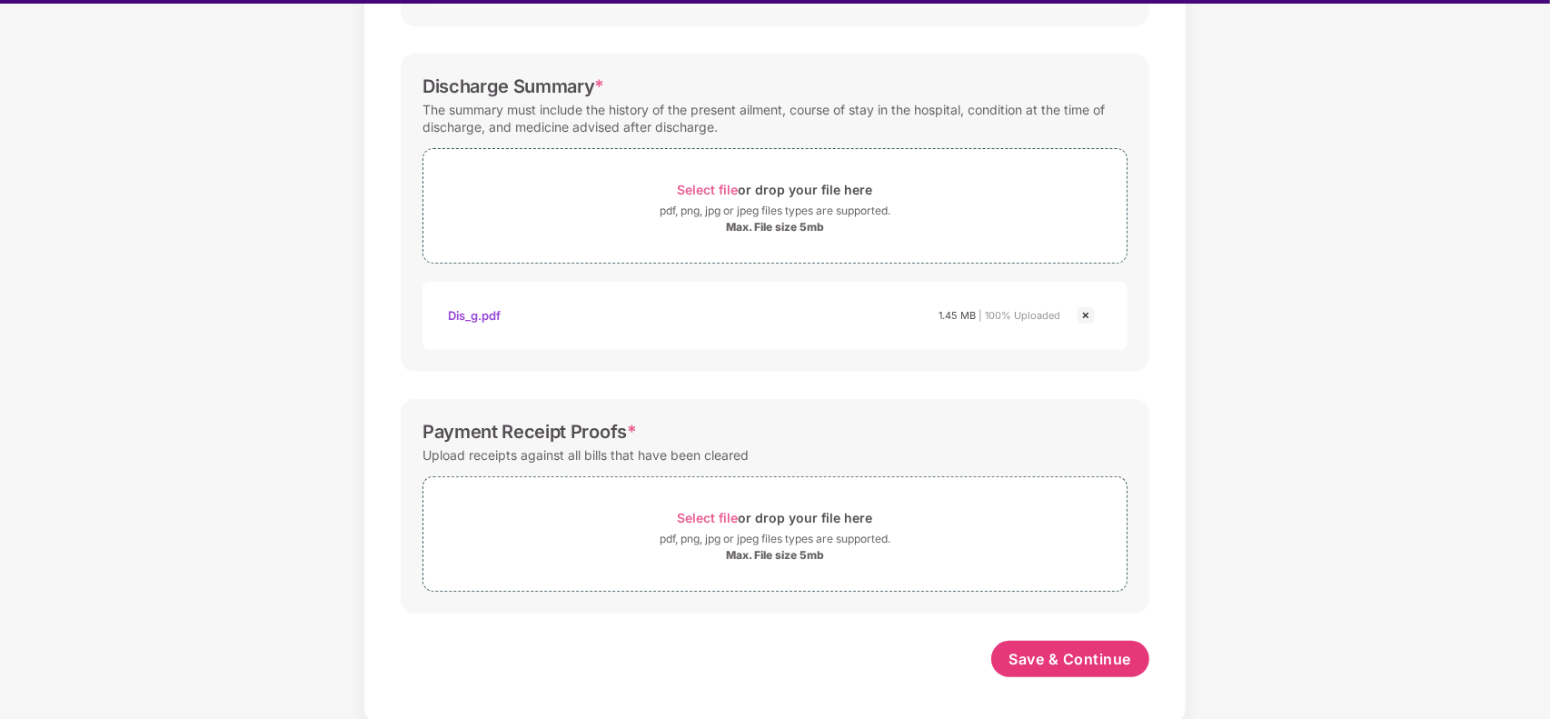
scroll to position [43, 0]
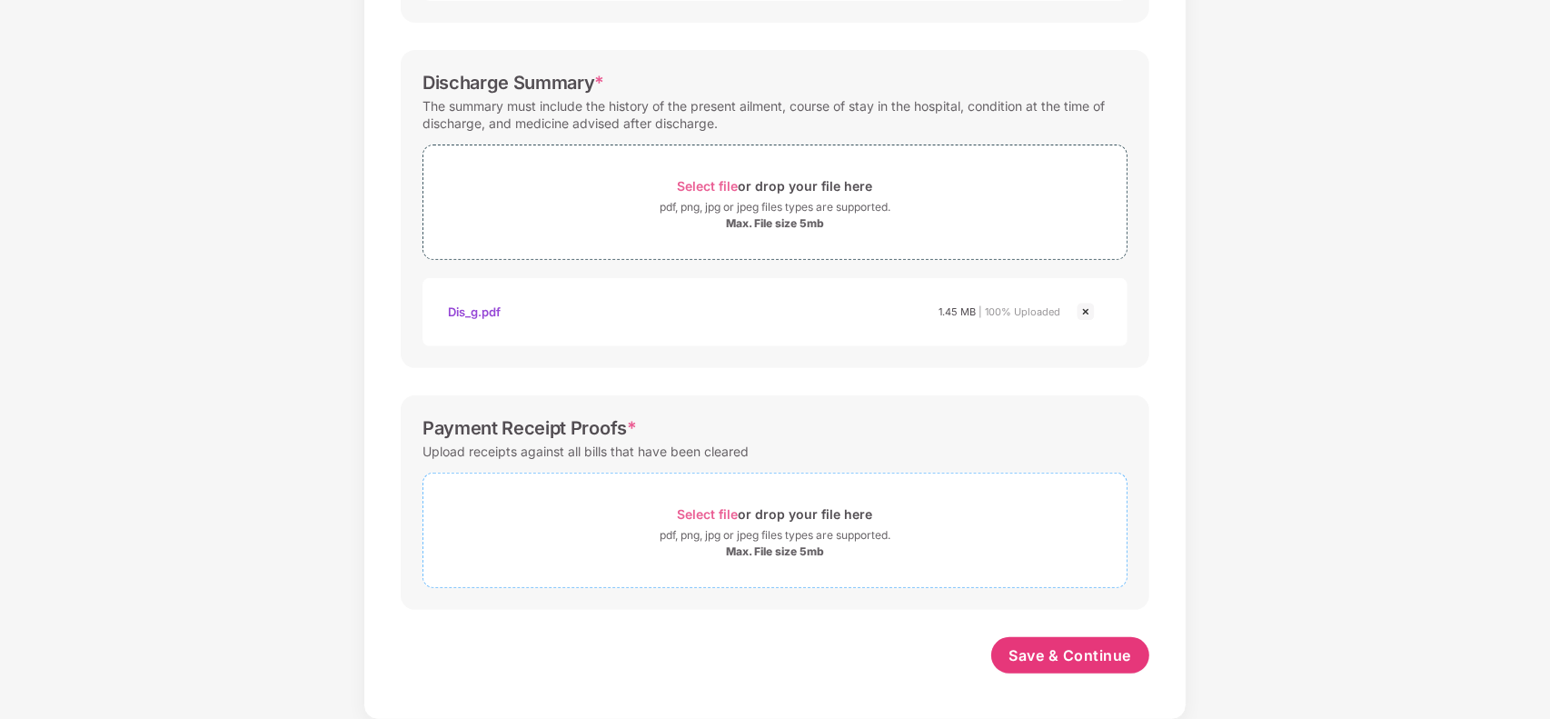
click at [693, 510] on span "Select file" at bounding box center [708, 513] width 61 height 15
click at [693, 512] on span "Select file" at bounding box center [708, 513] width 61 height 15
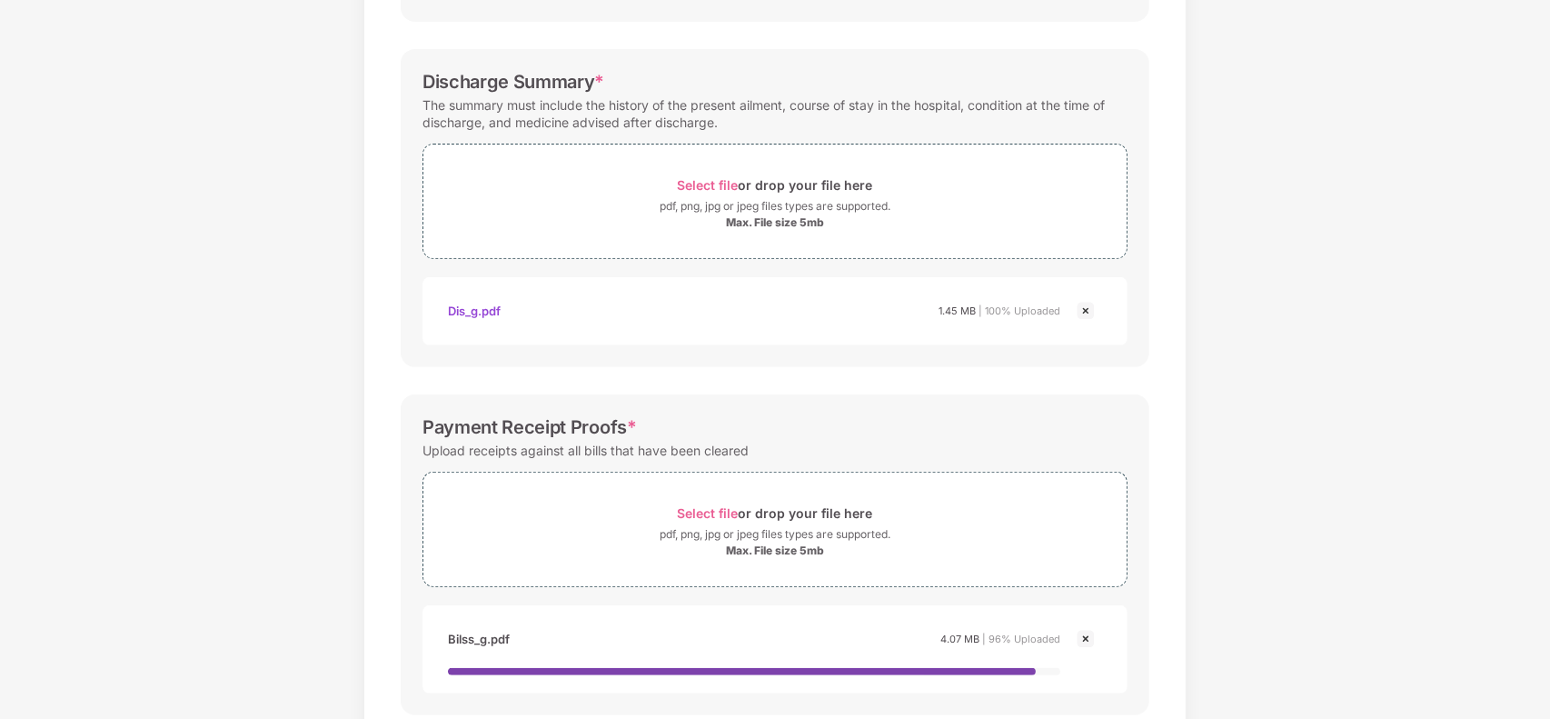
click at [1172, 537] on div "Password protected files are not accepted Final Hospitals Bills * Upload a deta…" at bounding box center [775, 217] width 803 height 1196
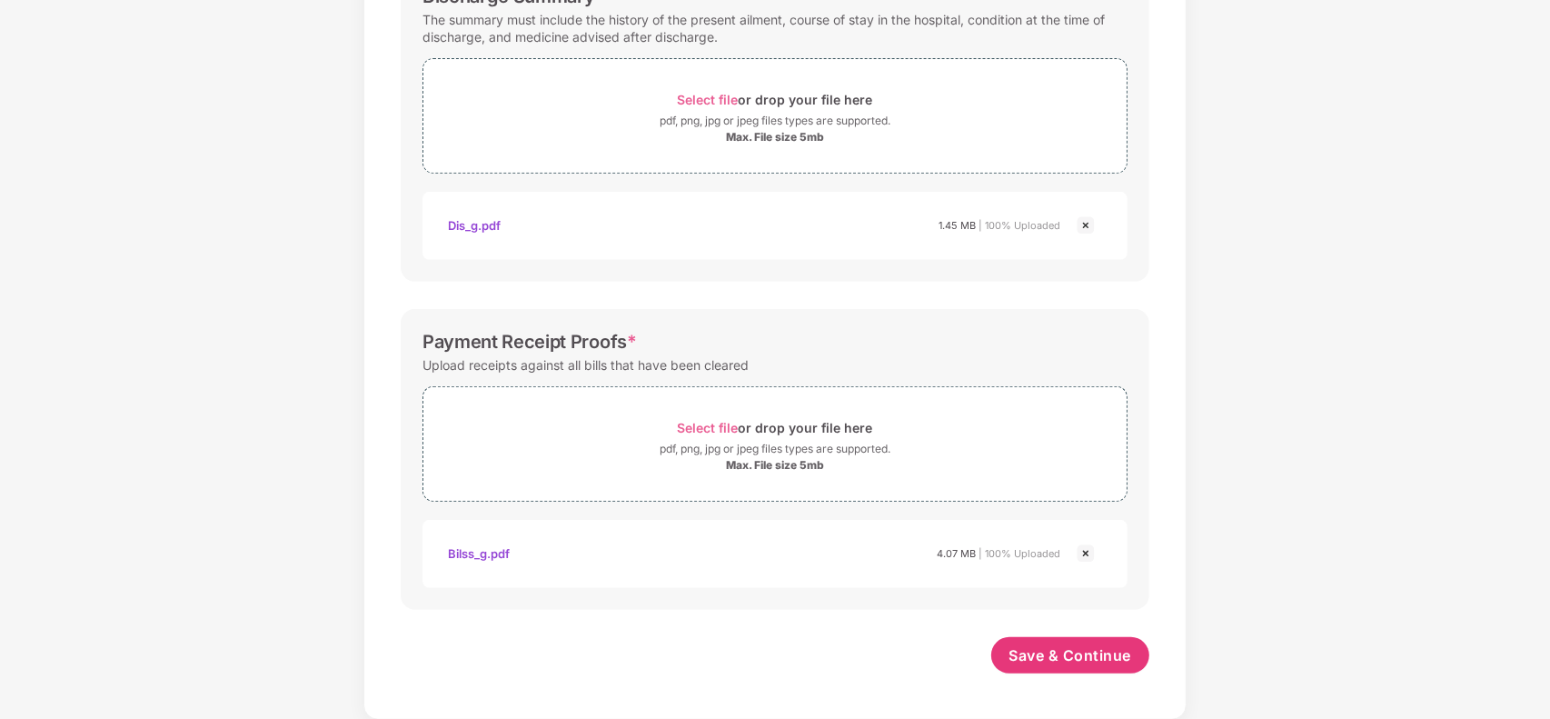
scroll to position [645, 0]
click at [1082, 648] on span "Save & Continue" at bounding box center [1071, 655] width 123 height 20
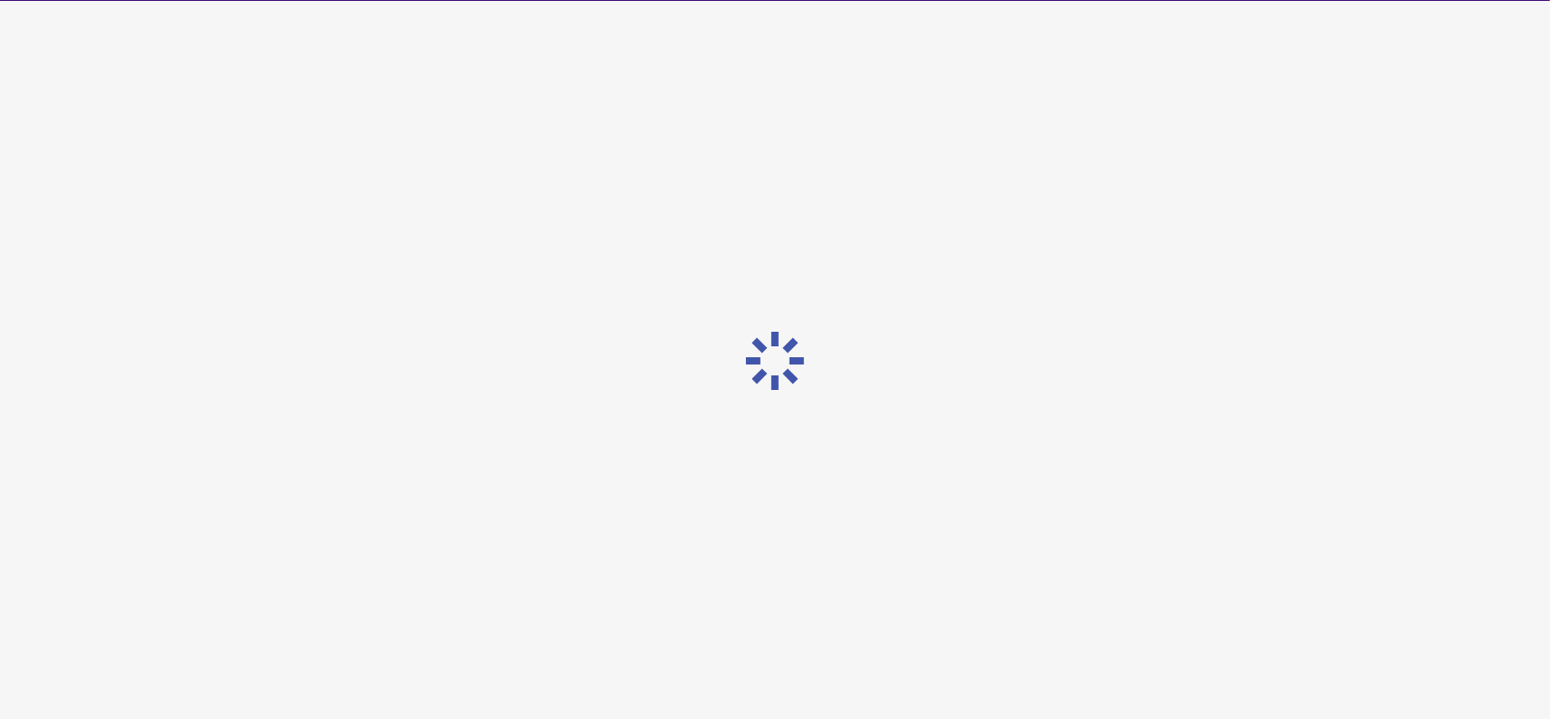
scroll to position [0, 0]
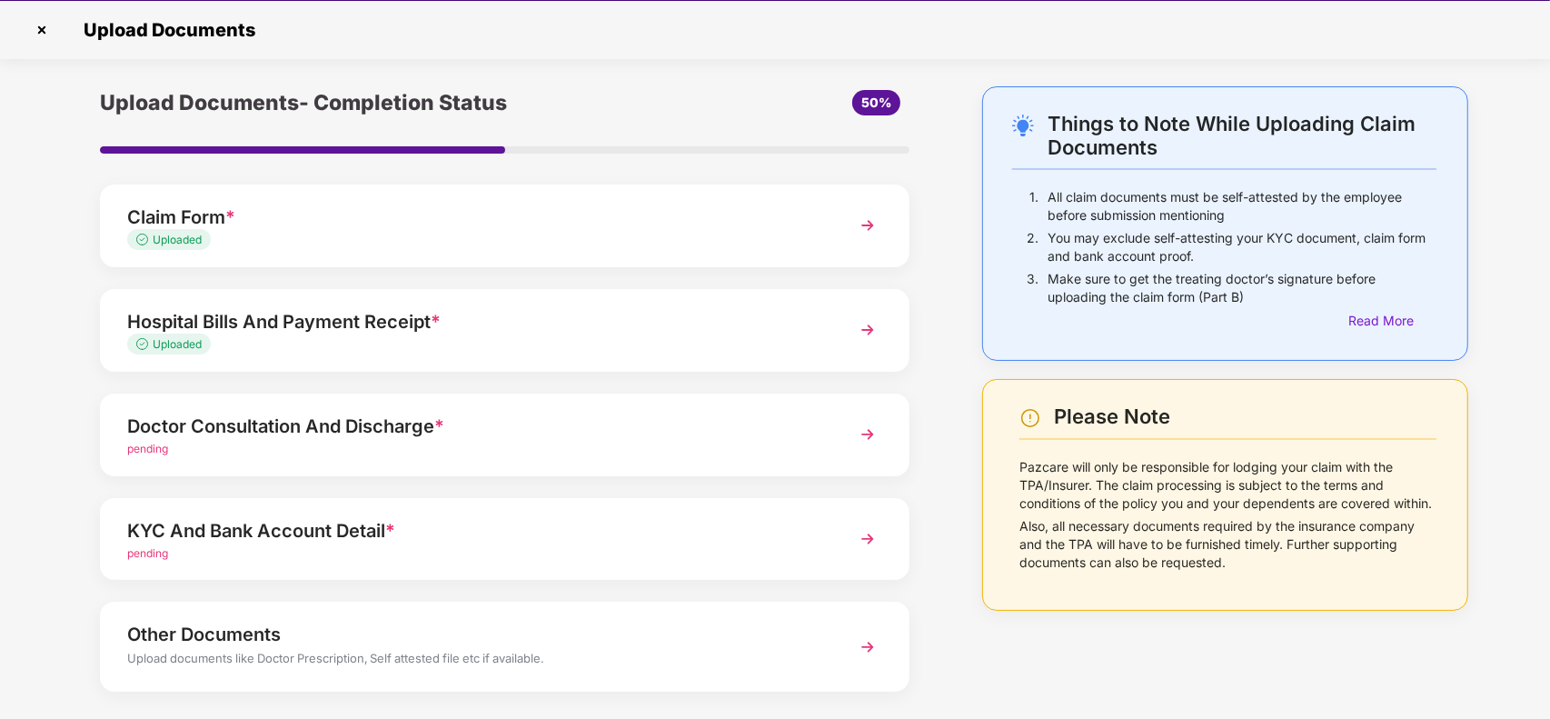
click at [615, 459] on div "Doctor Consultation And Discharge * pending" at bounding box center [505, 435] width 810 height 83
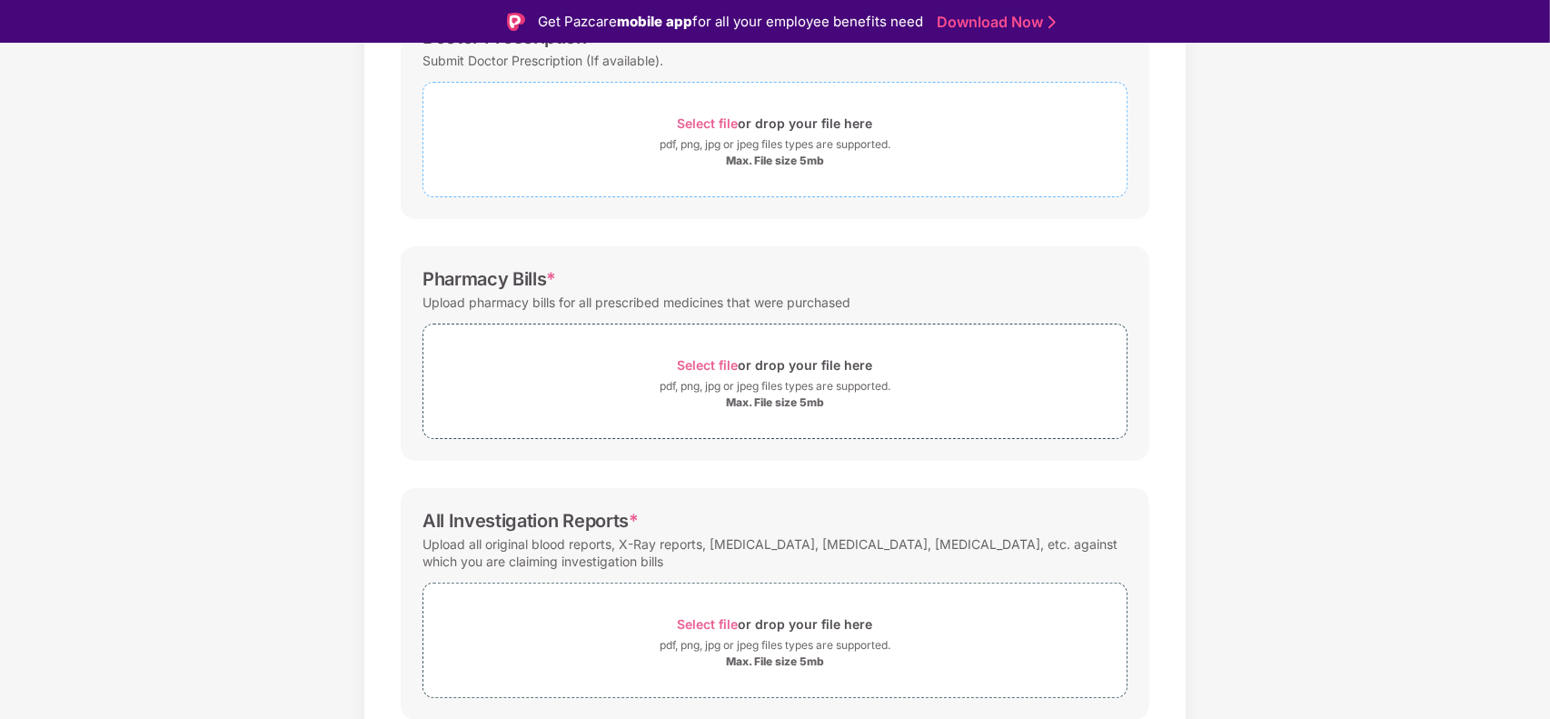
scroll to position [364, 0]
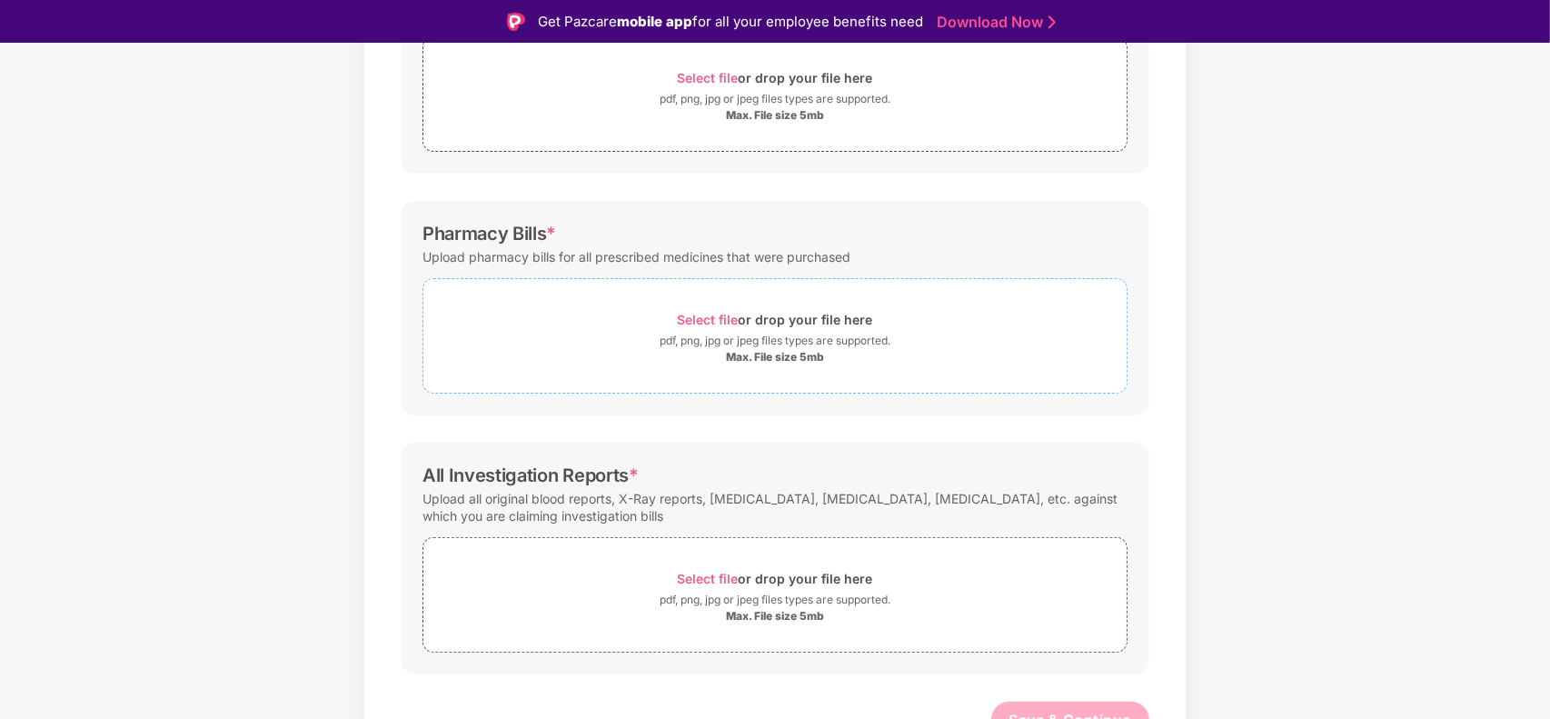
click at [712, 316] on span "Select file" at bounding box center [708, 319] width 61 height 15
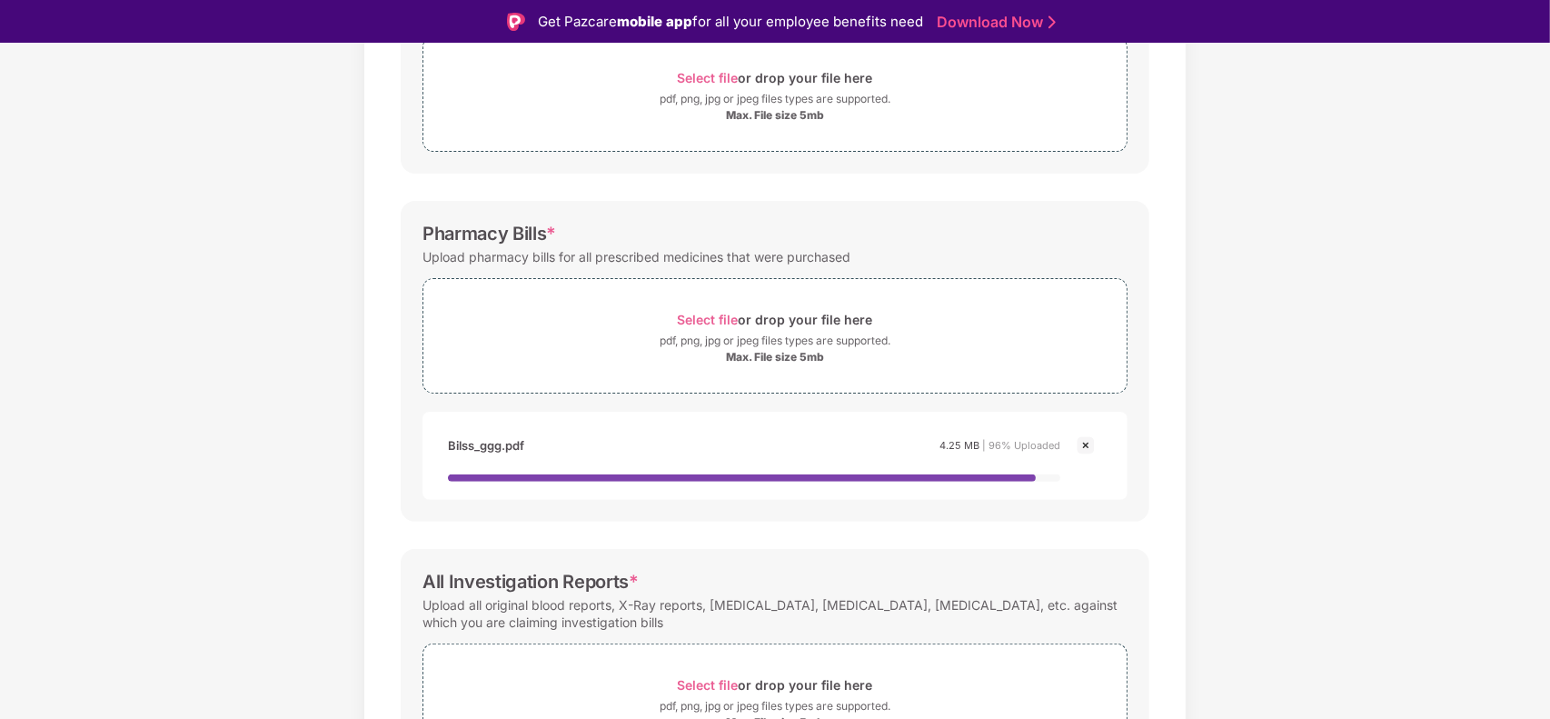
click at [1148, 566] on div "All Investigation Reports * Upload all original blood reports, X-Ray reports, s…" at bounding box center [775, 665] width 749 height 232
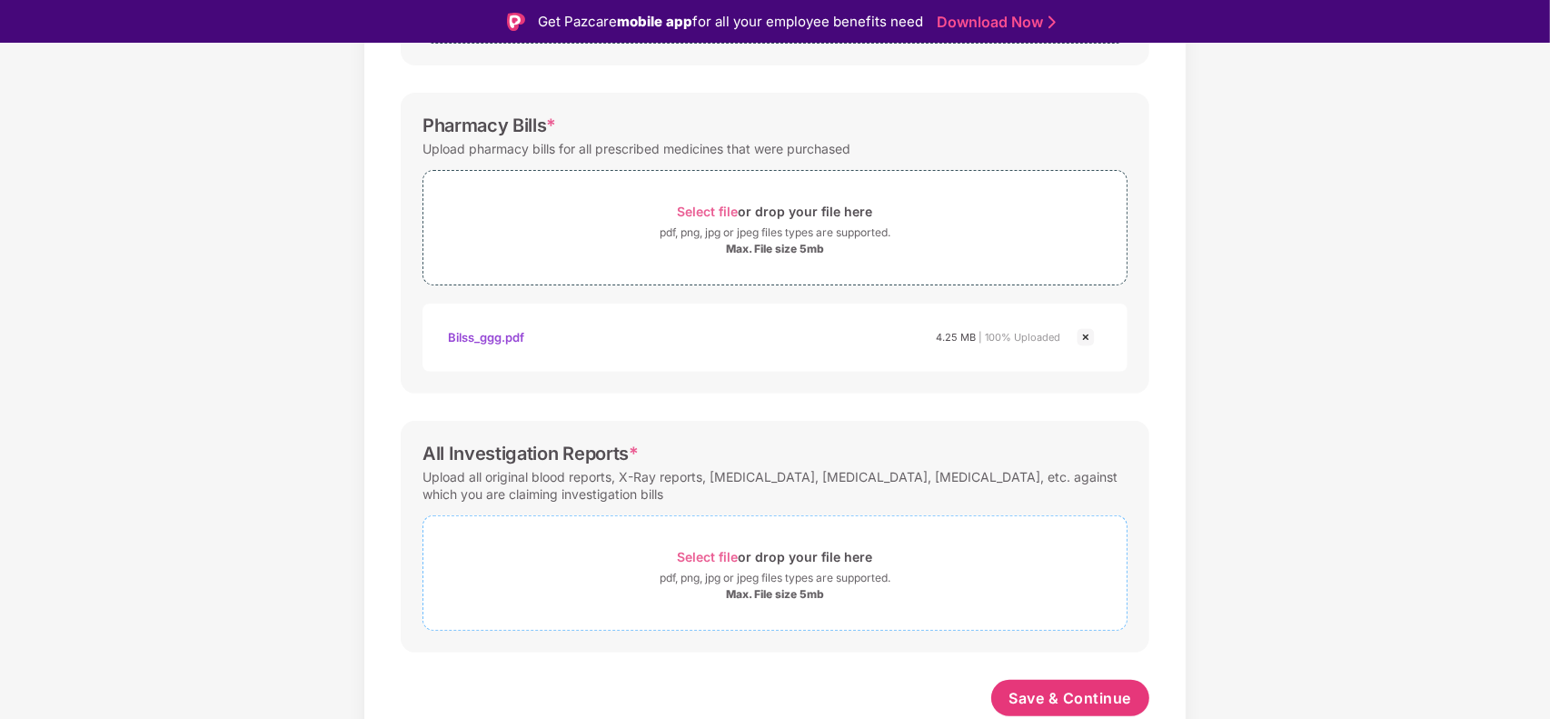
scroll to position [473, 0]
click at [702, 562] on span "Select file" at bounding box center [708, 556] width 61 height 15
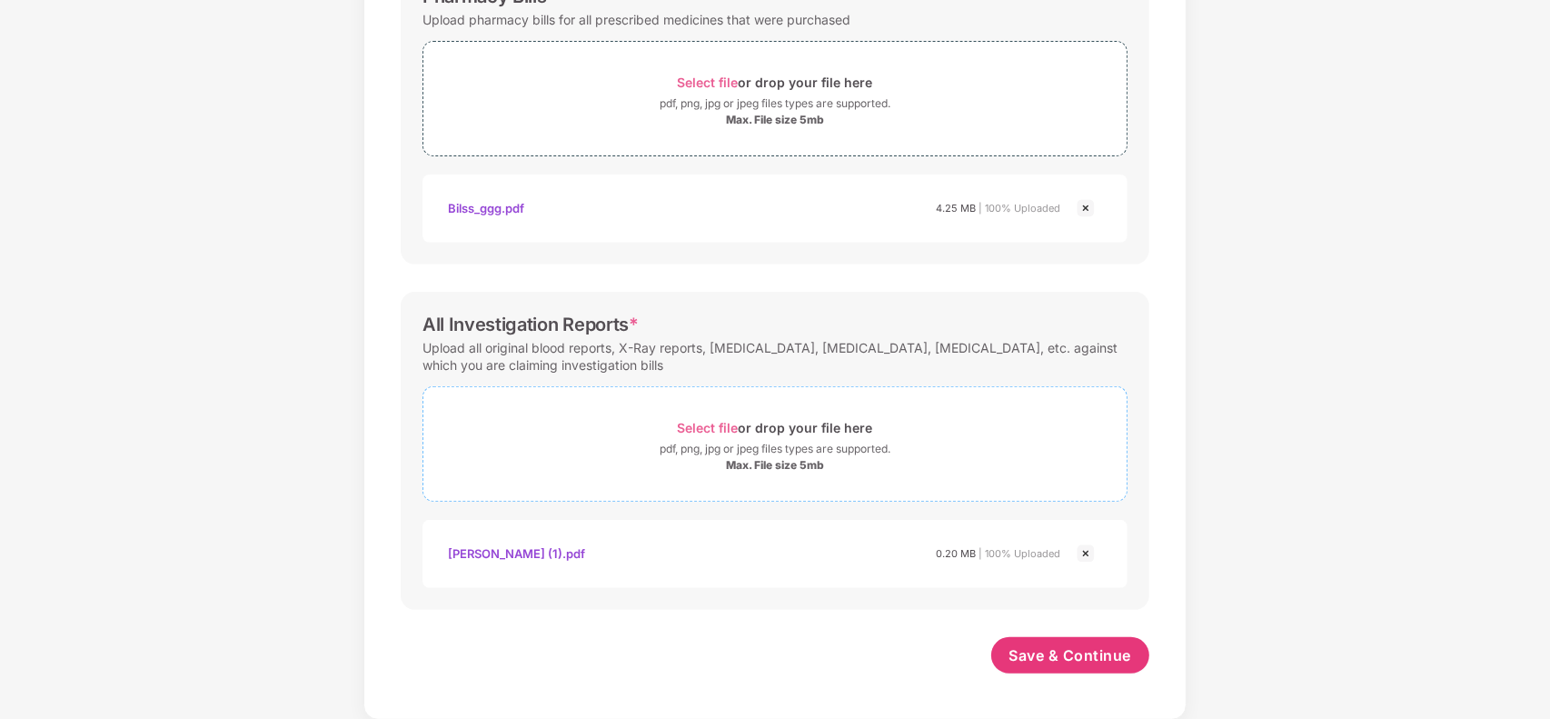
scroll to position [559, 0]
click at [1062, 660] on span "Save & Continue" at bounding box center [1071, 655] width 123 height 20
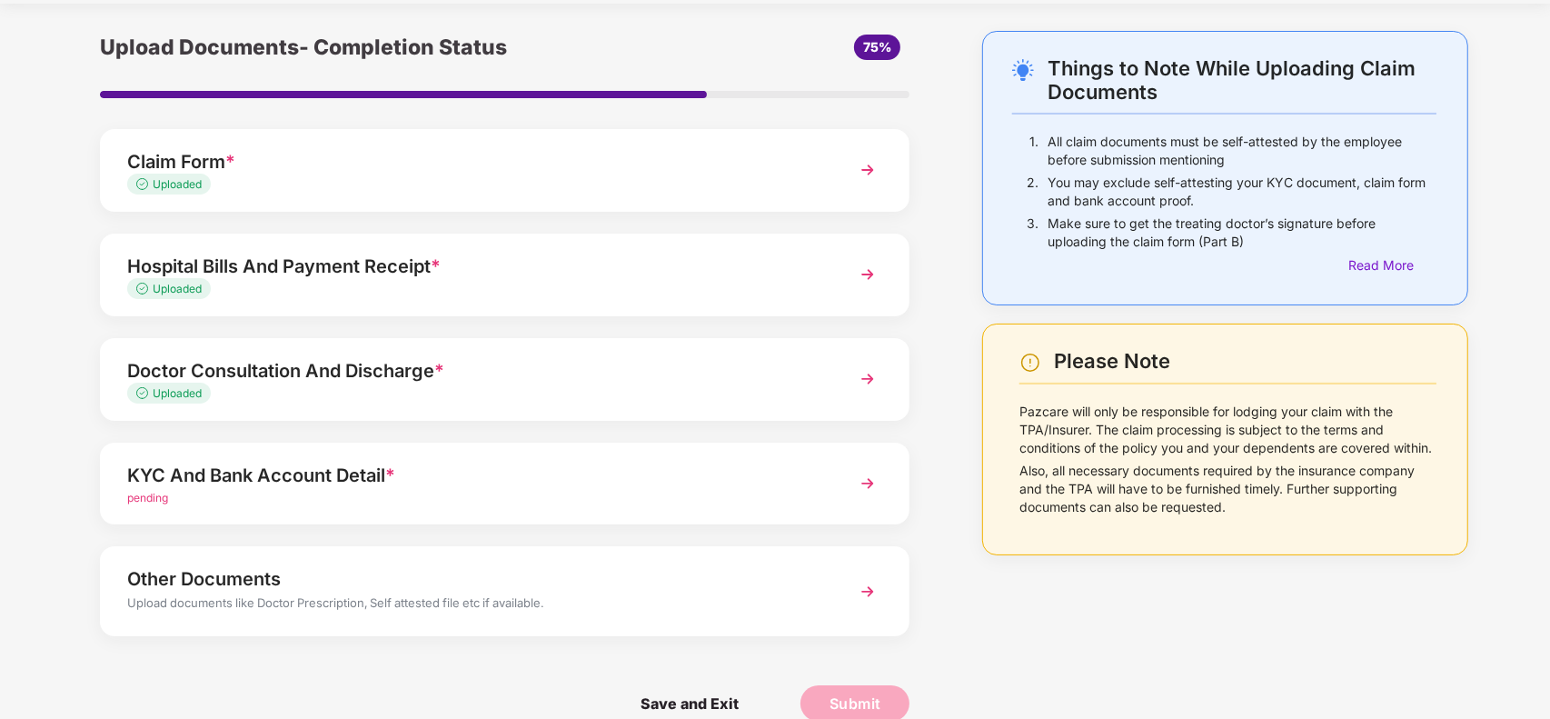
scroll to position [84, 0]
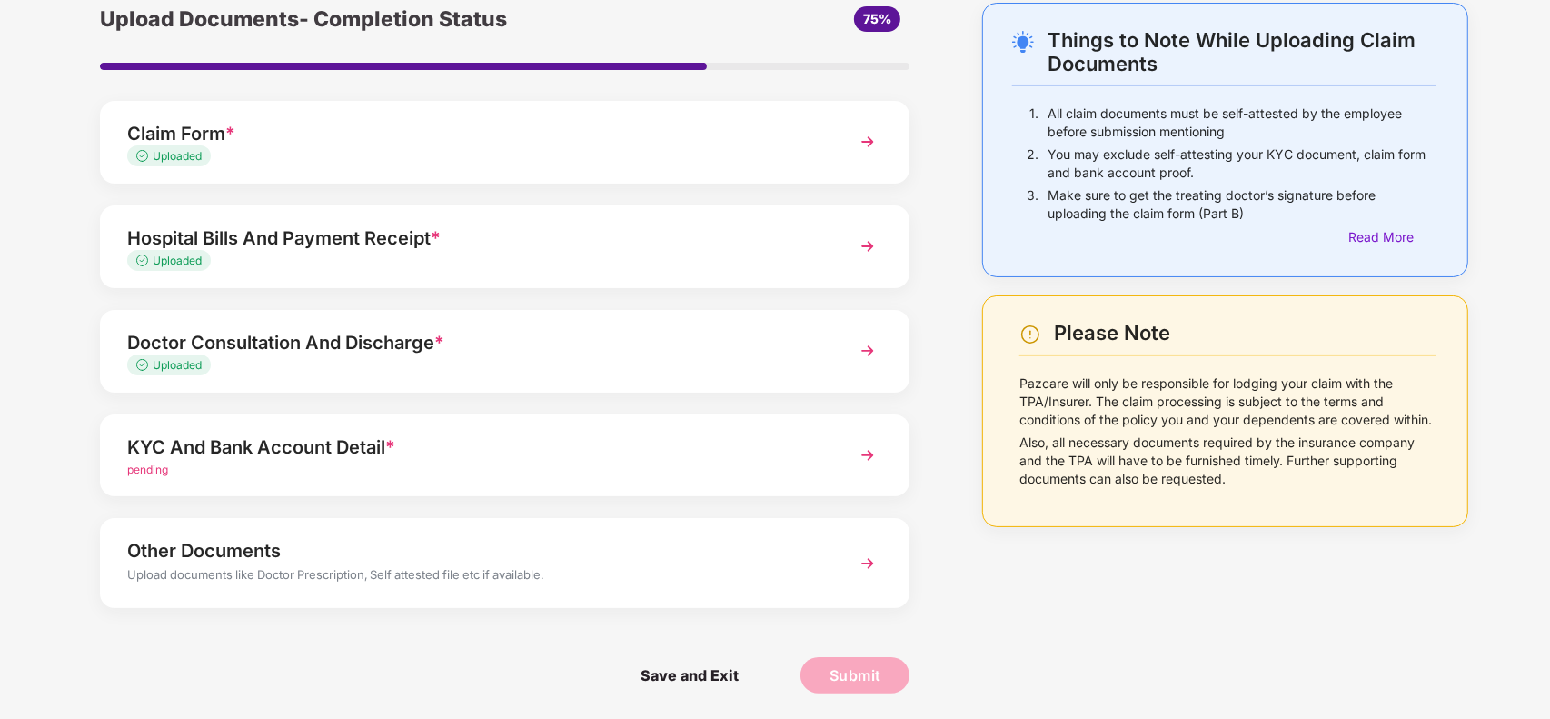
click at [629, 453] on div "KYC And Bank Account Detail *" at bounding box center [473, 447] width 693 height 29
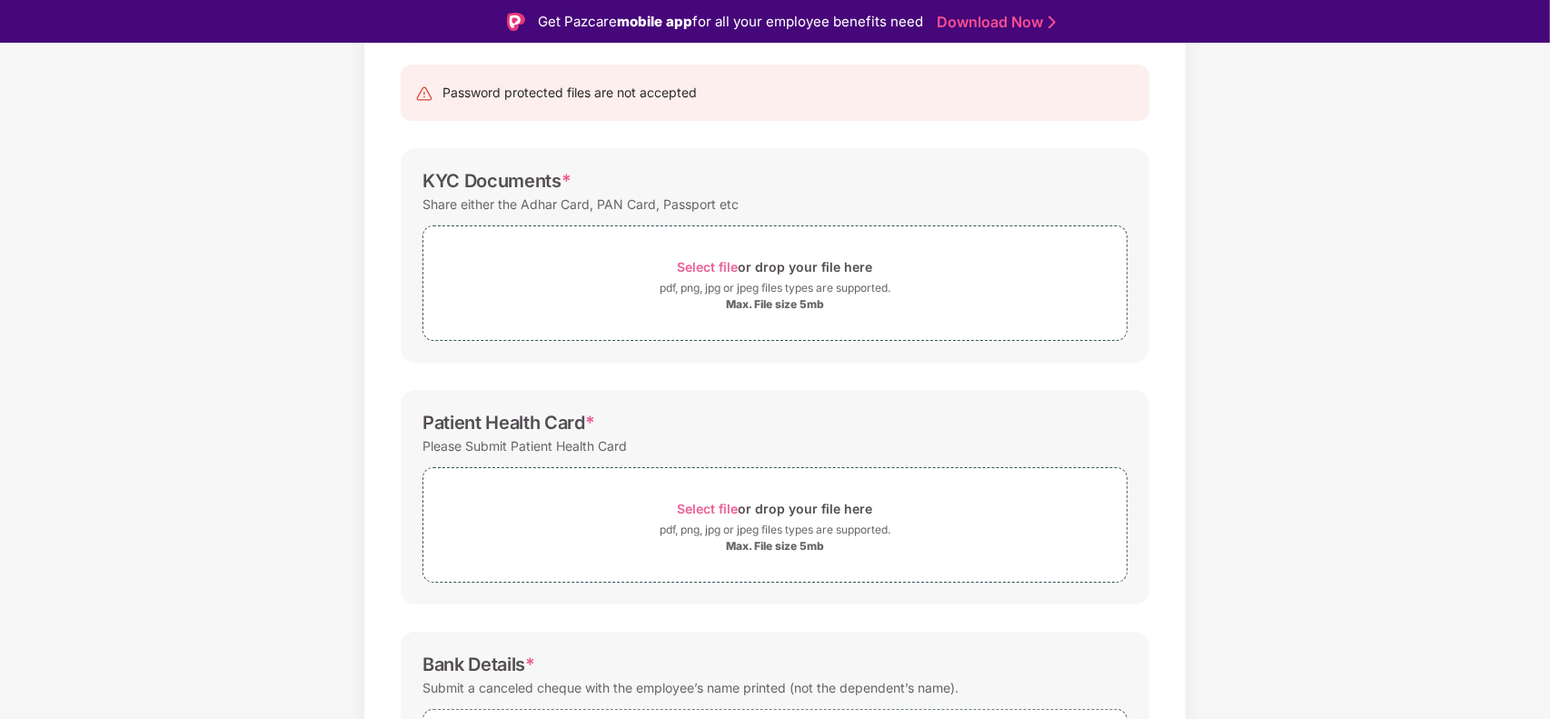
scroll to position [220, 0]
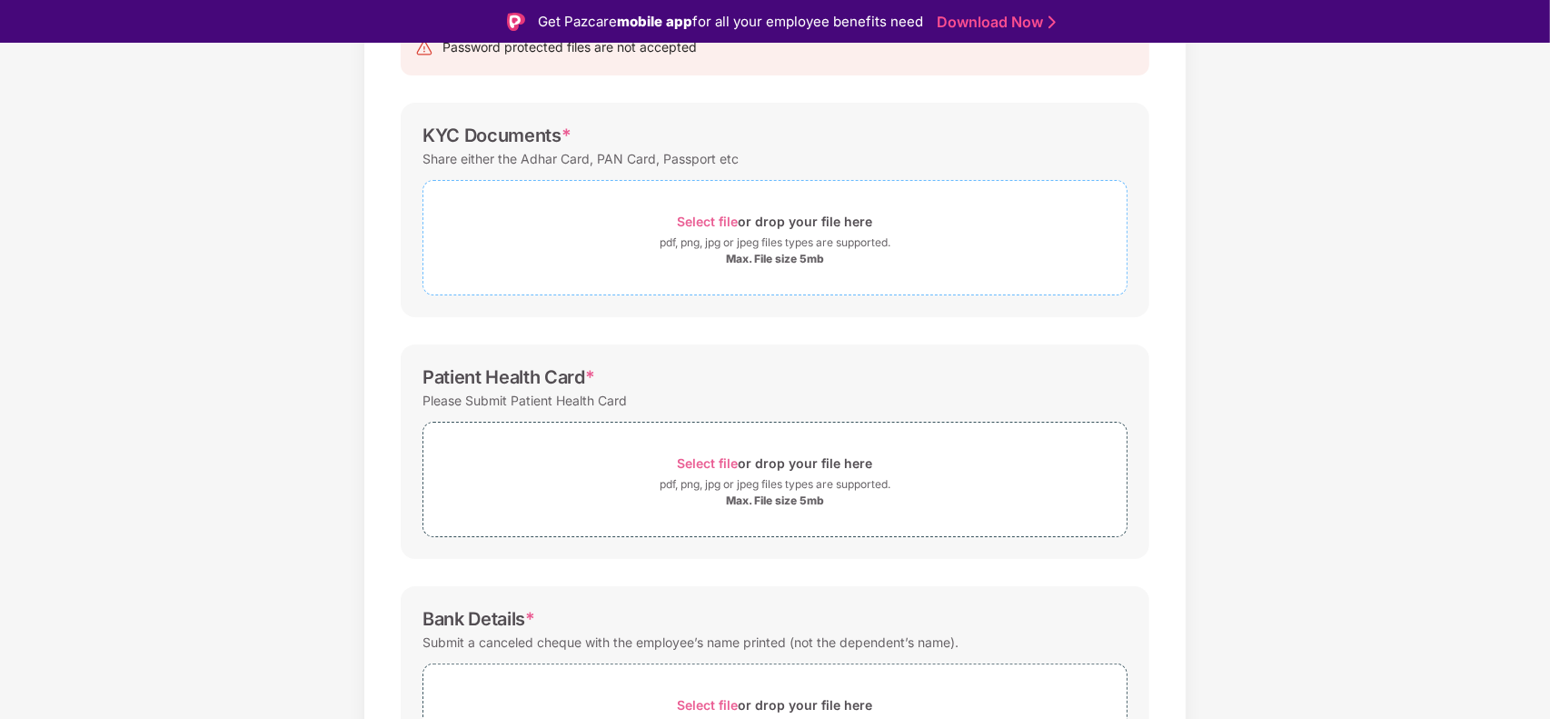
click at [693, 220] on span "Select file" at bounding box center [708, 221] width 61 height 15
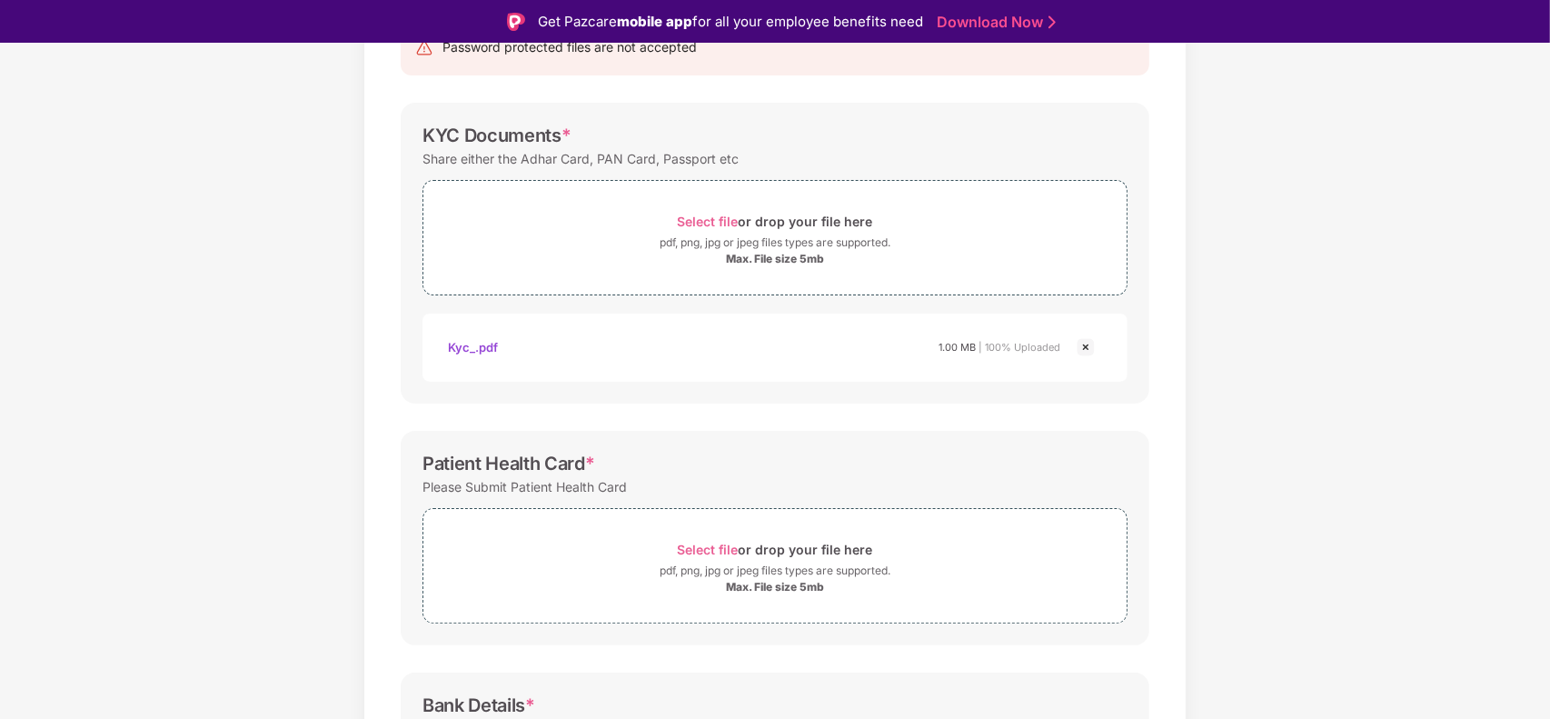
click at [1134, 425] on div "Password protected files are not accepted KYC Documents * Share either the Adha…" at bounding box center [775, 494] width 803 height 986
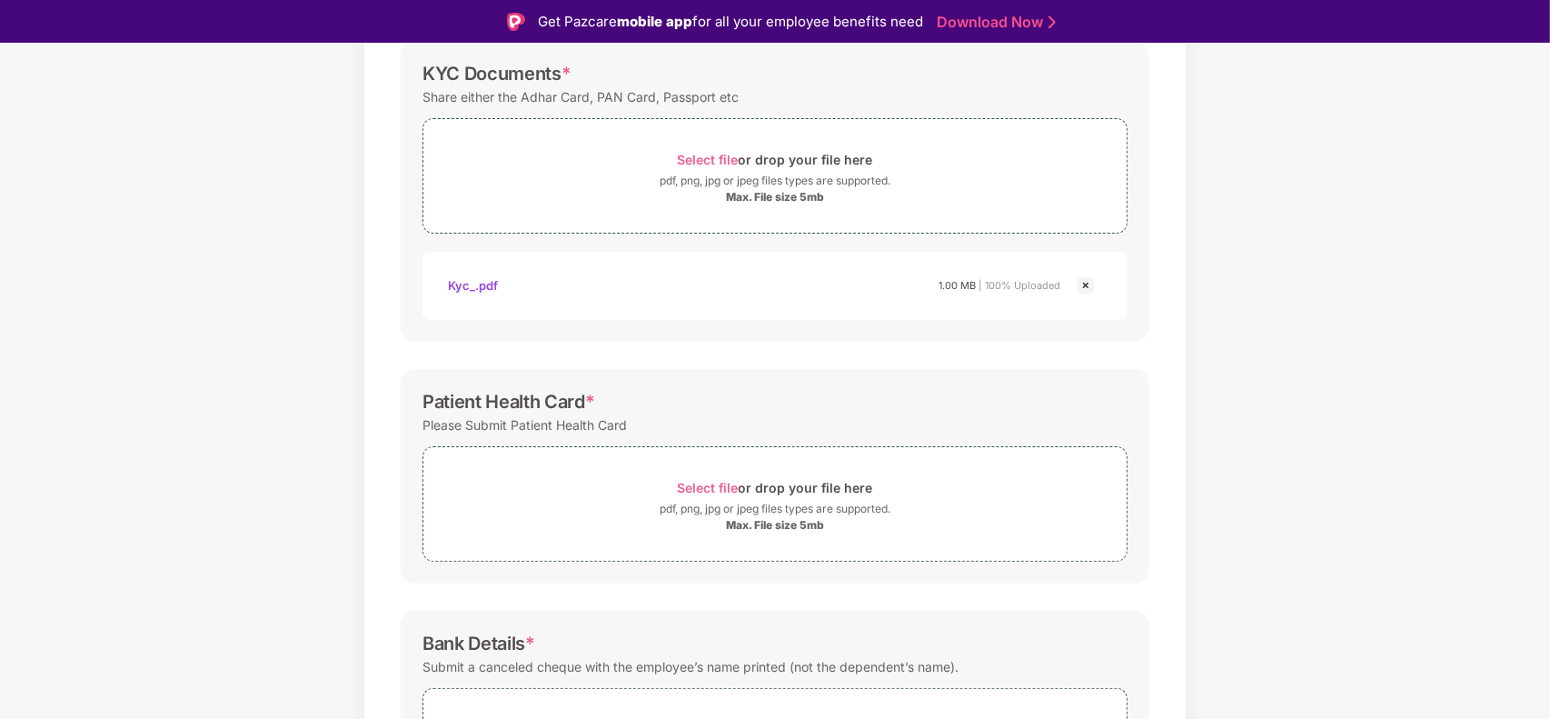
scroll to position [311, 0]
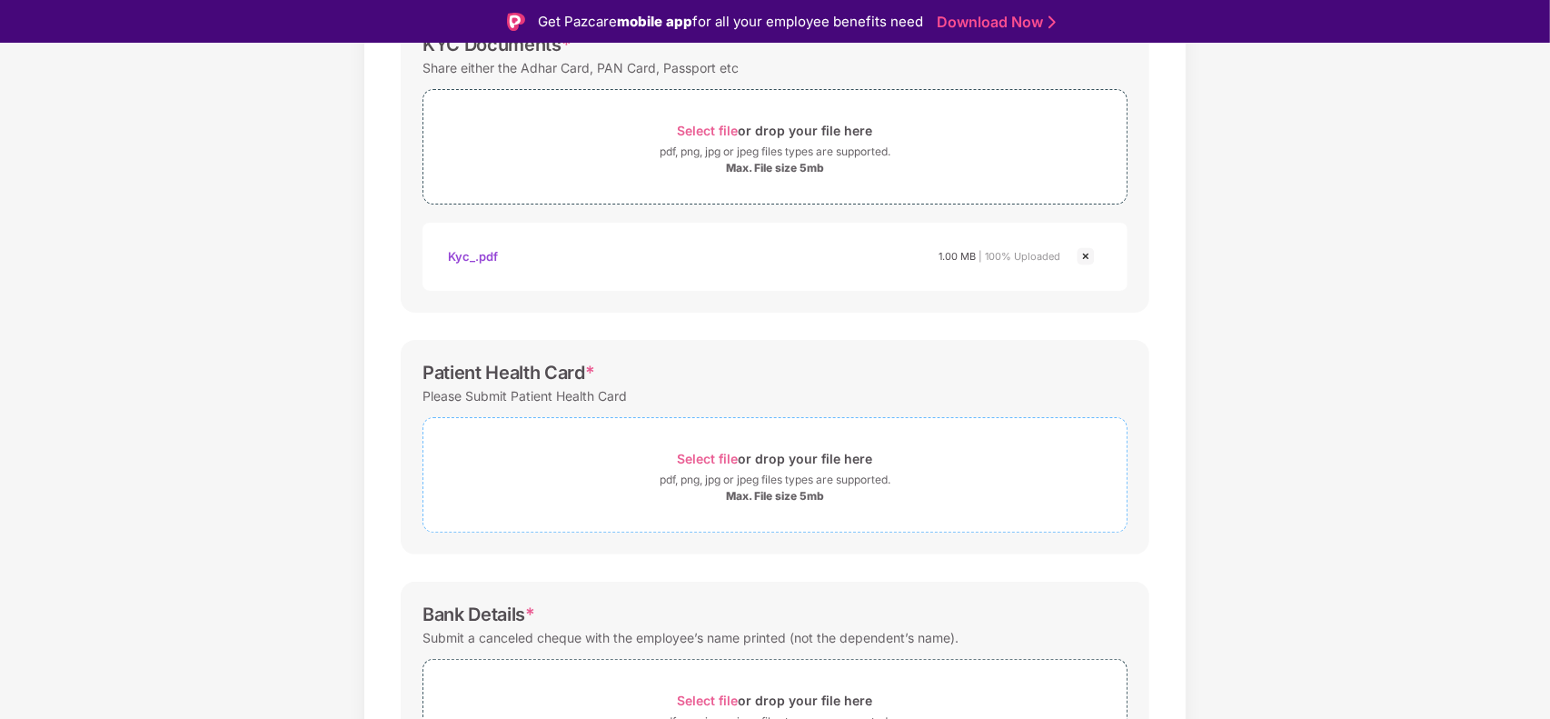
click at [709, 460] on span "Select file" at bounding box center [708, 458] width 61 height 15
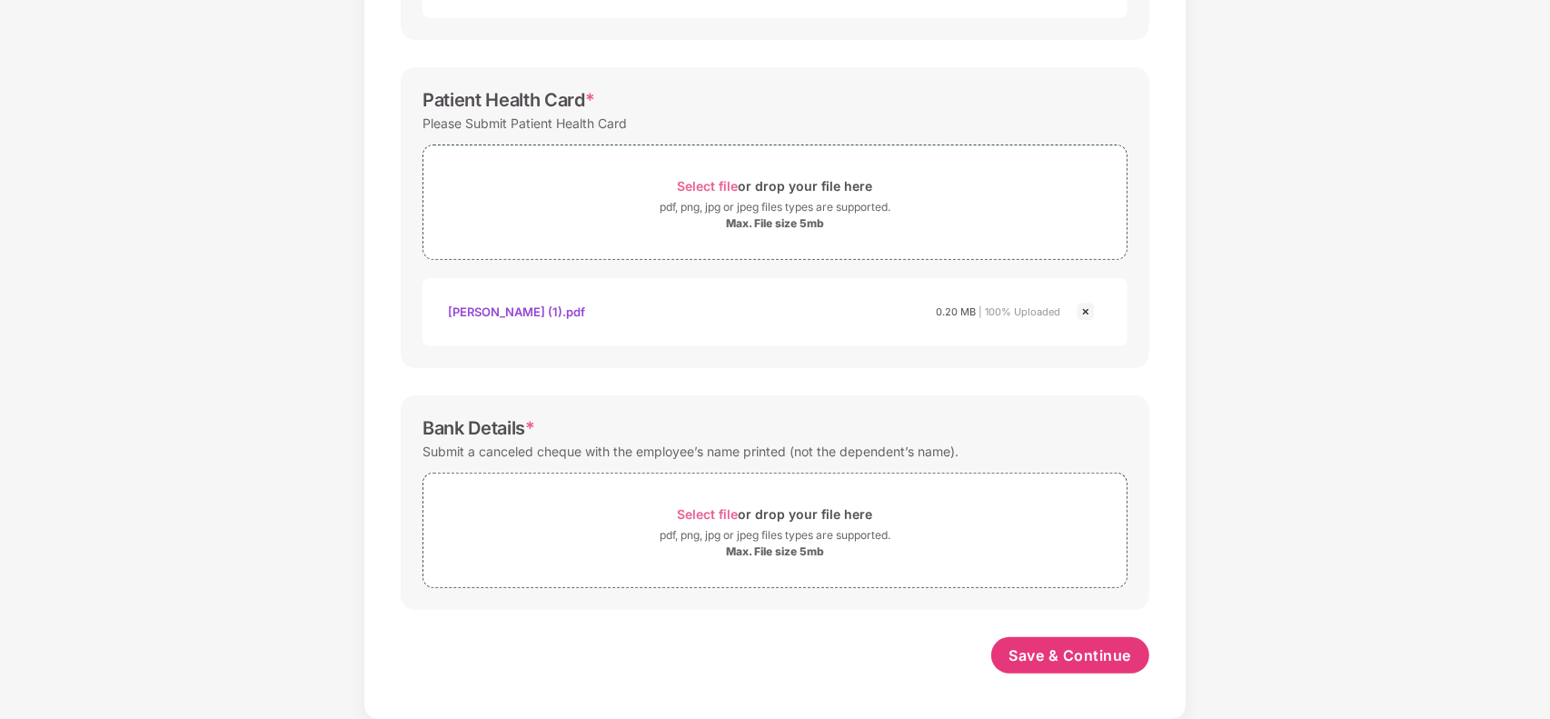
scroll to position [542, 0]
click at [701, 506] on span "Select file" at bounding box center [708, 513] width 61 height 15
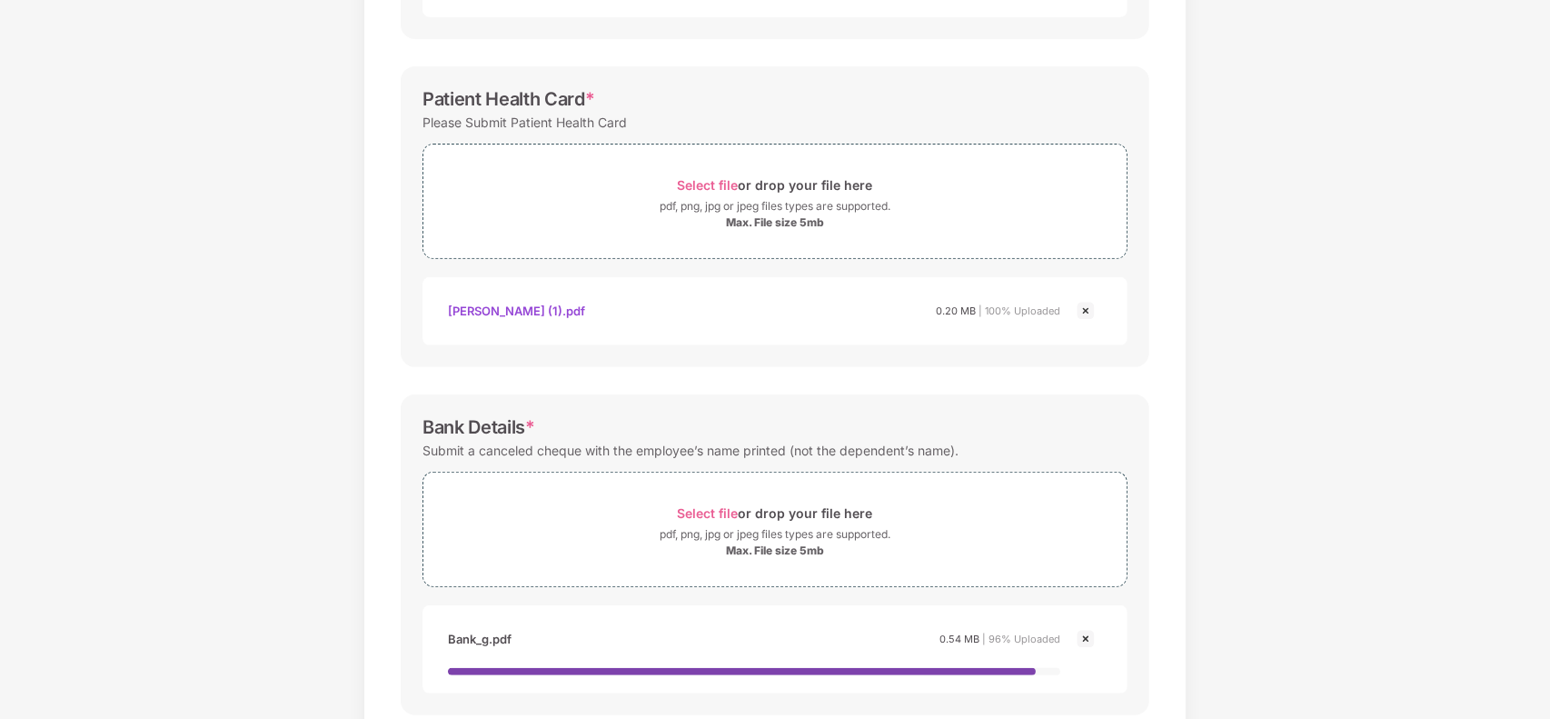
click at [1183, 532] on div "Documents List > KYC and Bank Account Detail KYC and Bank Account Detail Passwo…" at bounding box center [775, 185] width 823 height 1281
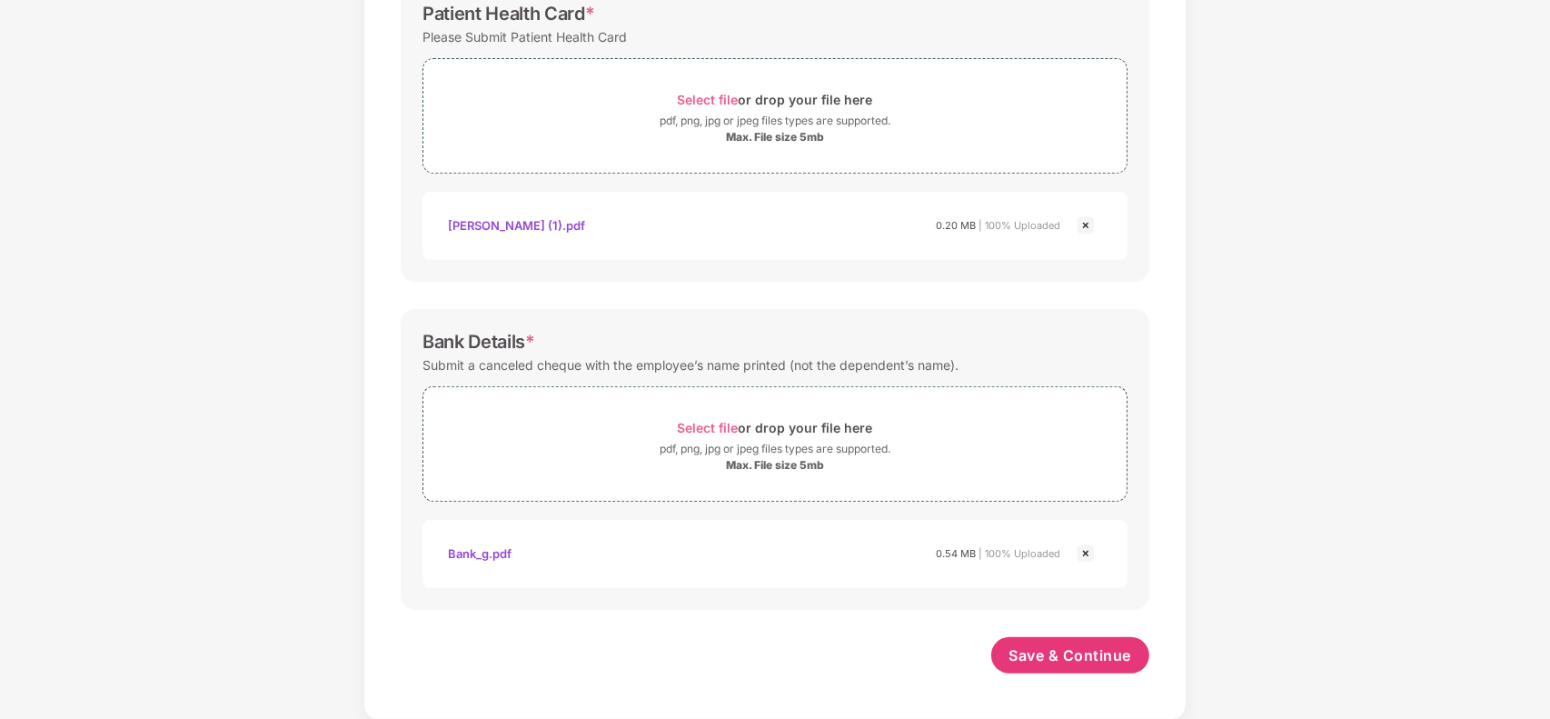
scroll to position [628, 0]
click at [1041, 648] on span "Save & Continue" at bounding box center [1071, 655] width 123 height 20
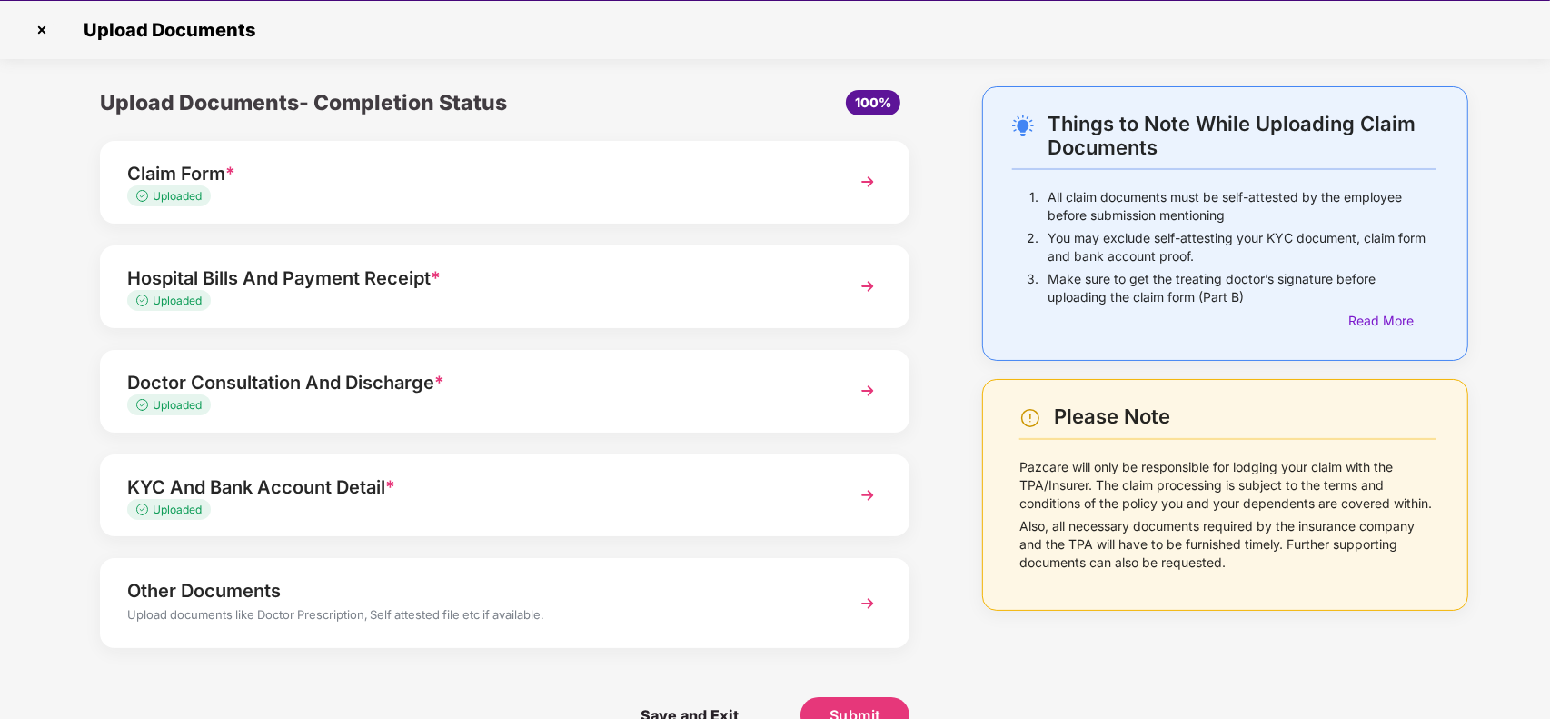
scroll to position [39, 0]
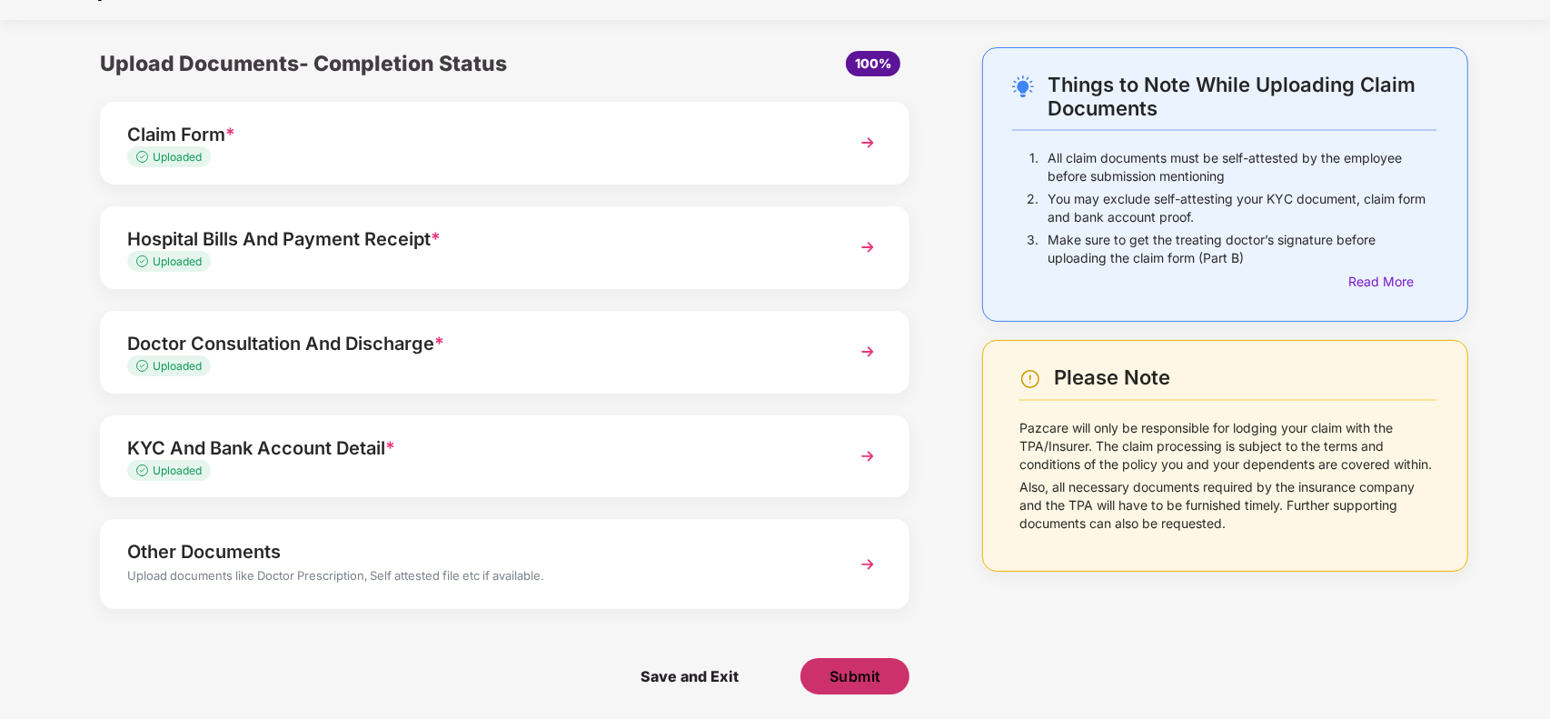
click at [860, 669] on span "Submit" at bounding box center [856, 676] width 52 height 20
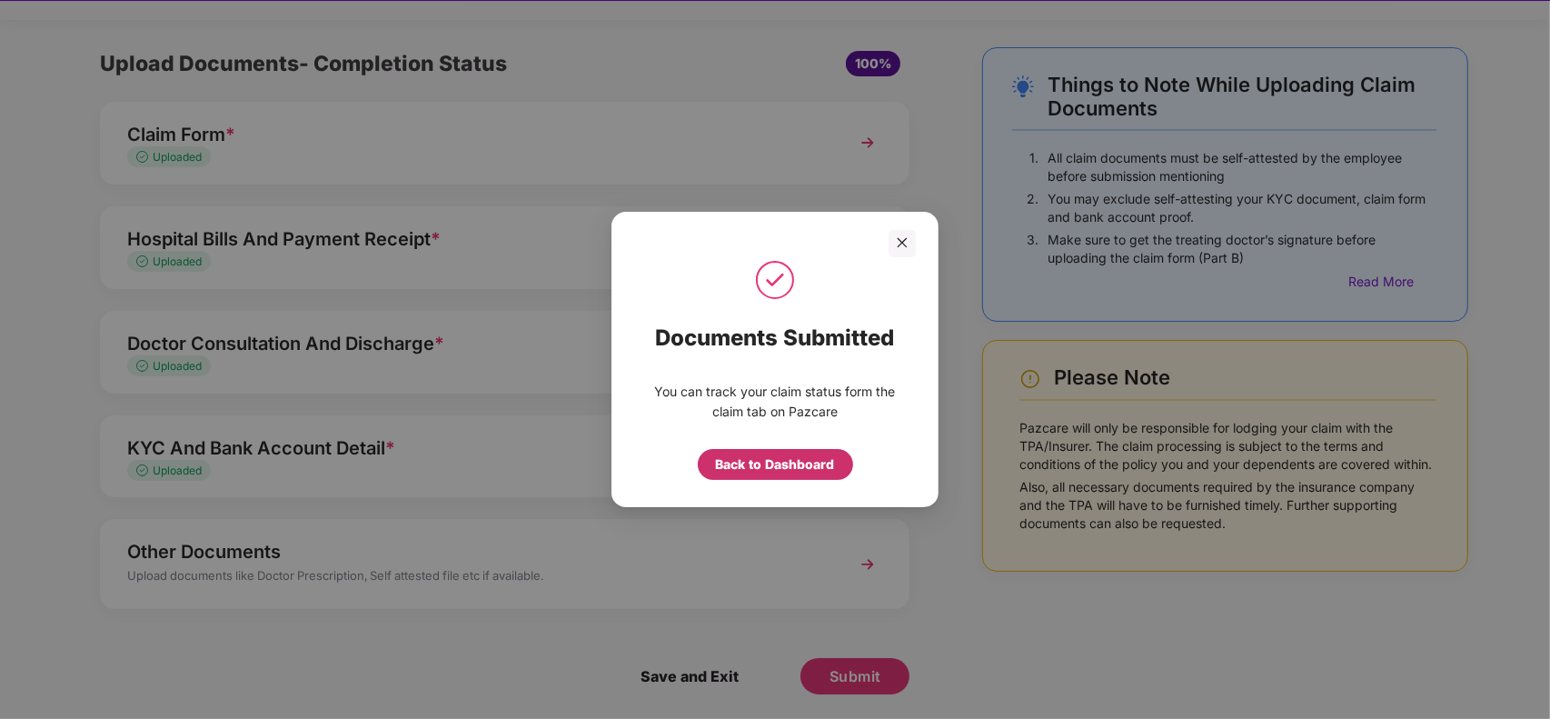
click at [762, 460] on div "Back to Dashboard" at bounding box center [775, 464] width 119 height 20
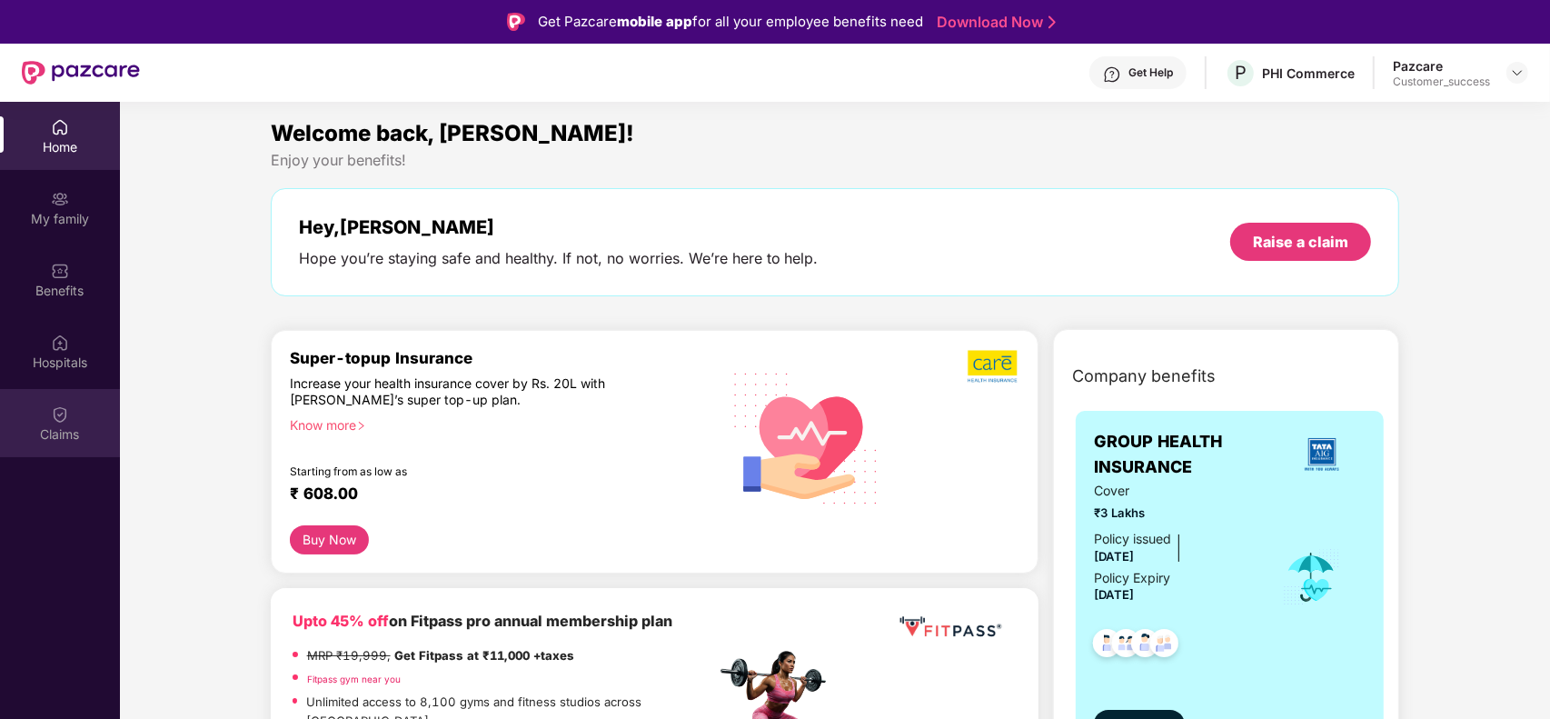
click at [80, 439] on div "Claims" at bounding box center [60, 434] width 120 height 18
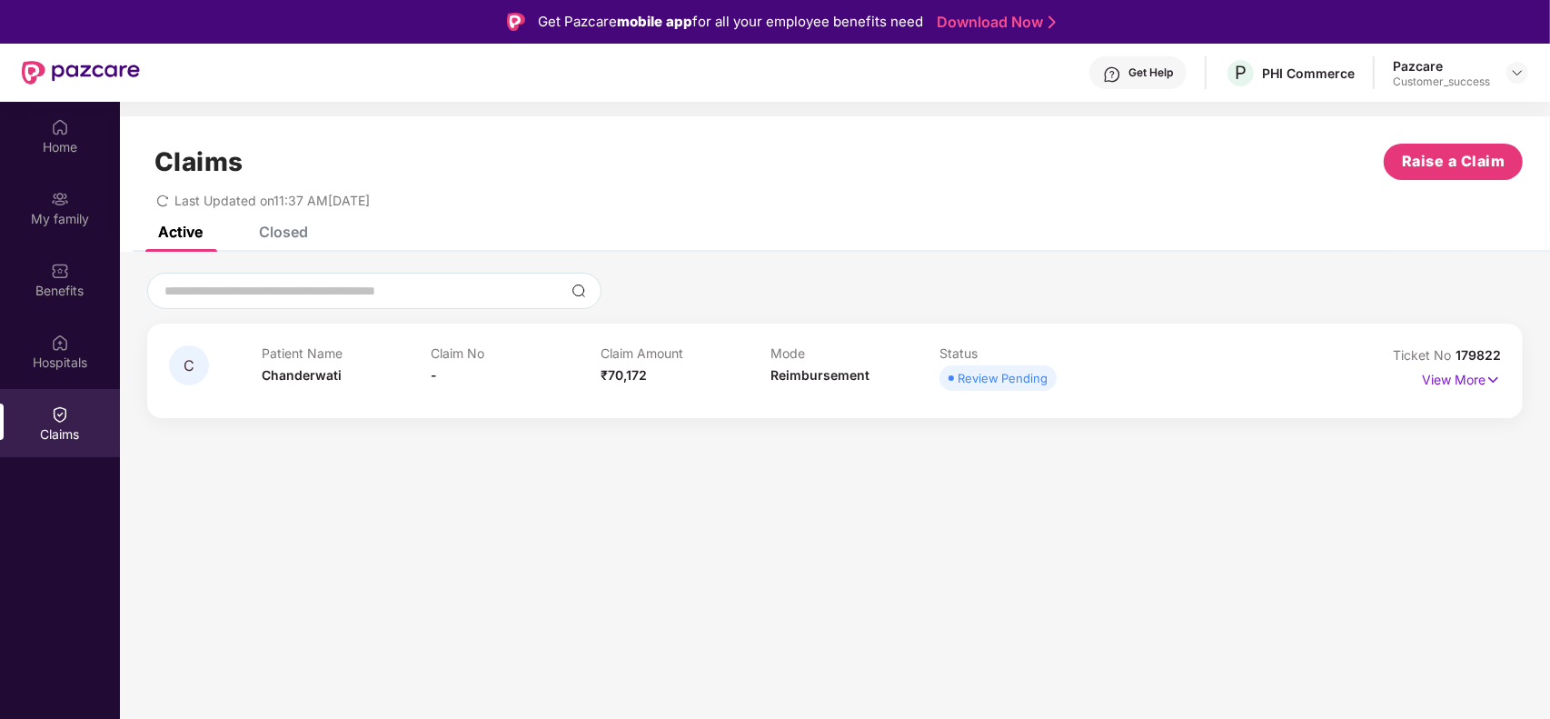
click at [1480, 356] on span "179822" at bounding box center [1478, 354] width 45 height 15
copy div "No 179822"
click at [1509, 71] on div at bounding box center [1518, 73] width 22 height 22
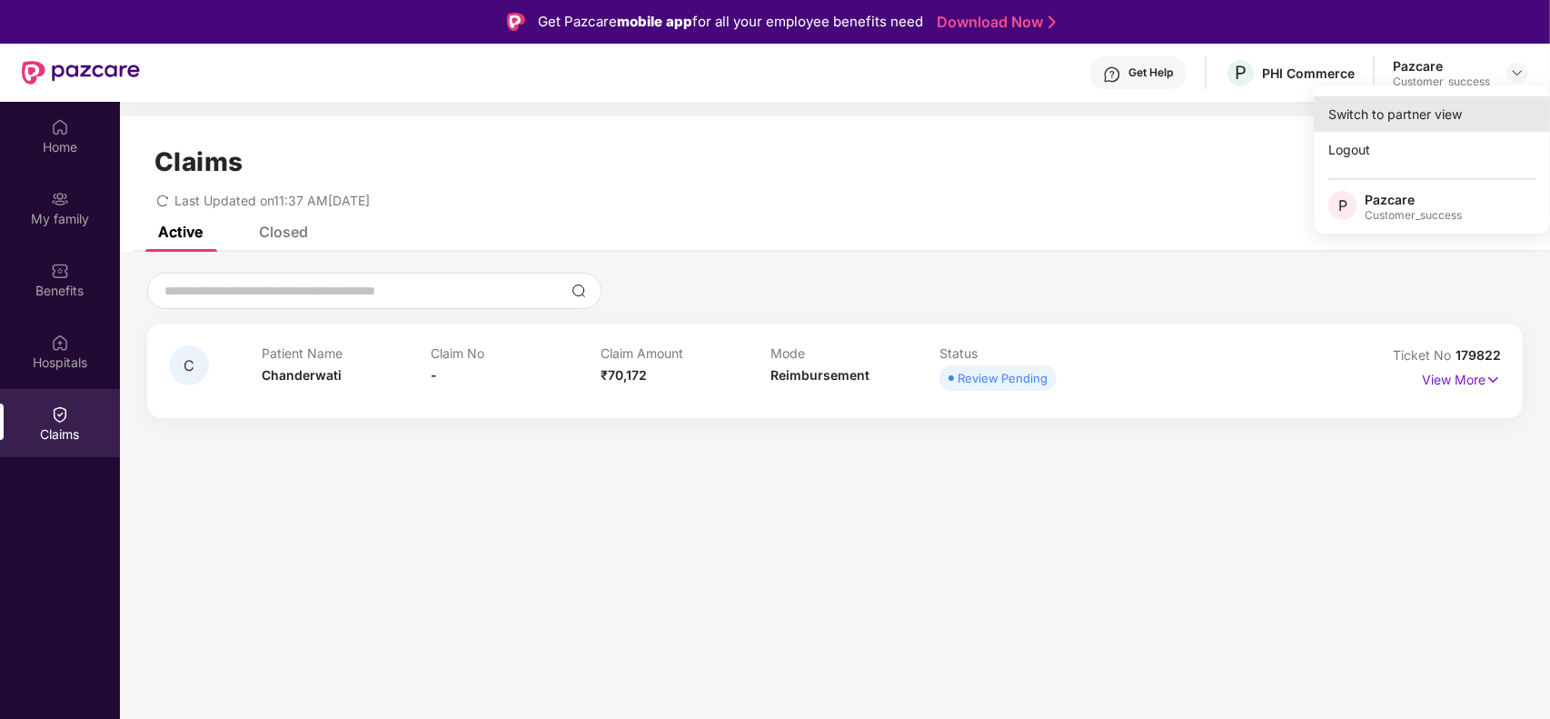
click at [1406, 109] on div "Switch to partner view" at bounding box center [1432, 113] width 236 height 35
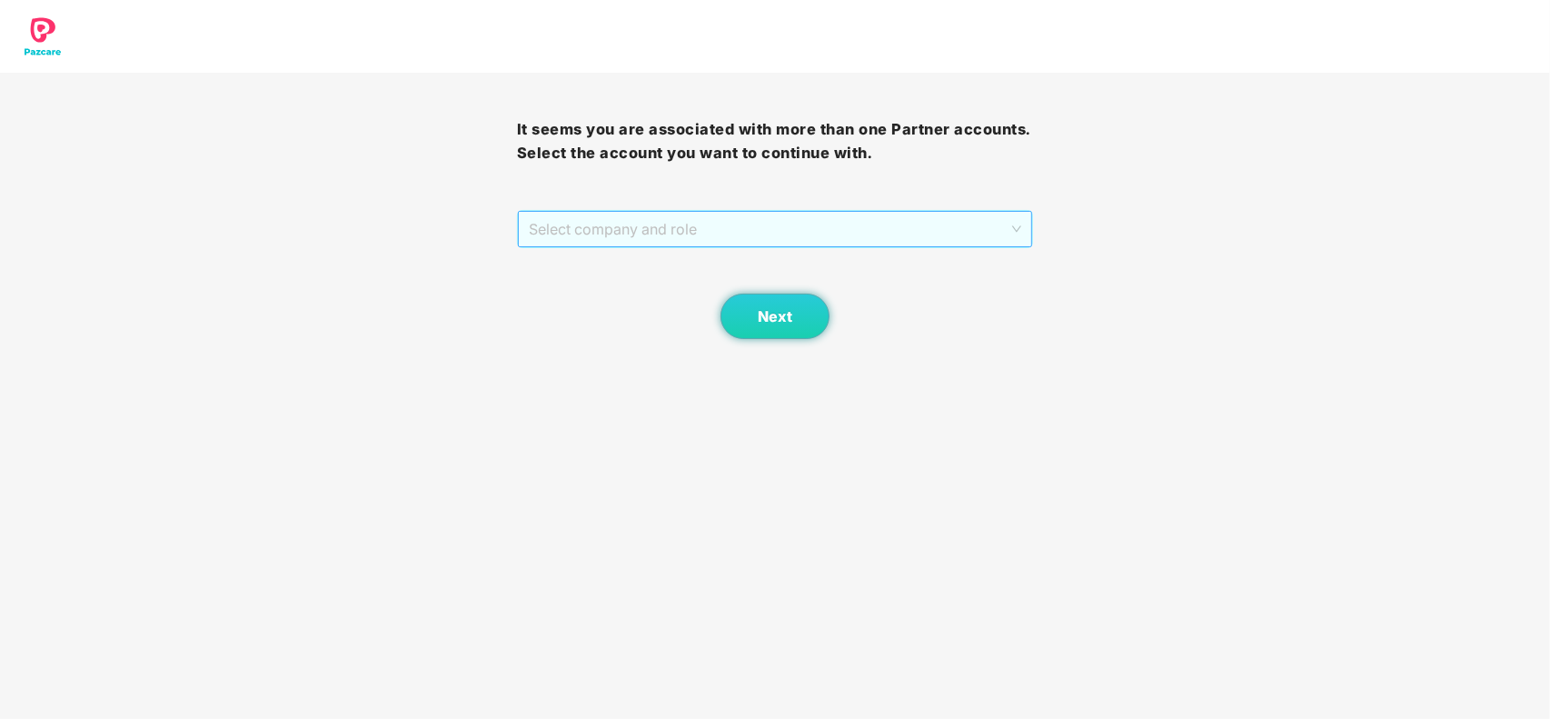
click at [692, 233] on span "Select company and role" at bounding box center [775, 229] width 493 height 35
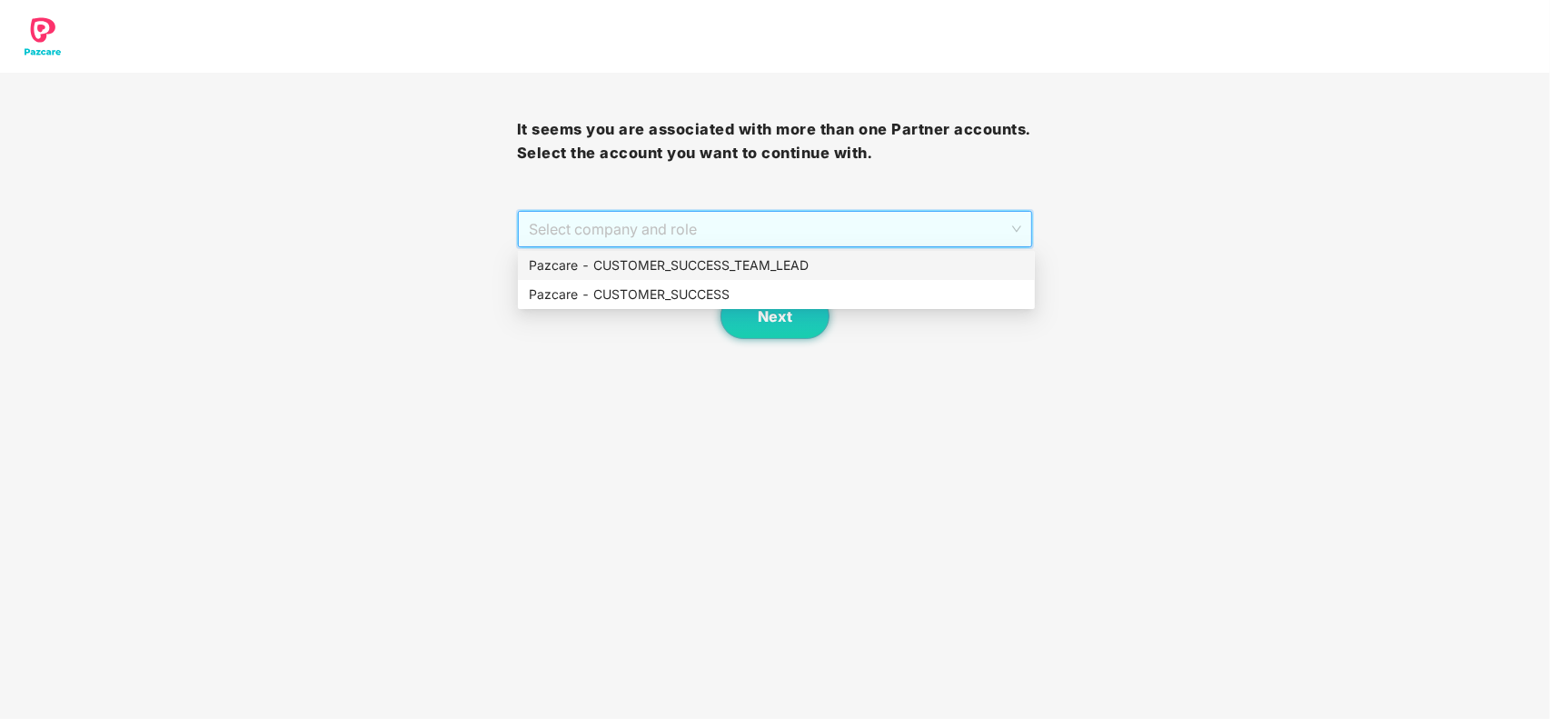
click at [682, 291] on div "Pazcare - CUSTOMER_SUCCESS" at bounding box center [776, 294] width 495 height 20
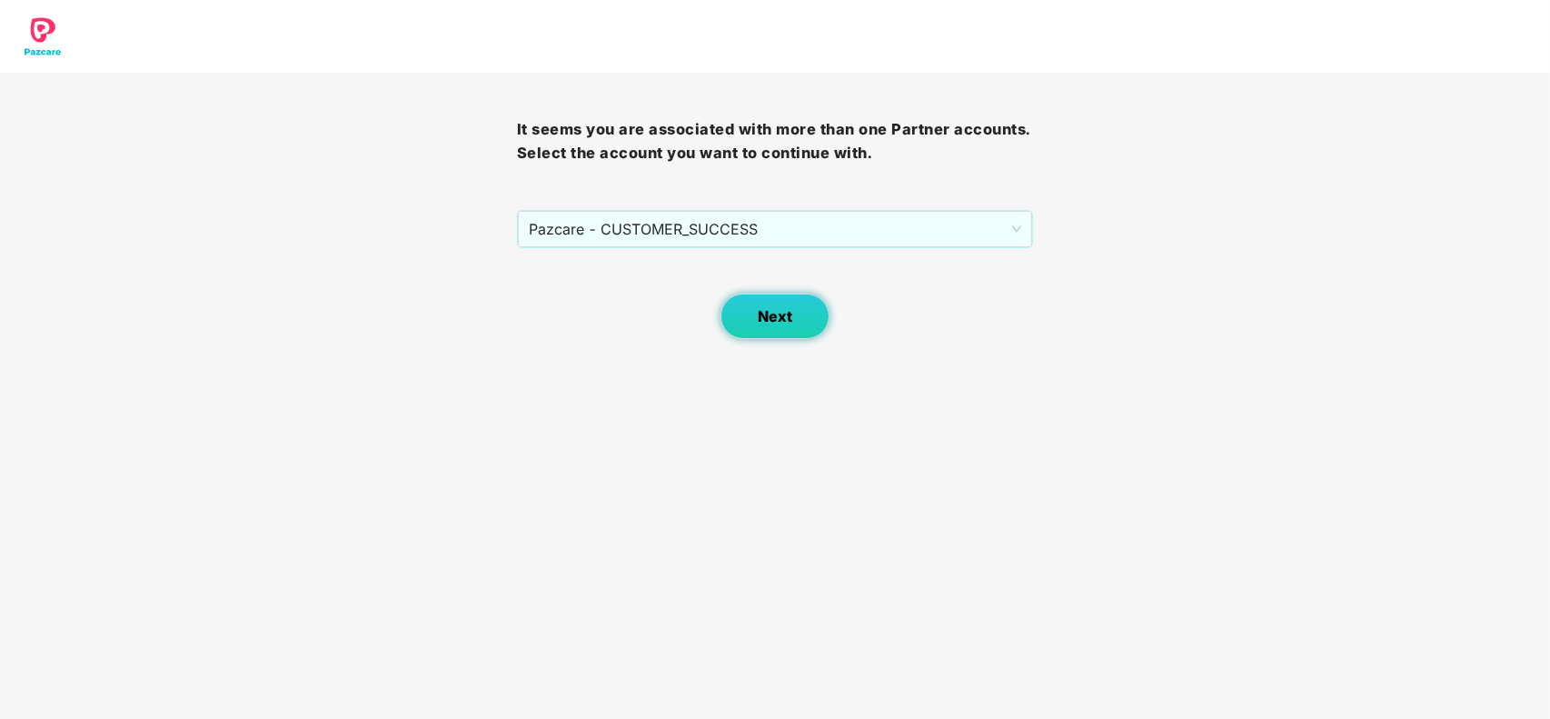
click at [773, 328] on button "Next" at bounding box center [775, 316] width 109 height 45
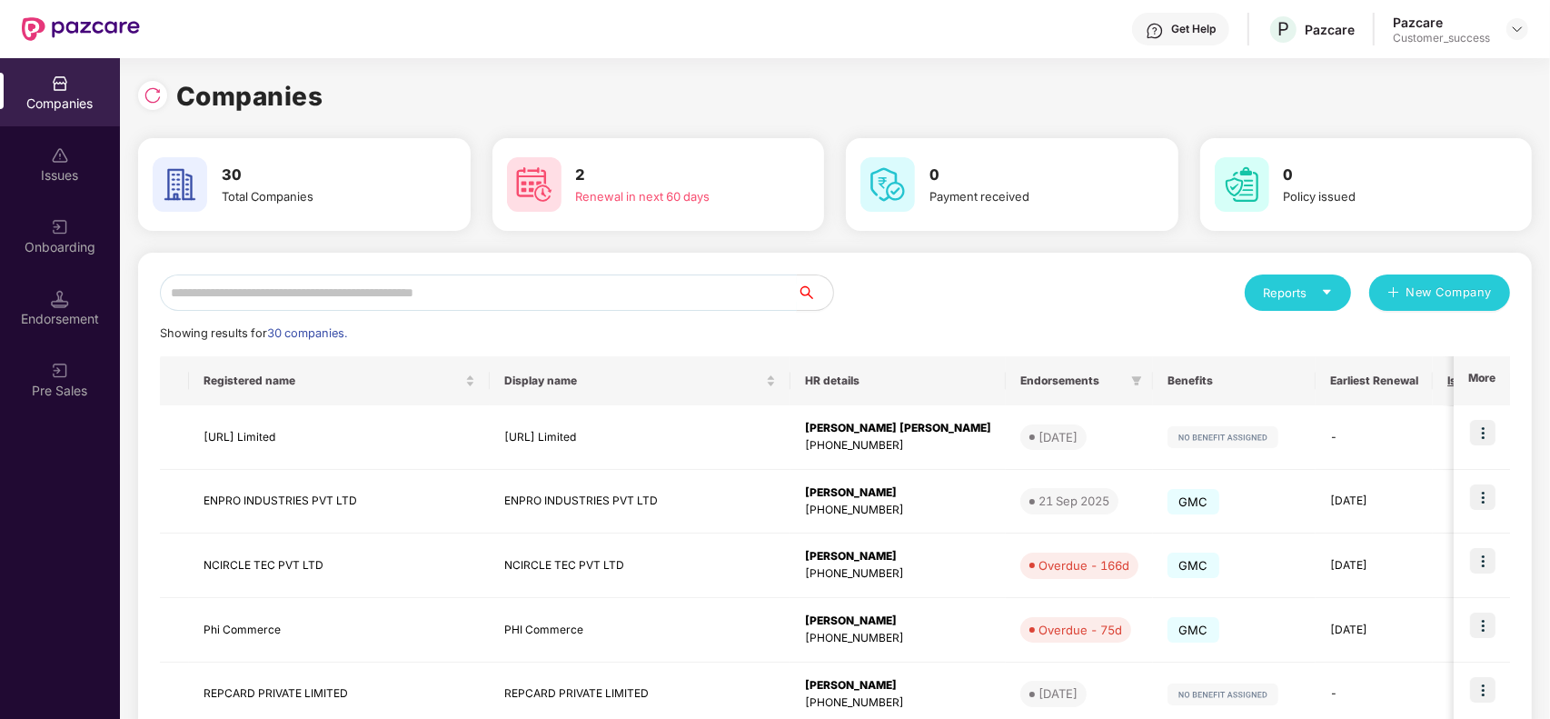
click at [382, 296] on input "text" at bounding box center [478, 292] width 637 height 36
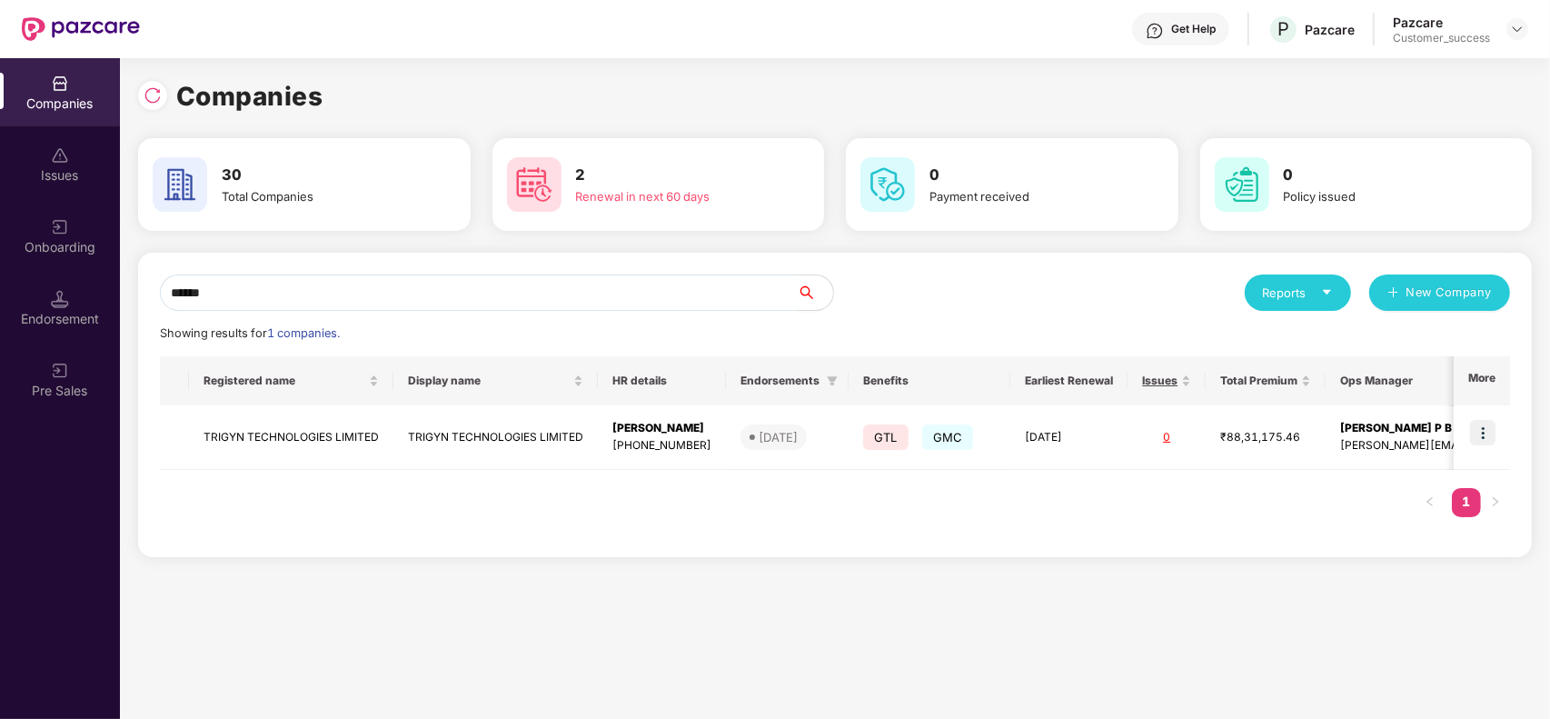
type input "******"
click at [1490, 425] on img at bounding box center [1482, 432] width 25 height 25
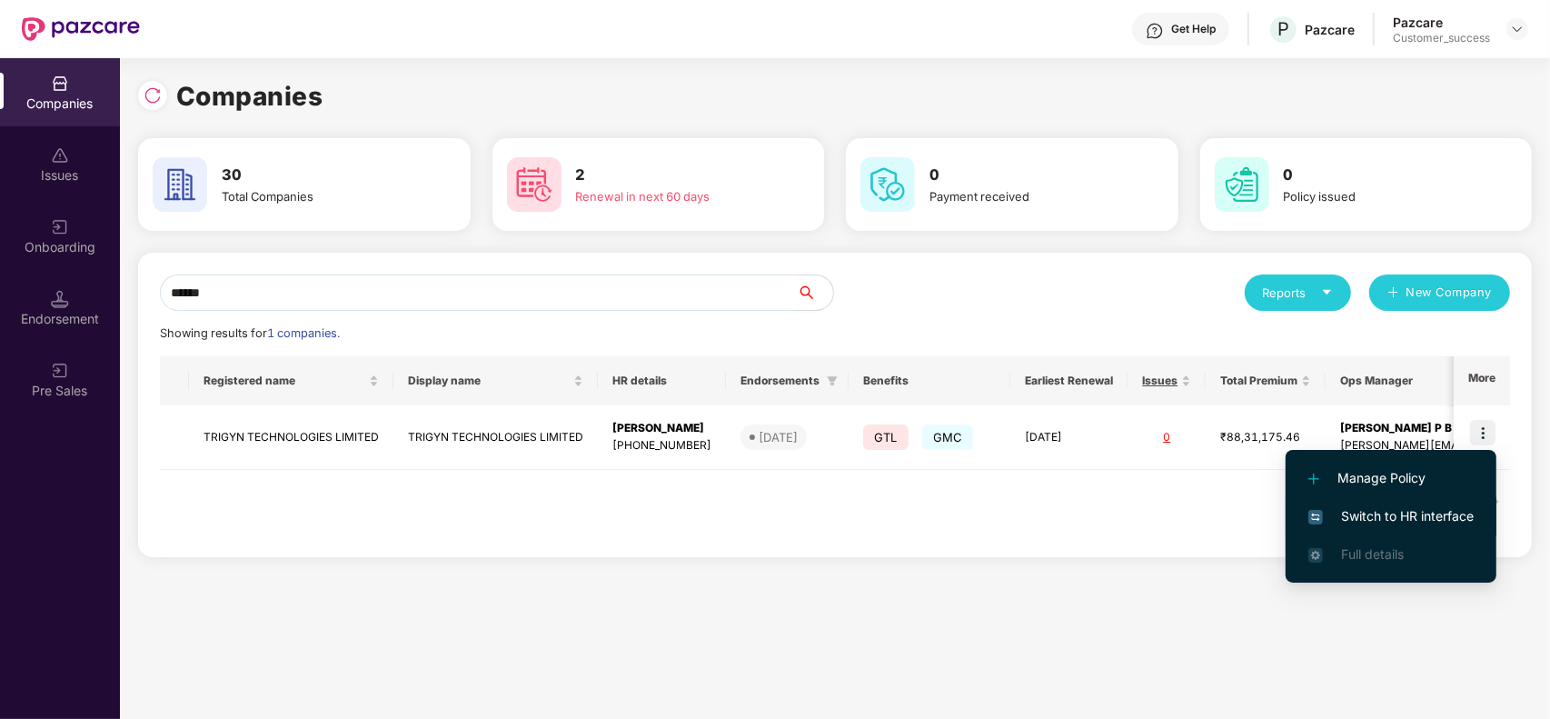
click at [1331, 512] on span "Switch to HR interface" at bounding box center [1391, 516] width 165 height 20
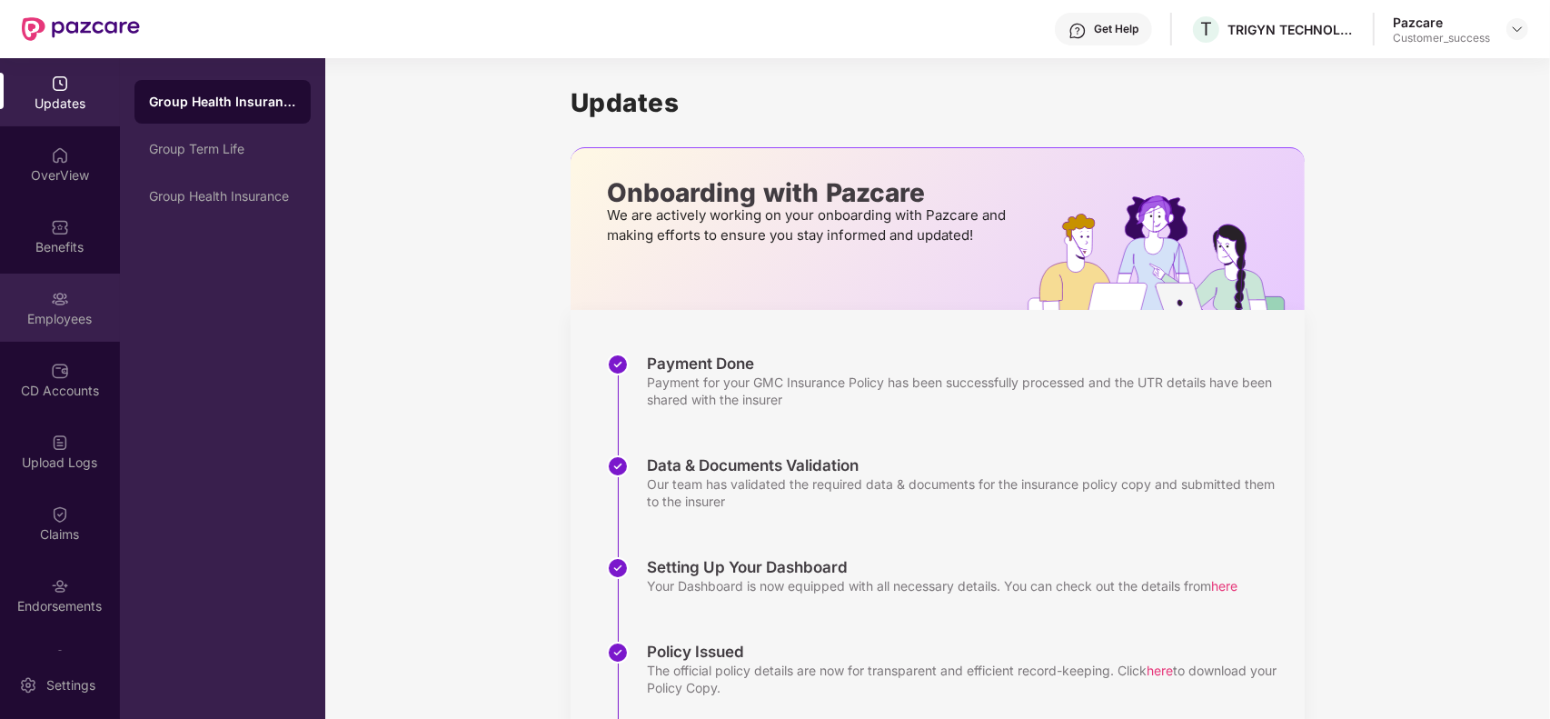
click at [44, 297] on div "Employees" at bounding box center [60, 308] width 120 height 68
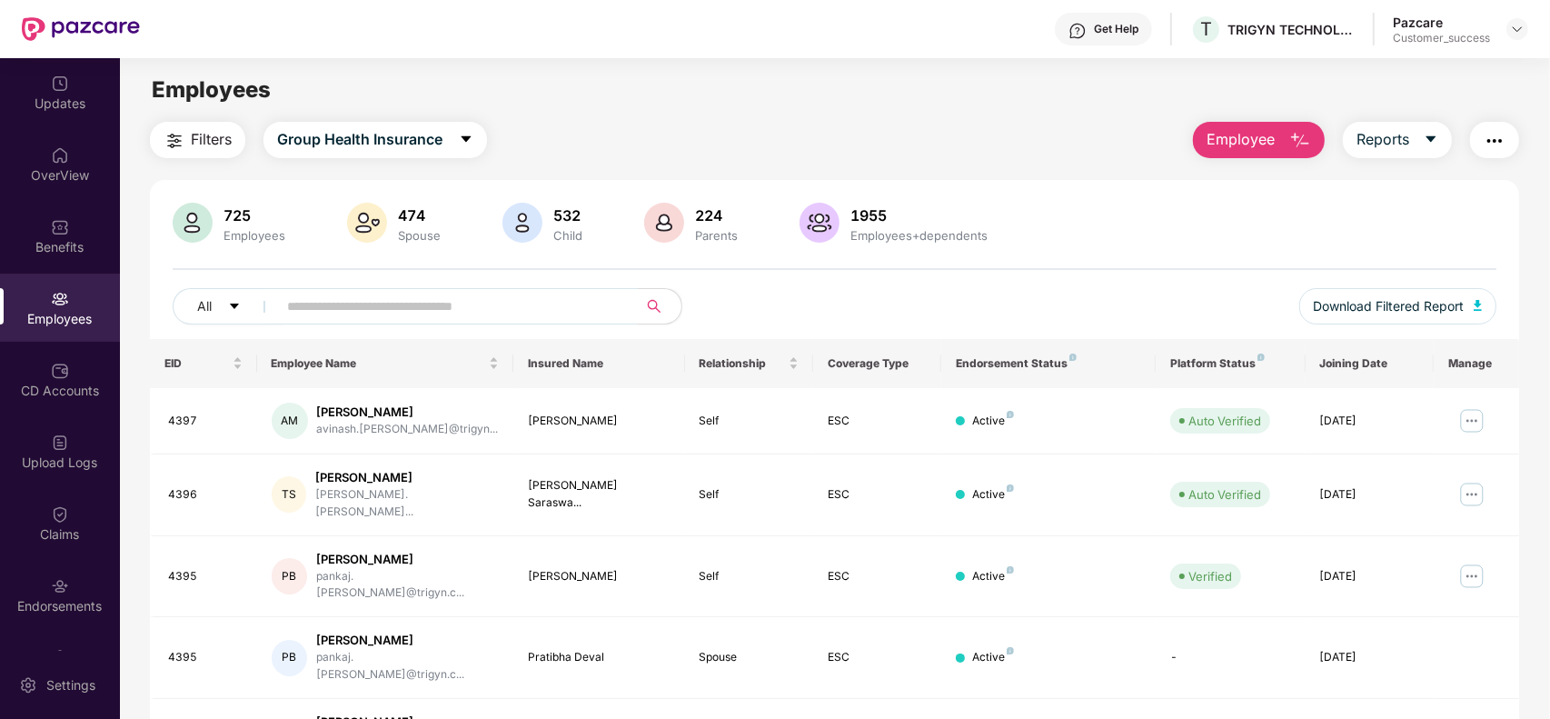
click at [334, 296] on input "text" at bounding box center [450, 306] width 326 height 27
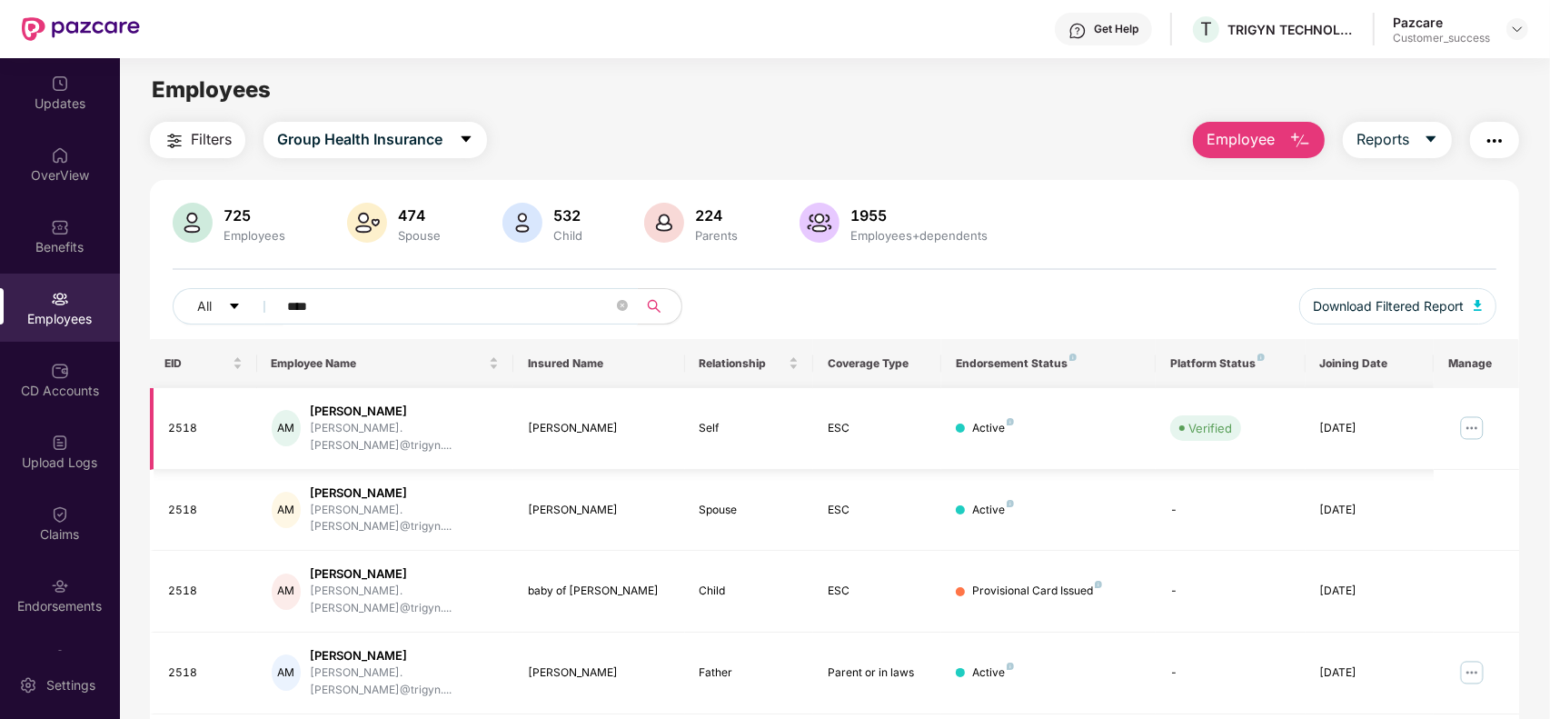
type input "****"
click at [1460, 424] on img at bounding box center [1472, 428] width 29 height 29
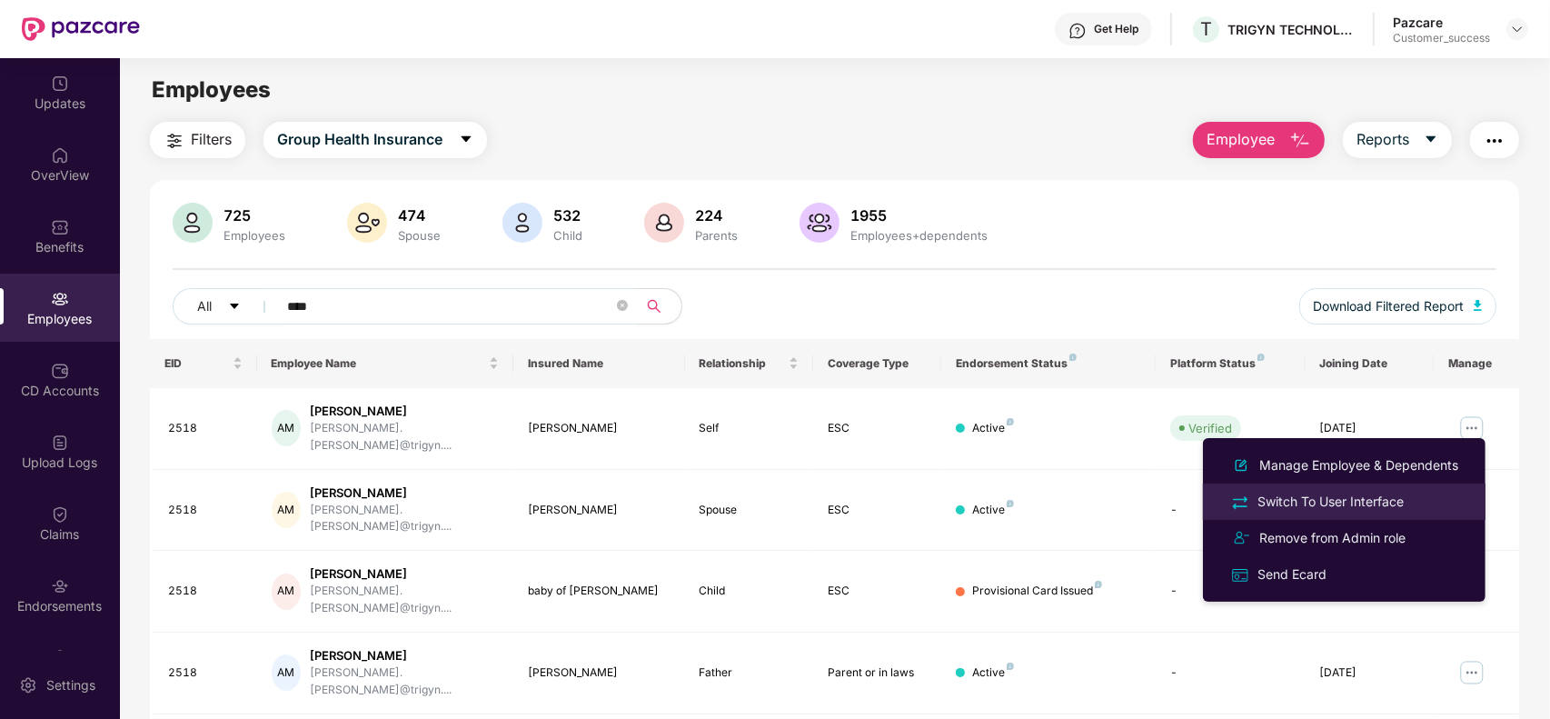
click at [1347, 497] on div "Switch To User Interface" at bounding box center [1331, 502] width 154 height 20
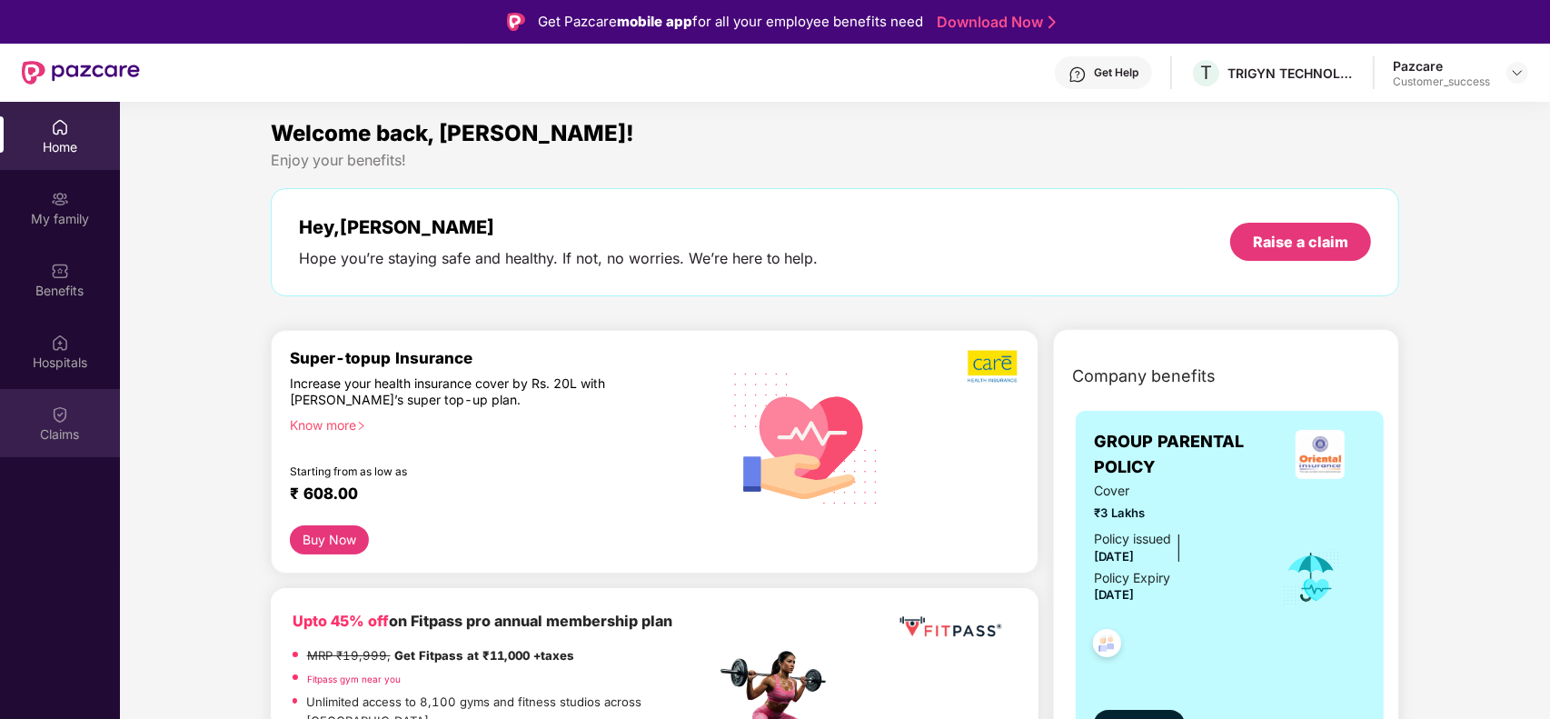
click at [65, 423] on div "Claims" at bounding box center [60, 423] width 120 height 68
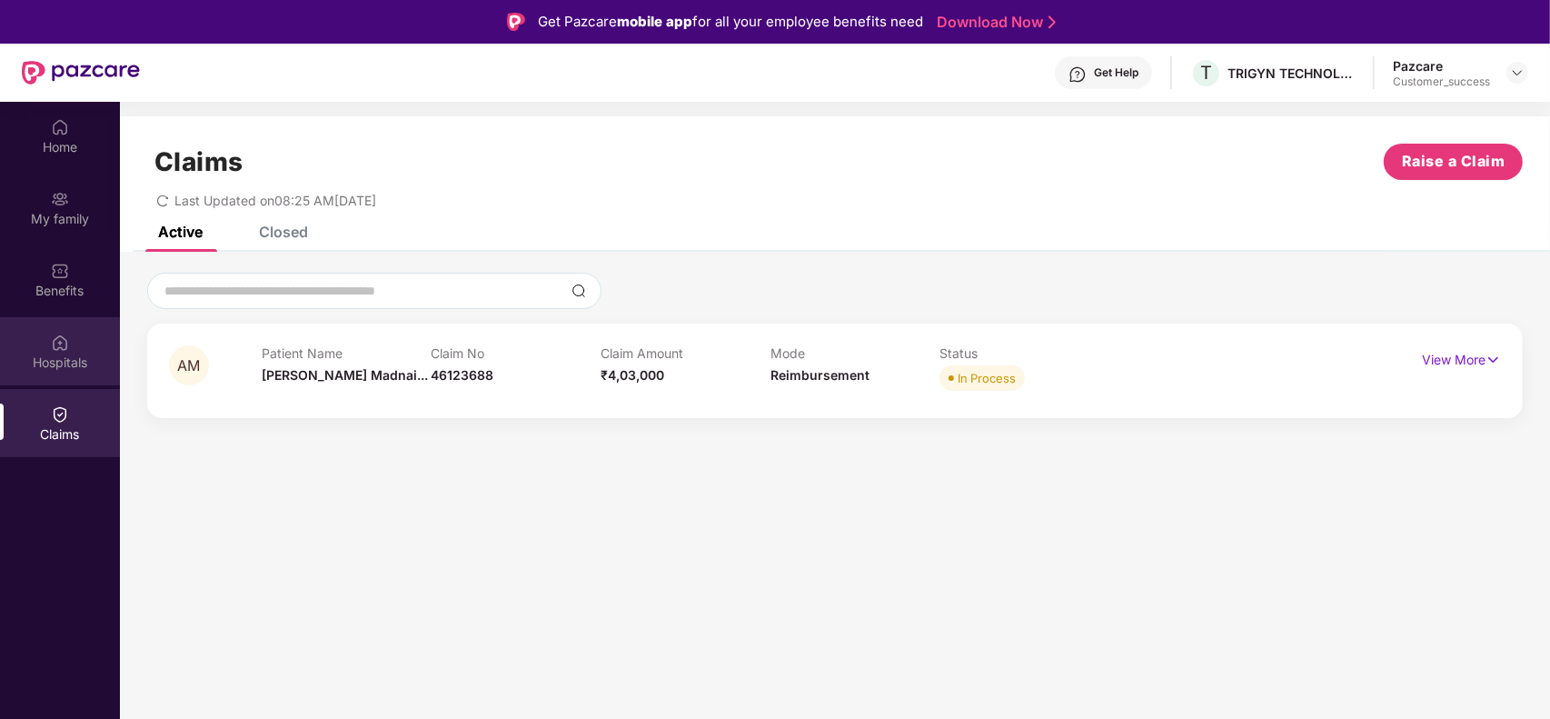
click at [69, 333] on div "Hospitals" at bounding box center [60, 351] width 120 height 68
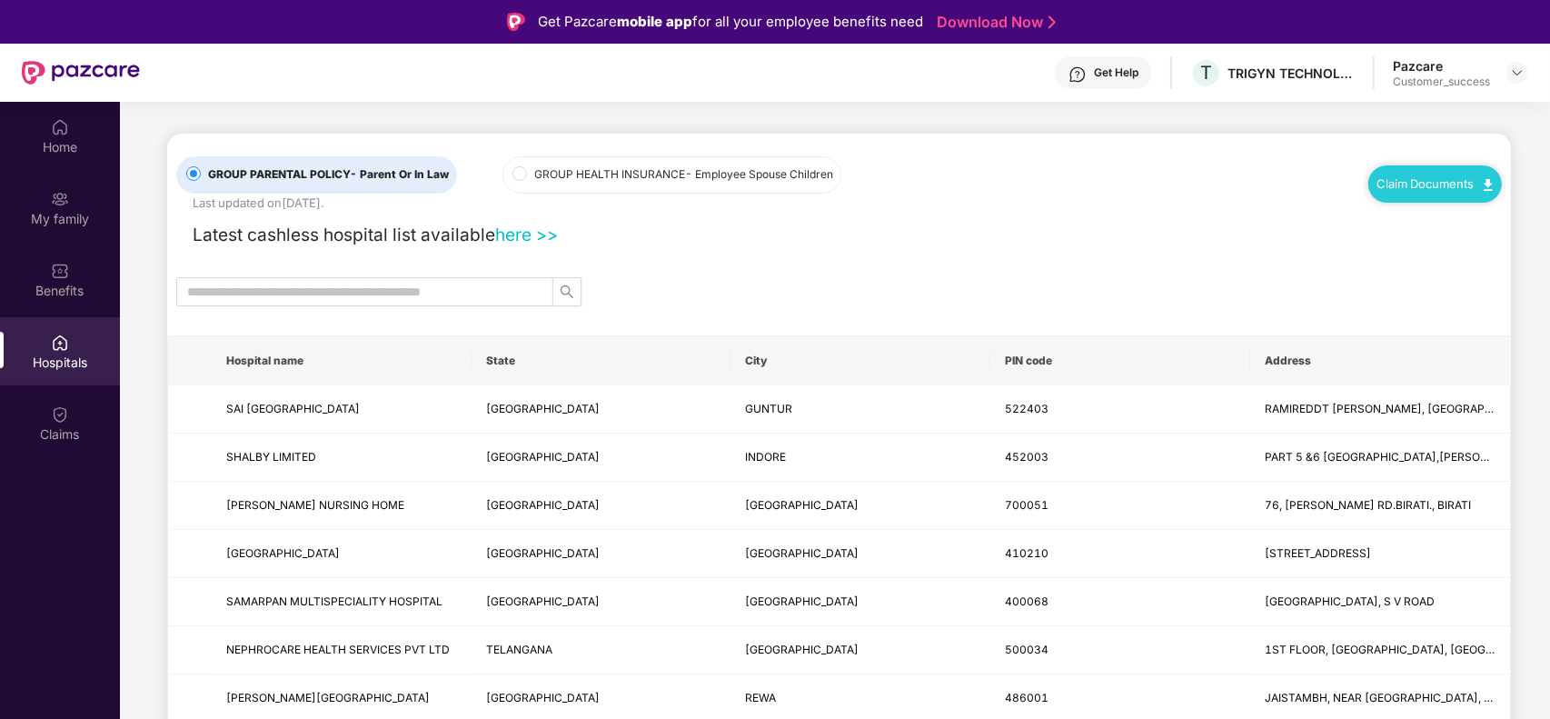
click at [1445, 192] on div "Claim Documents" at bounding box center [1436, 183] width 134 height 36
click at [1407, 192] on div "Claim Documents" at bounding box center [1436, 183] width 134 height 36
click at [1407, 189] on link "Claim Documents" at bounding box center [1435, 183] width 115 height 15
click at [1409, 224] on link "Claim Form" at bounding box center [1442, 215] width 118 height 39
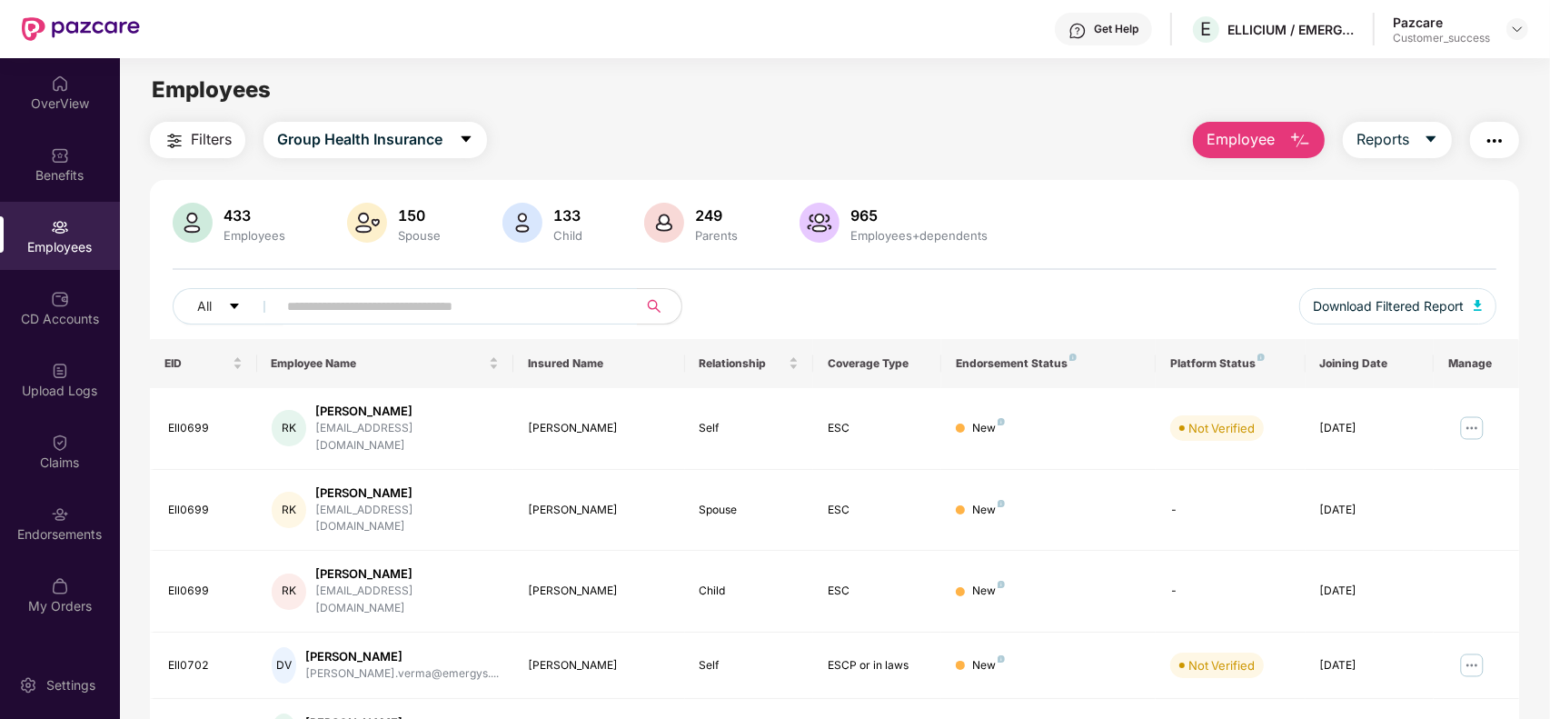
scroll to position [218, 0]
click at [1093, 234] on div "433 Employees 150 Spouse 133 Child 249 Parents 965 Employees+dependents" at bounding box center [835, 225] width 1324 height 44
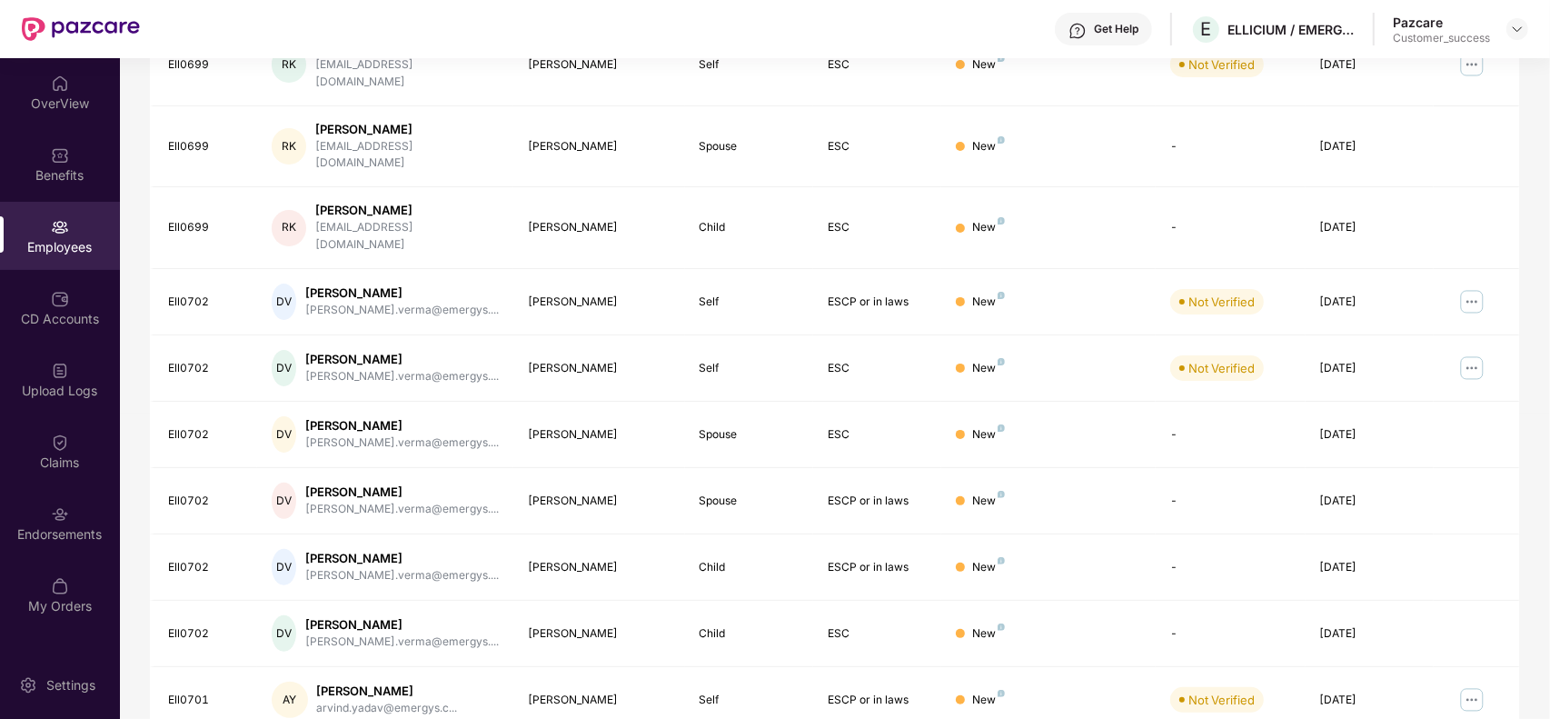
scroll to position [400, 0]
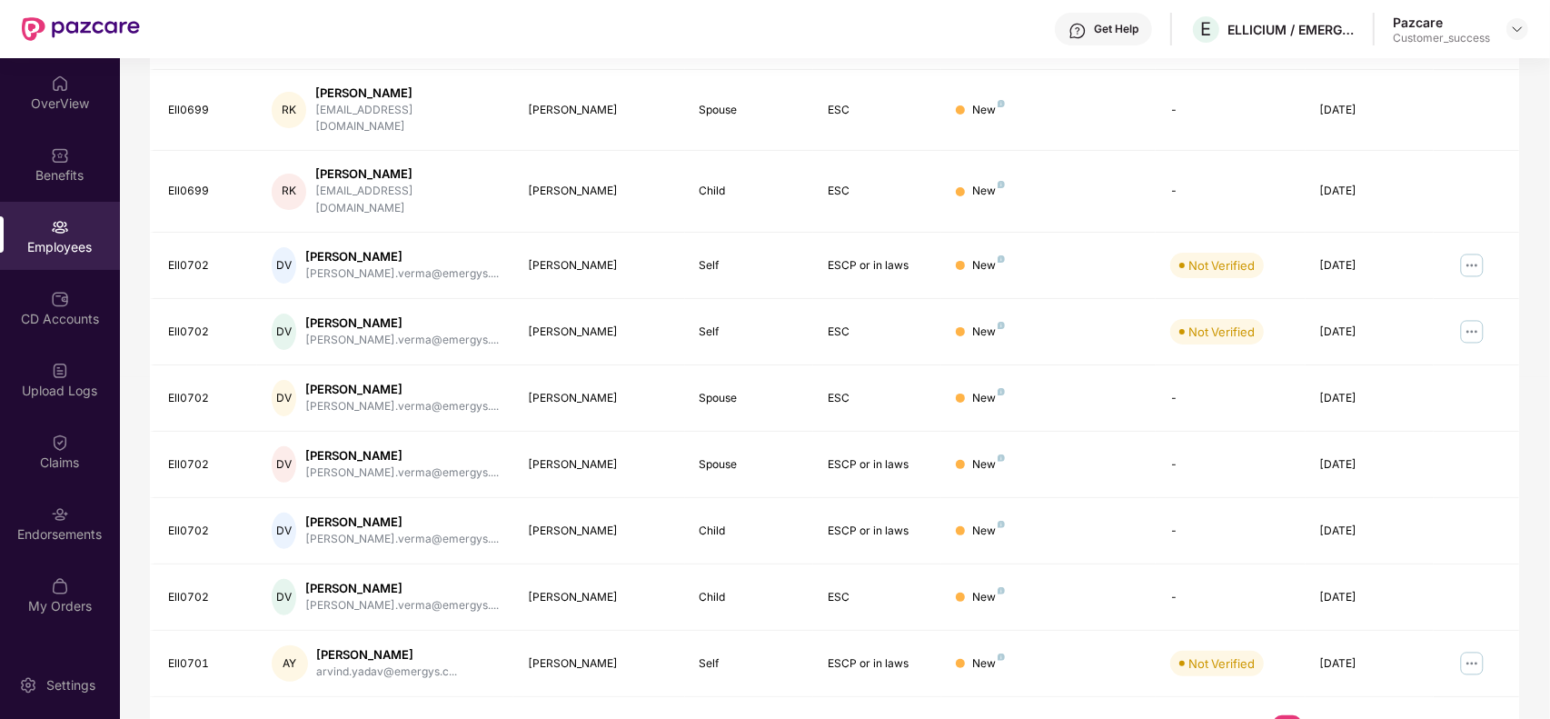
click at [1516, 51] on div "Get Help E ELLICIUM / EMERGYS SOLUTIONS PRIVATE LIMITED Pazcare Customer_success" at bounding box center [834, 29] width 1389 height 58
click at [1518, 33] on img at bounding box center [1517, 29] width 15 height 15
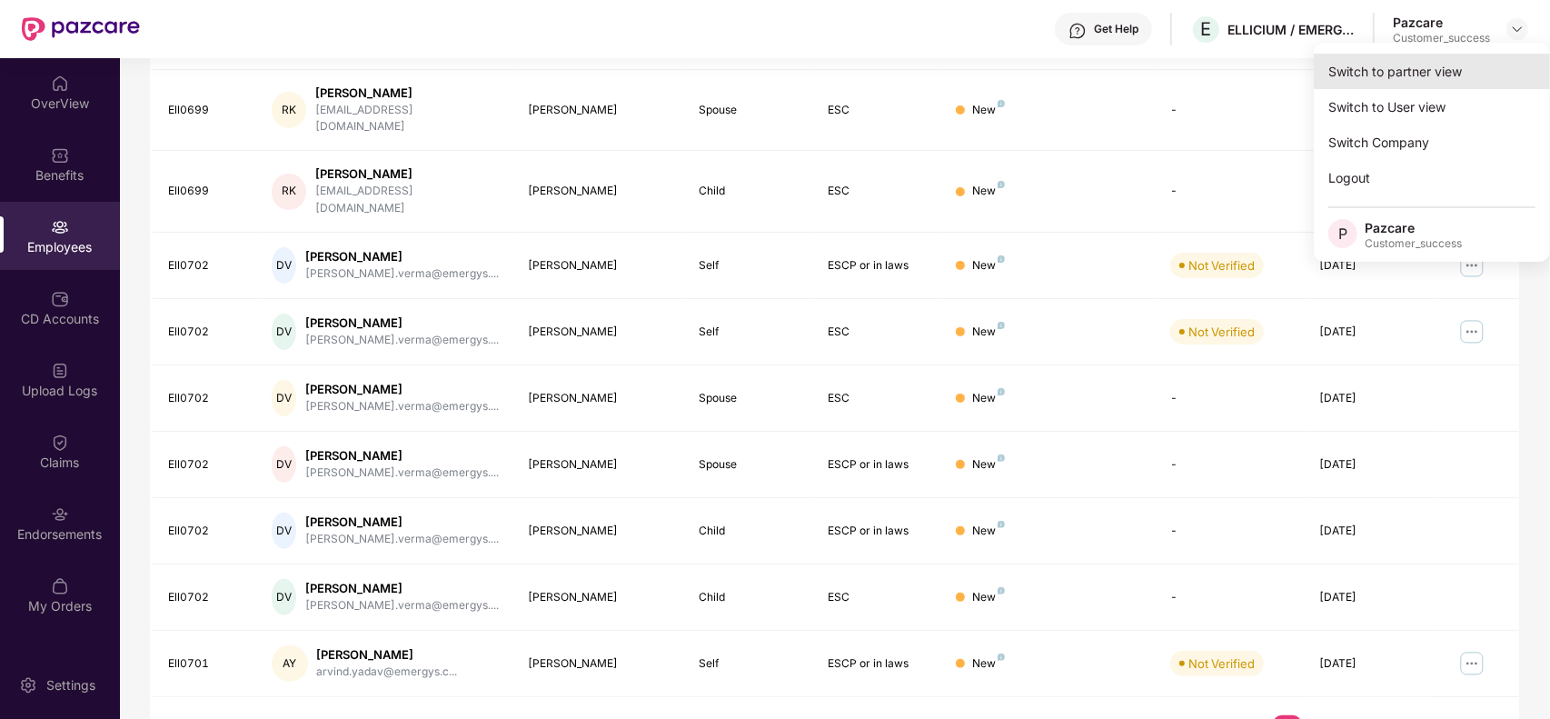
click at [1424, 74] on div "Switch to partner view" at bounding box center [1432, 71] width 236 height 35
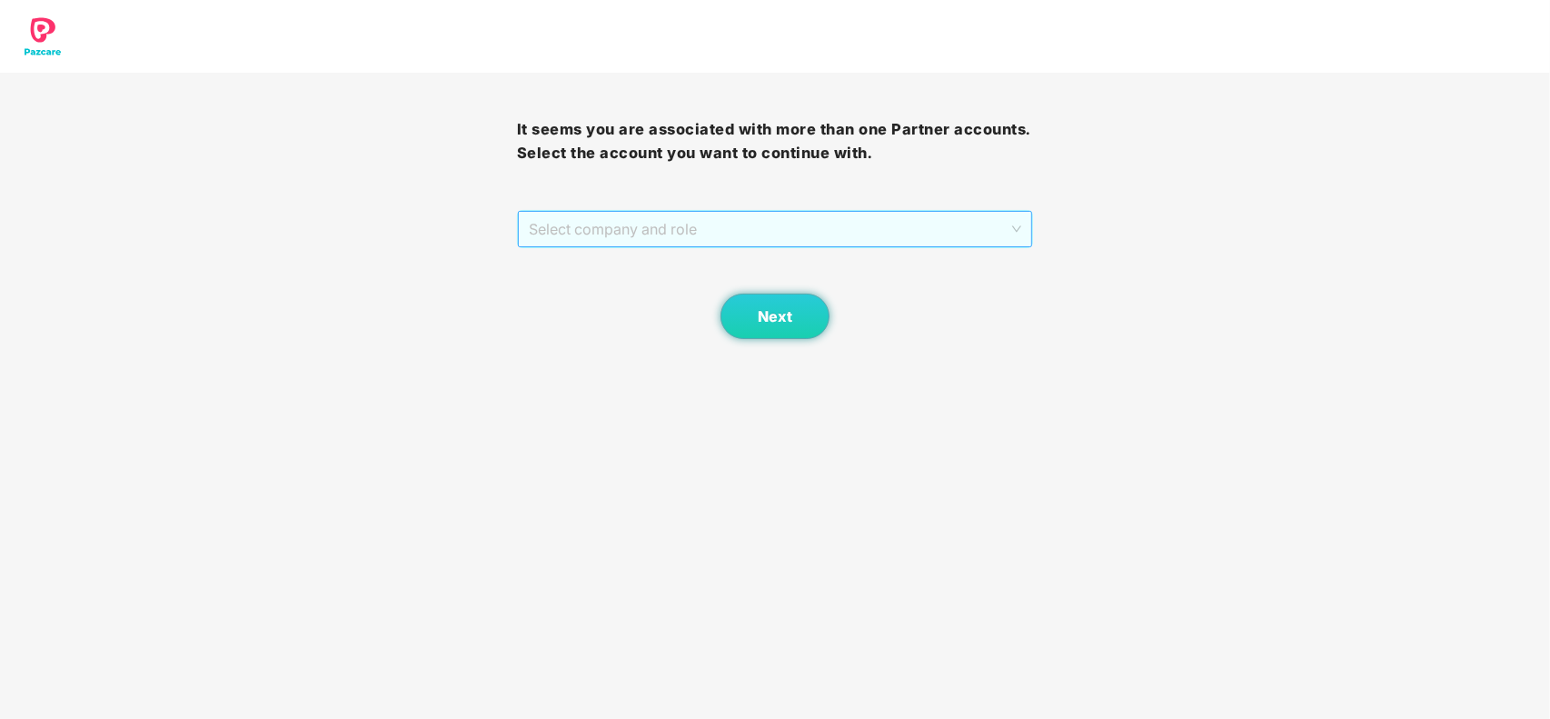
click at [673, 245] on span "Select company and role" at bounding box center [775, 229] width 493 height 35
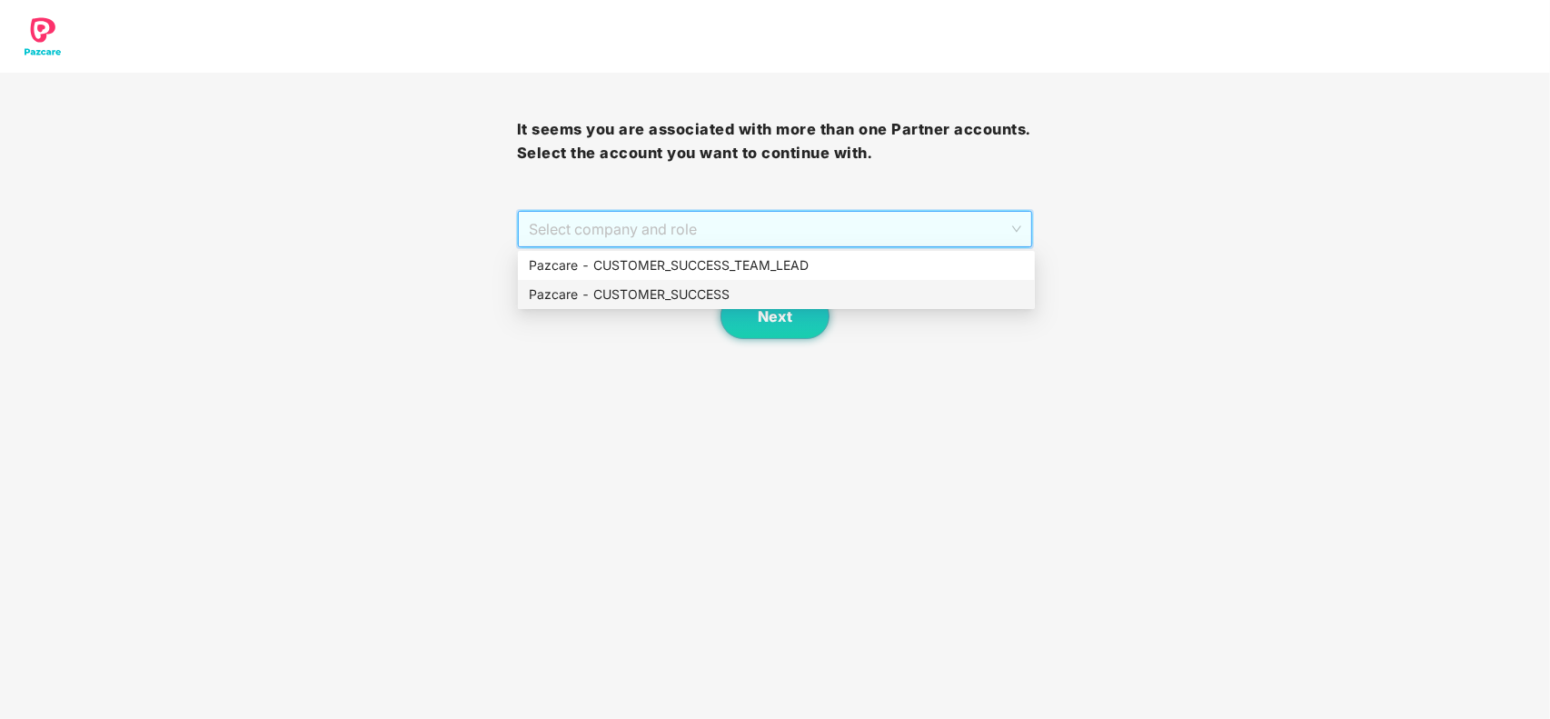
click at [636, 292] on div "Pazcare - CUSTOMER_SUCCESS" at bounding box center [776, 294] width 495 height 20
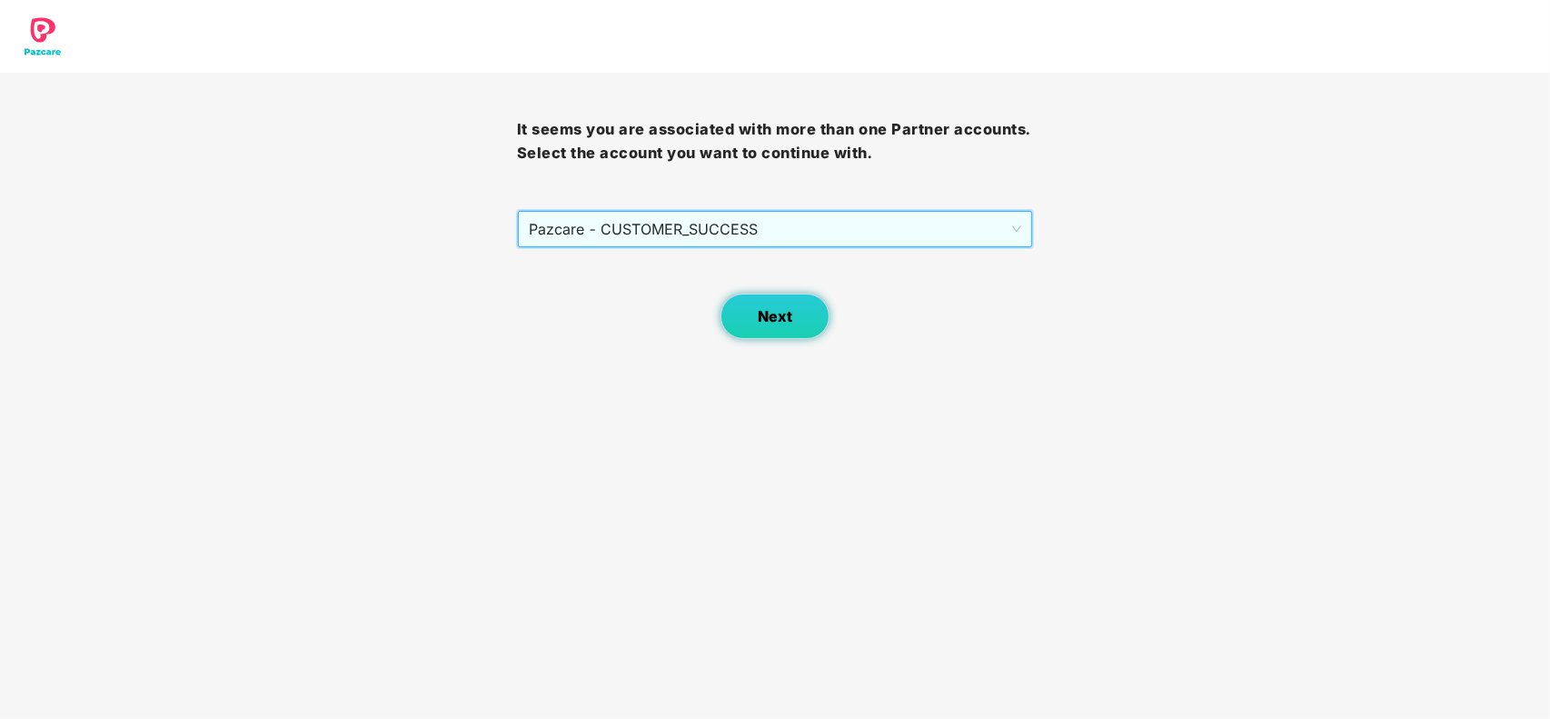
click at [771, 321] on span "Next" at bounding box center [775, 316] width 35 height 17
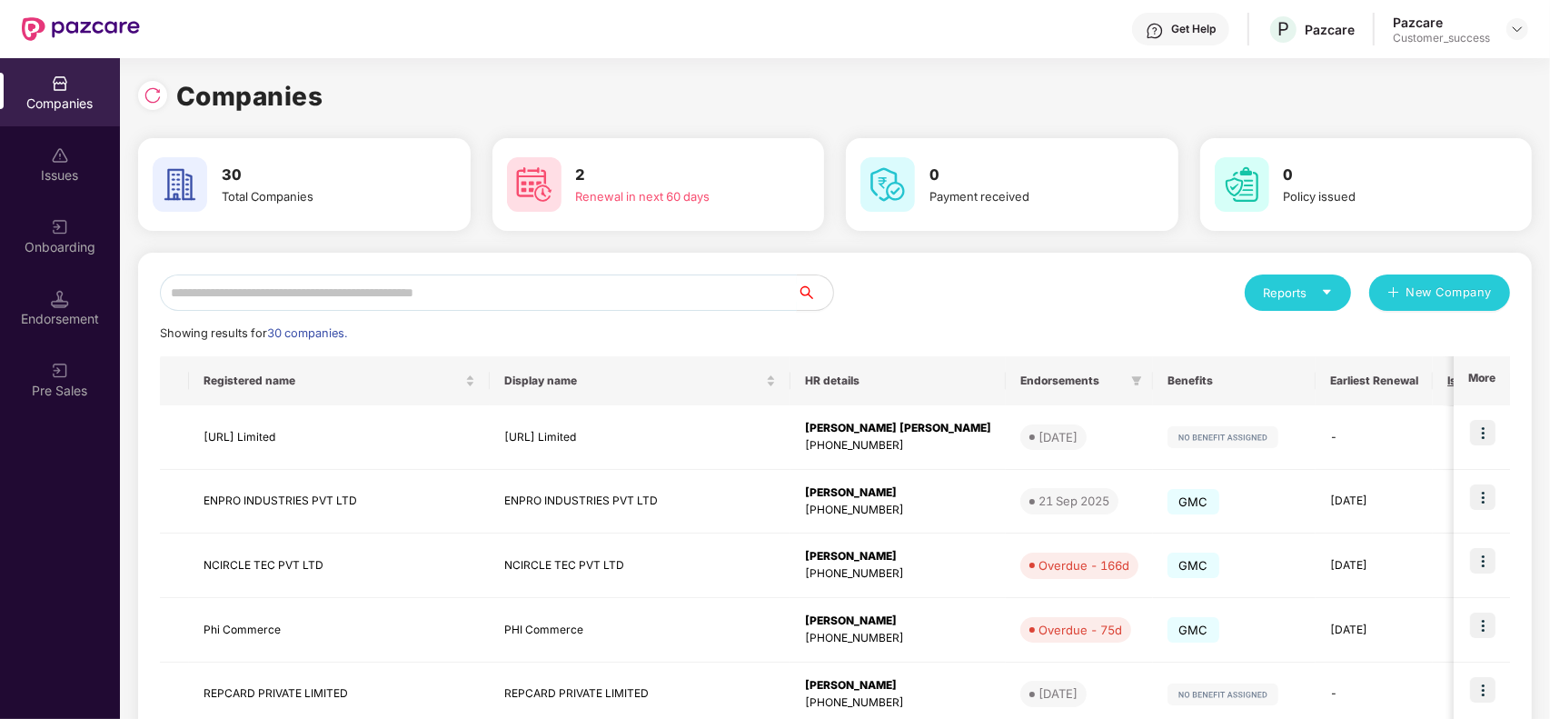
click at [436, 297] on input "text" at bounding box center [478, 292] width 637 height 36
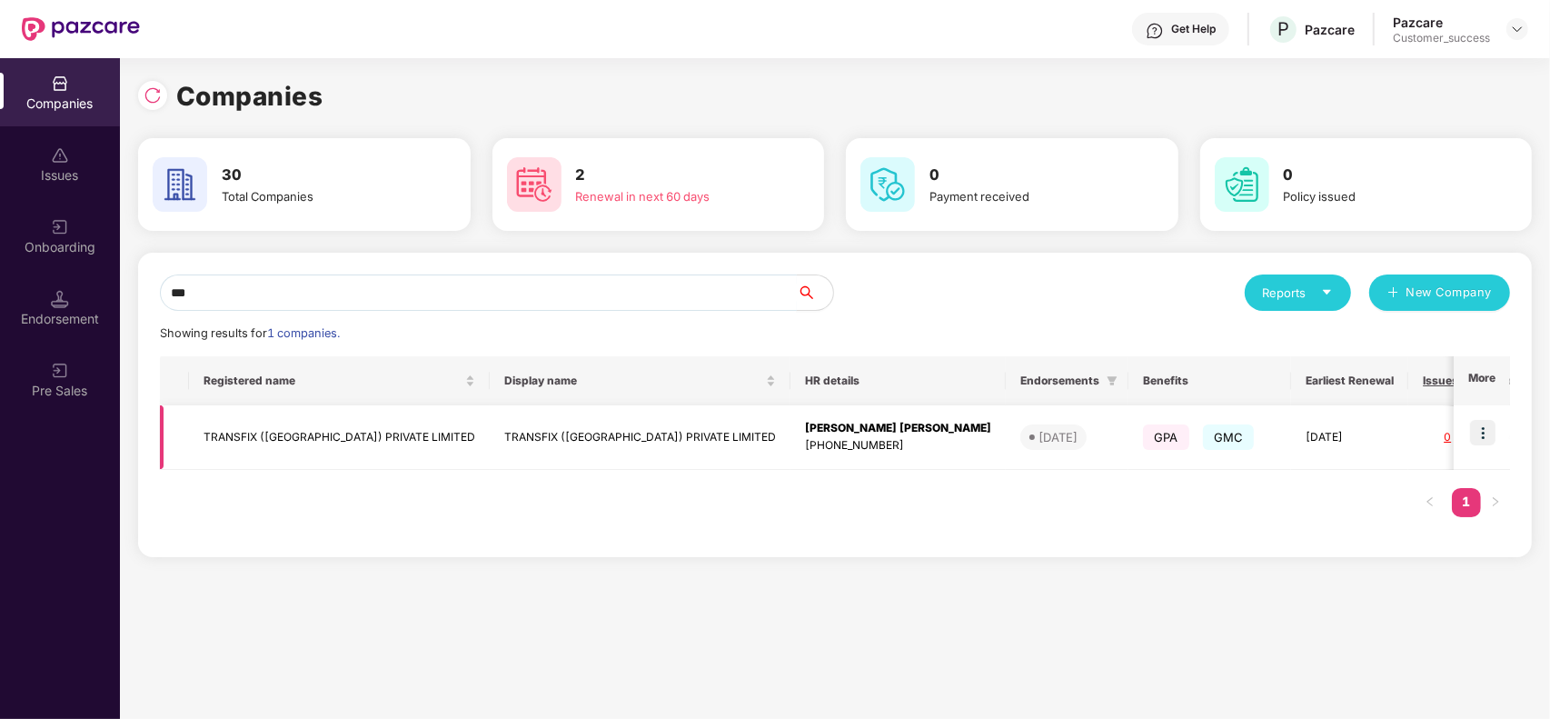
type input "***"
click at [1490, 445] on img at bounding box center [1482, 432] width 25 height 25
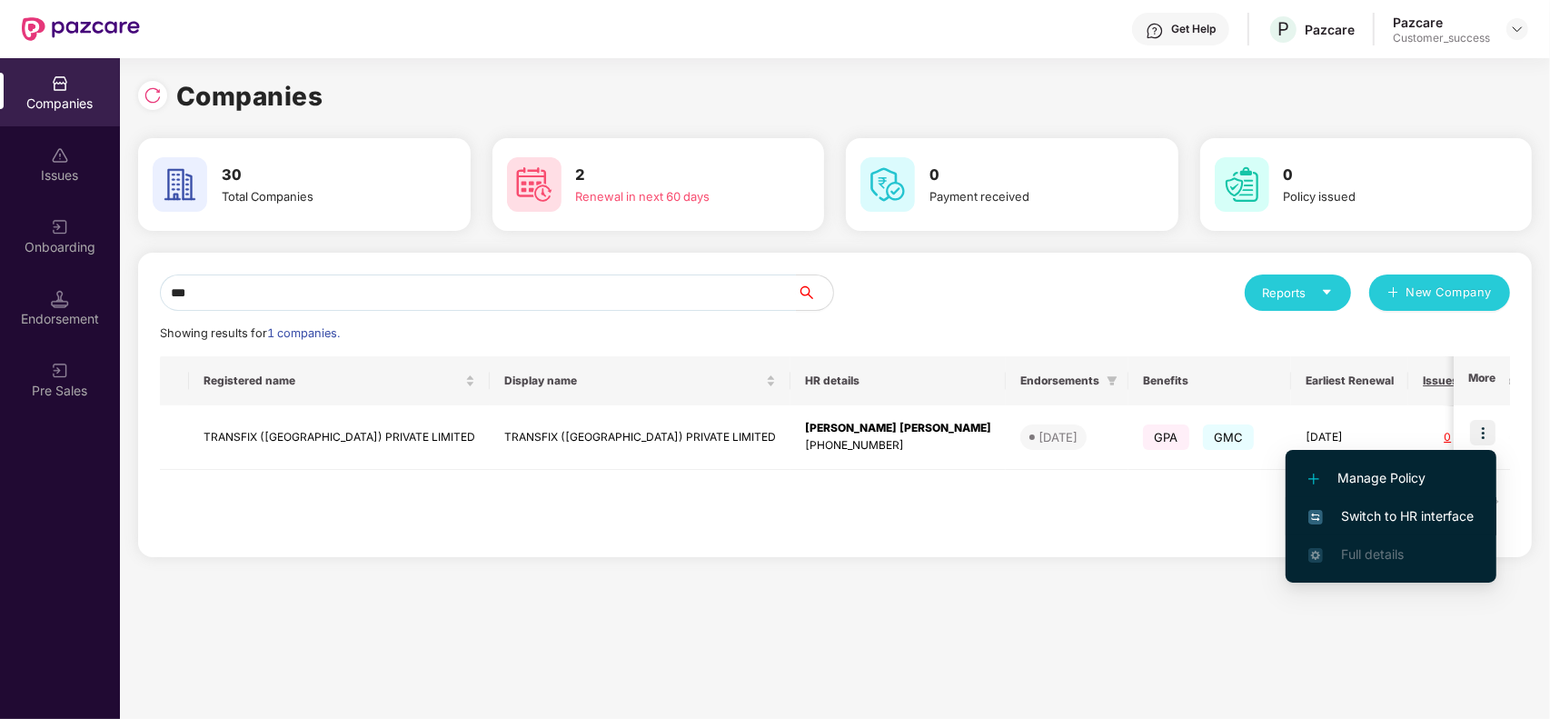
click at [1391, 510] on span "Switch to HR interface" at bounding box center [1391, 516] width 165 height 20
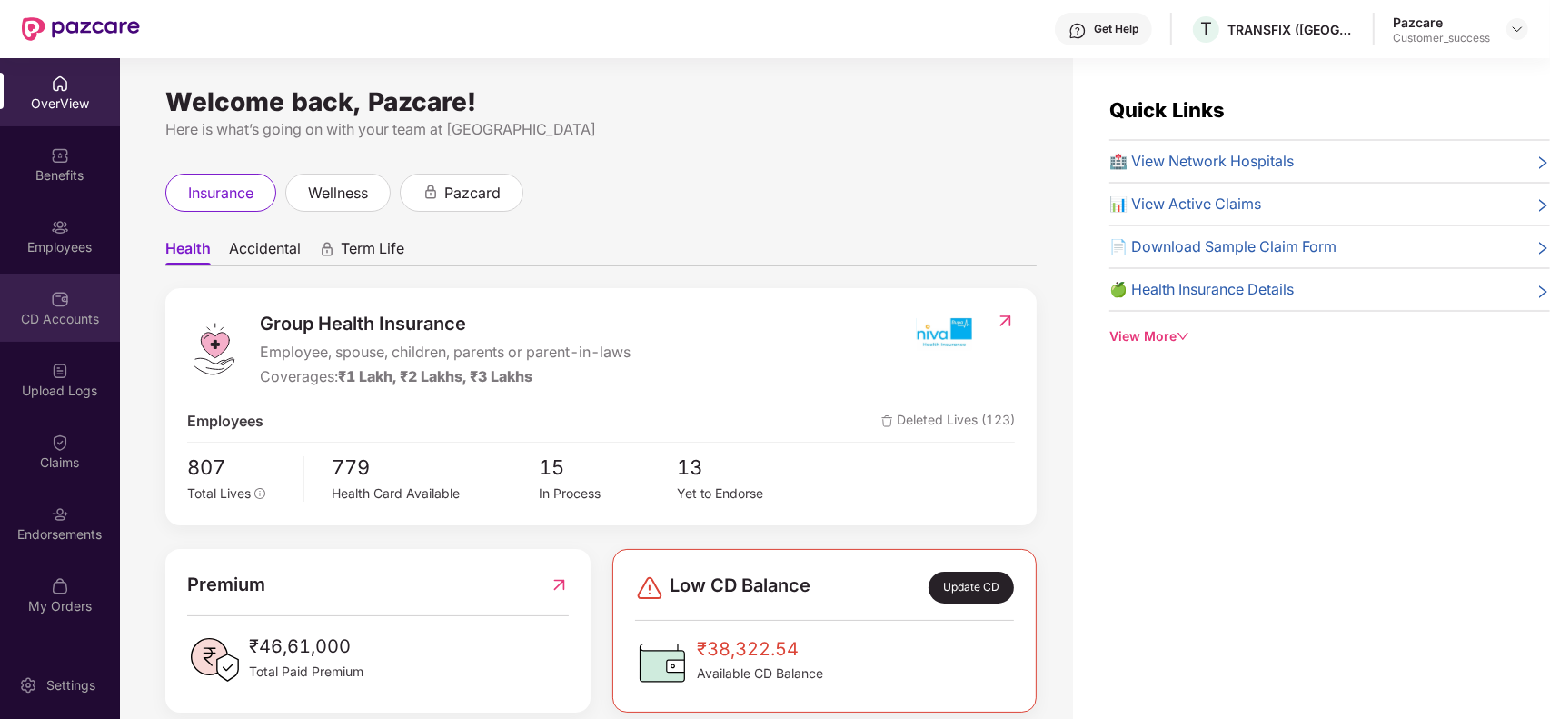
click at [70, 319] on div "CD Accounts" at bounding box center [60, 319] width 120 height 18
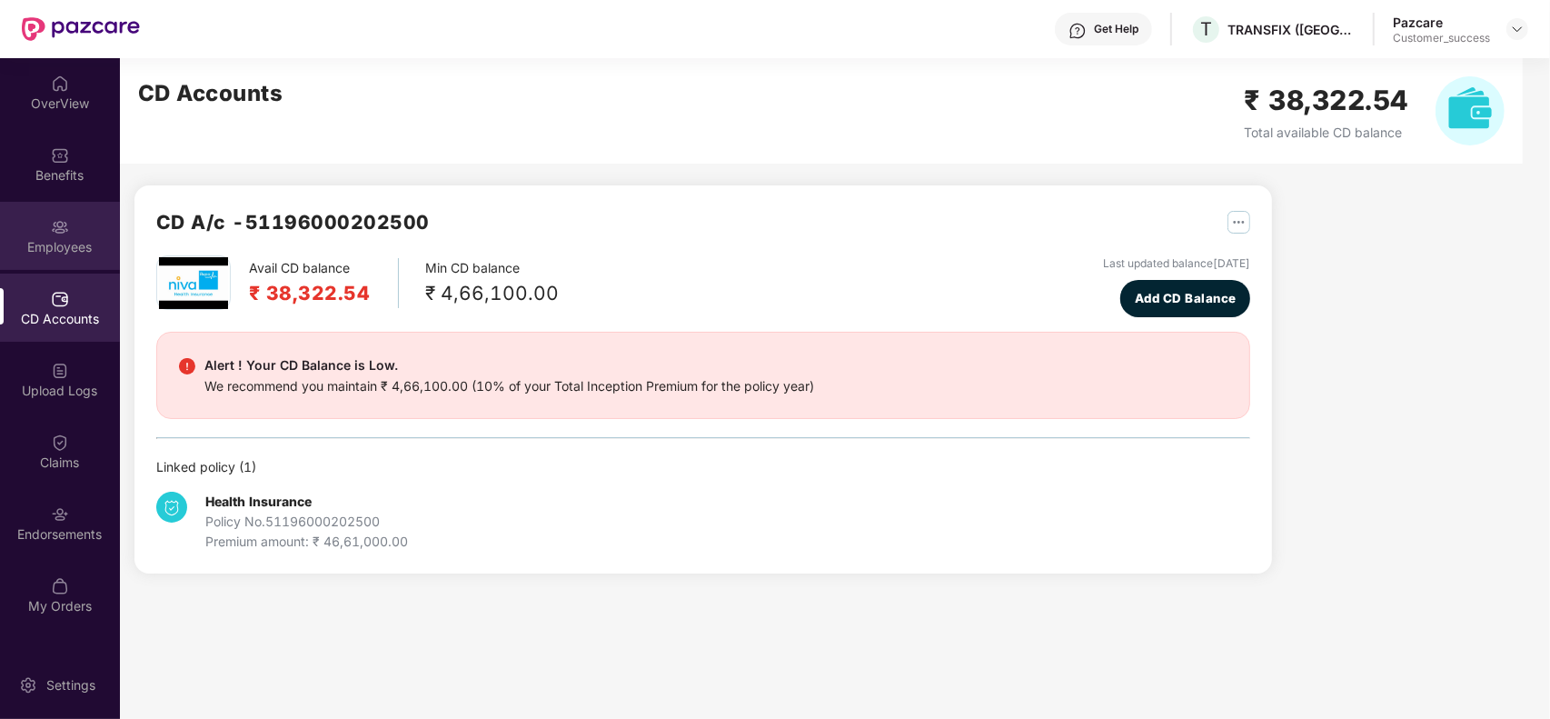
click at [71, 234] on div "Employees" at bounding box center [60, 236] width 120 height 68
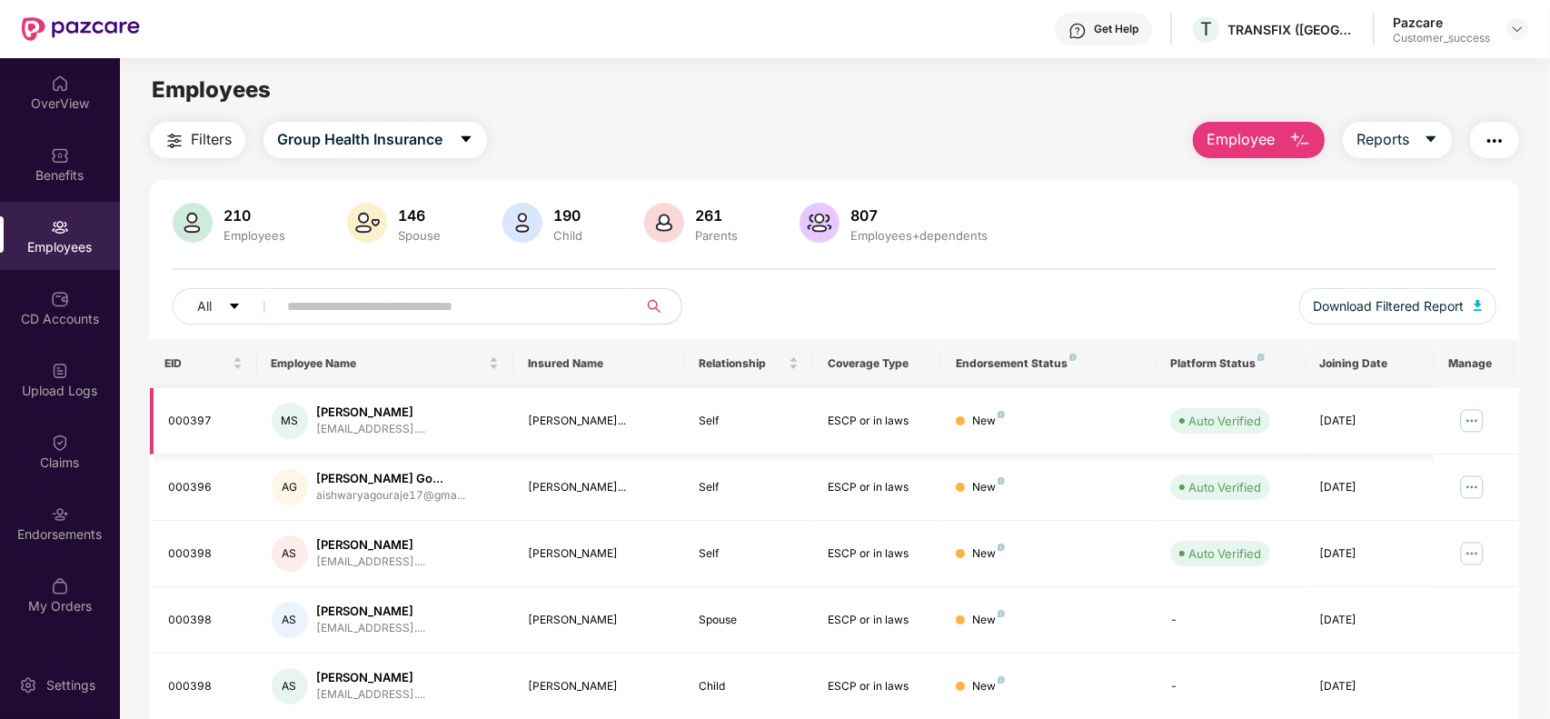
click at [1464, 415] on img at bounding box center [1472, 420] width 29 height 29
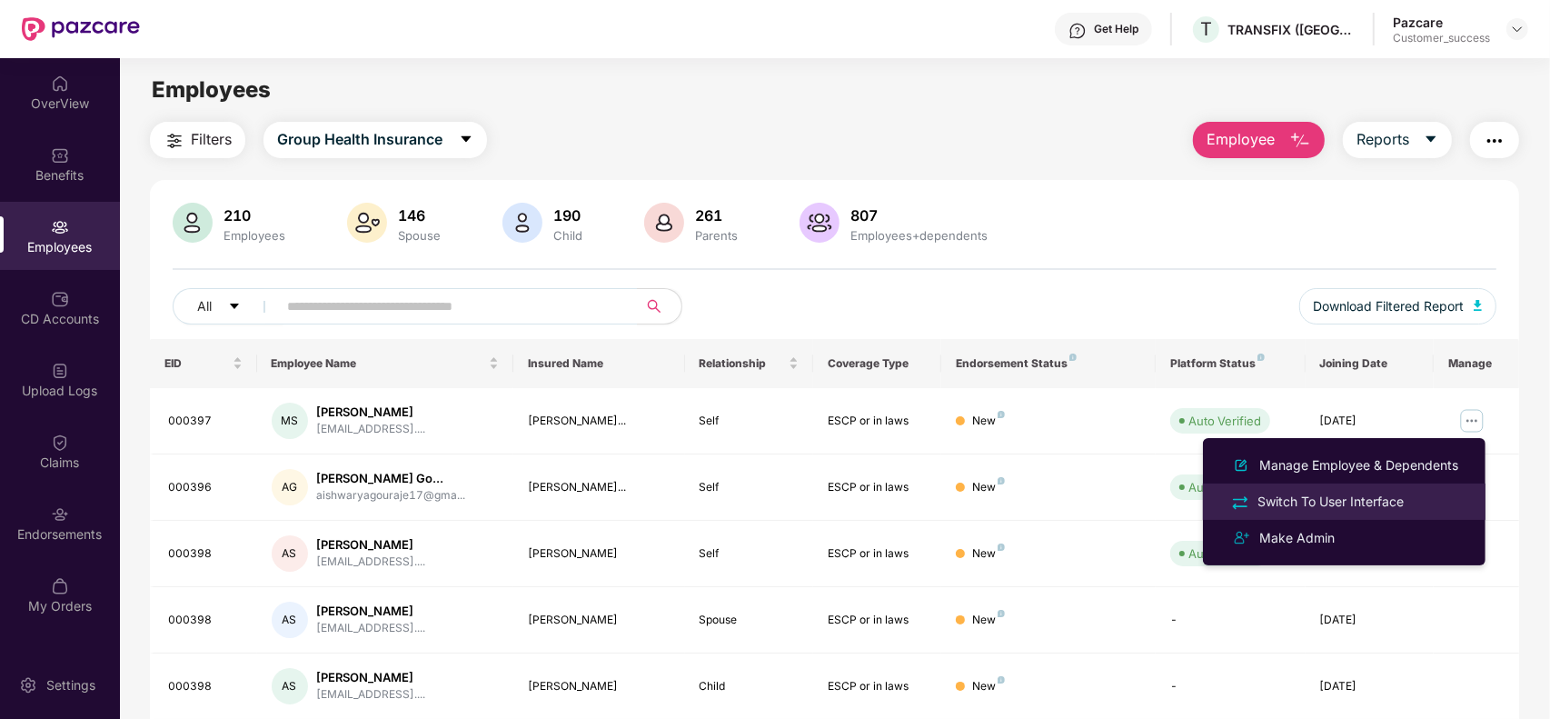
click at [1322, 497] on div "Switch To User Interface" at bounding box center [1331, 502] width 154 height 20
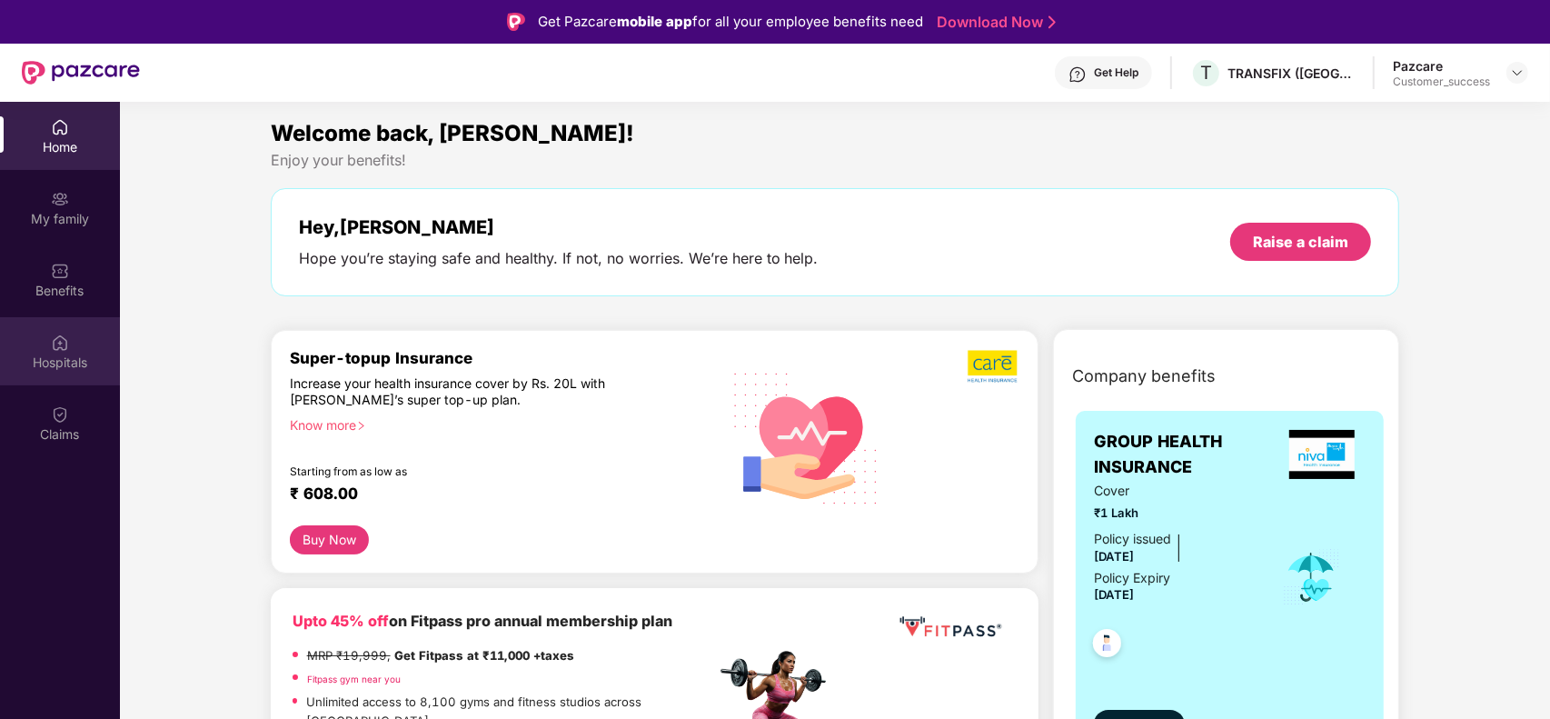
click at [64, 361] on div "Hospitals" at bounding box center [60, 363] width 120 height 18
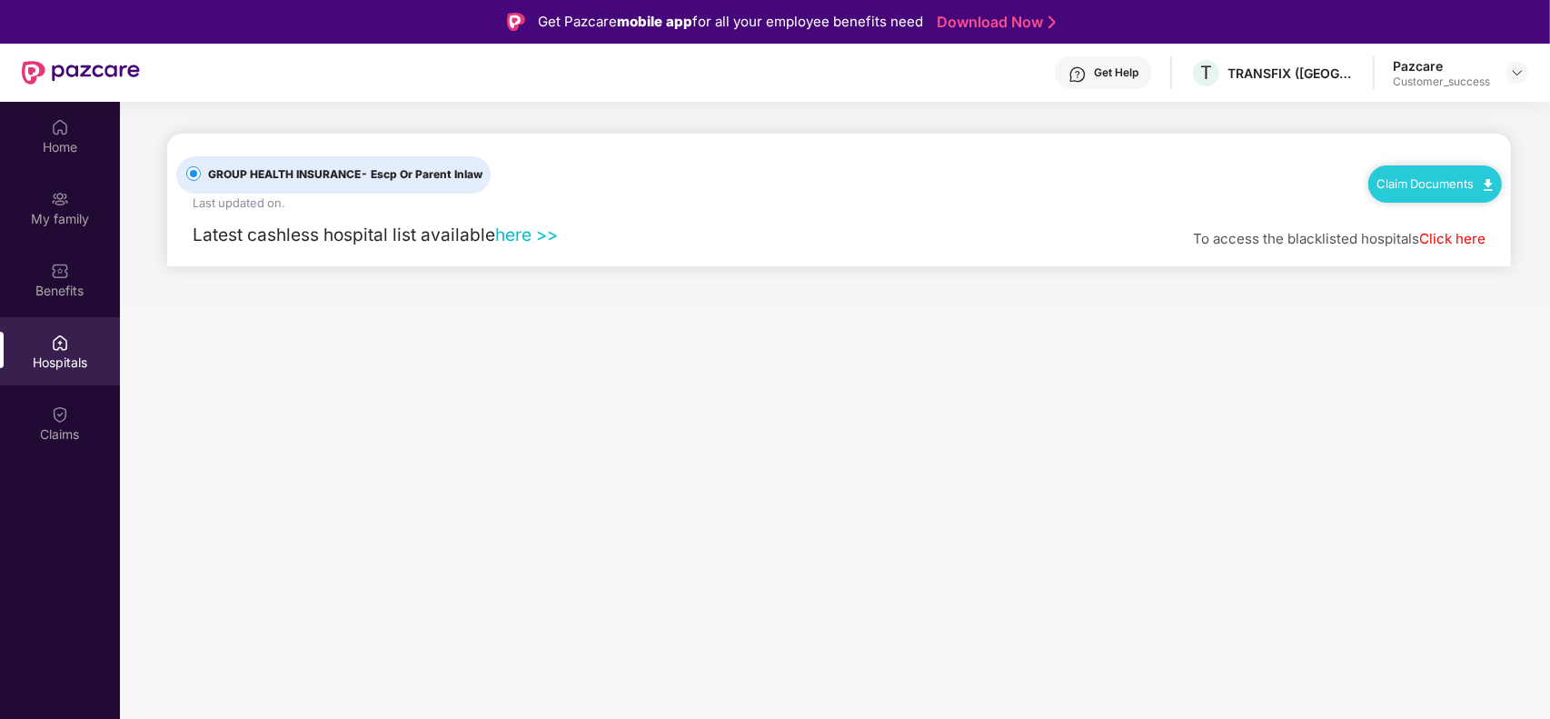
click at [1438, 195] on div "Claim Documents" at bounding box center [1436, 183] width 134 height 36
click at [1409, 196] on div "Claim Documents" at bounding box center [1436, 183] width 134 height 36
click at [1413, 192] on div "Claim Documents" at bounding box center [1436, 183] width 134 height 36
click at [1431, 188] on link "Claim Documents" at bounding box center [1435, 183] width 115 height 15
click at [1420, 203] on link "Claim Form" at bounding box center [1443, 215] width 118 height 39
